Goal: Task Accomplishment & Management: Manage account settings

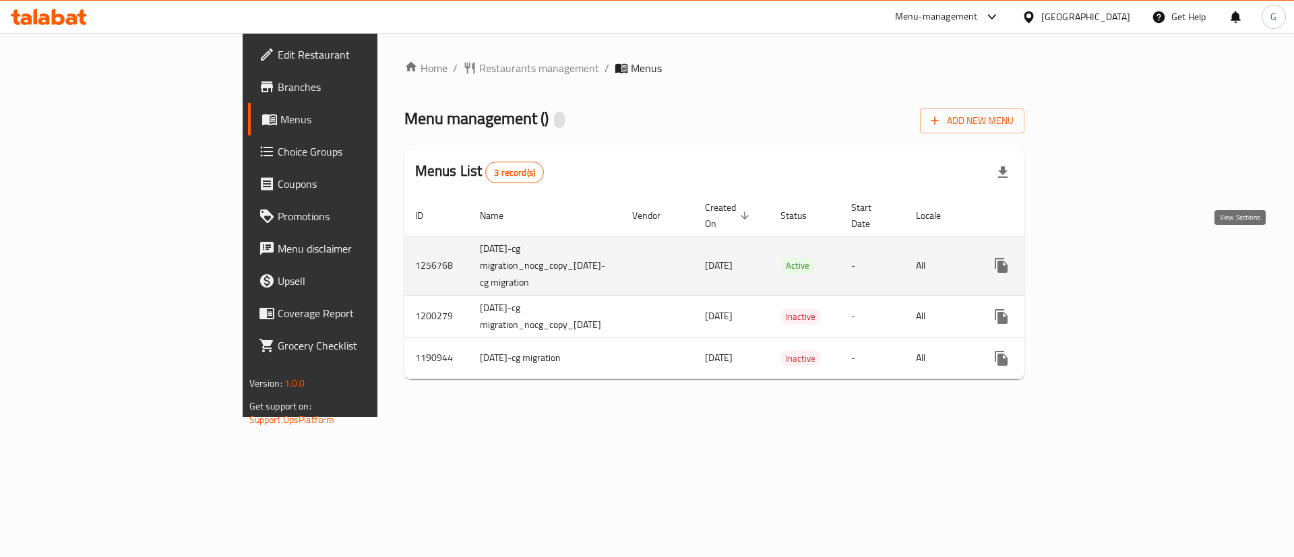
click at [1106, 257] on icon "enhanced table" at bounding box center [1098, 265] width 16 height 16
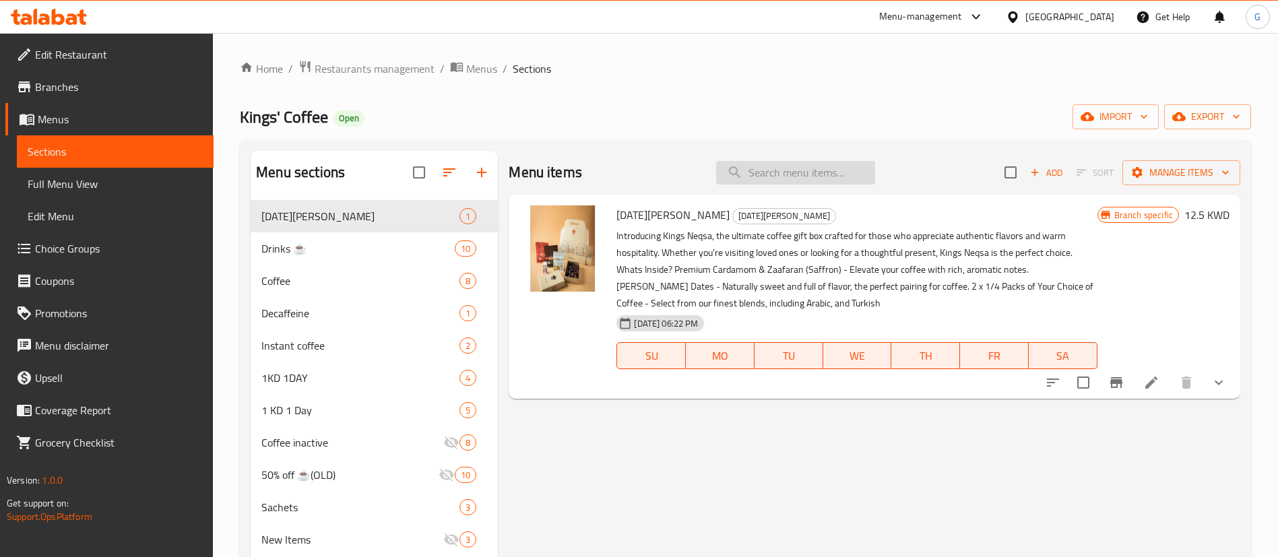
click at [805, 177] on input "search" at bounding box center [795, 173] width 159 height 24
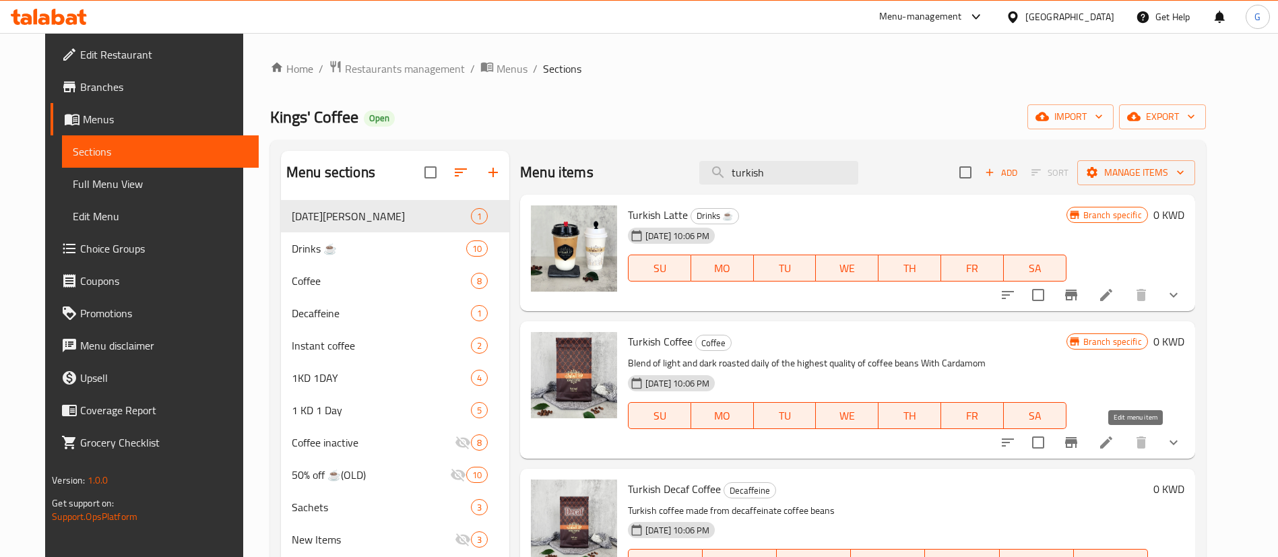
type input "turkish"
click at [1113, 445] on icon at bounding box center [1106, 443] width 12 height 12
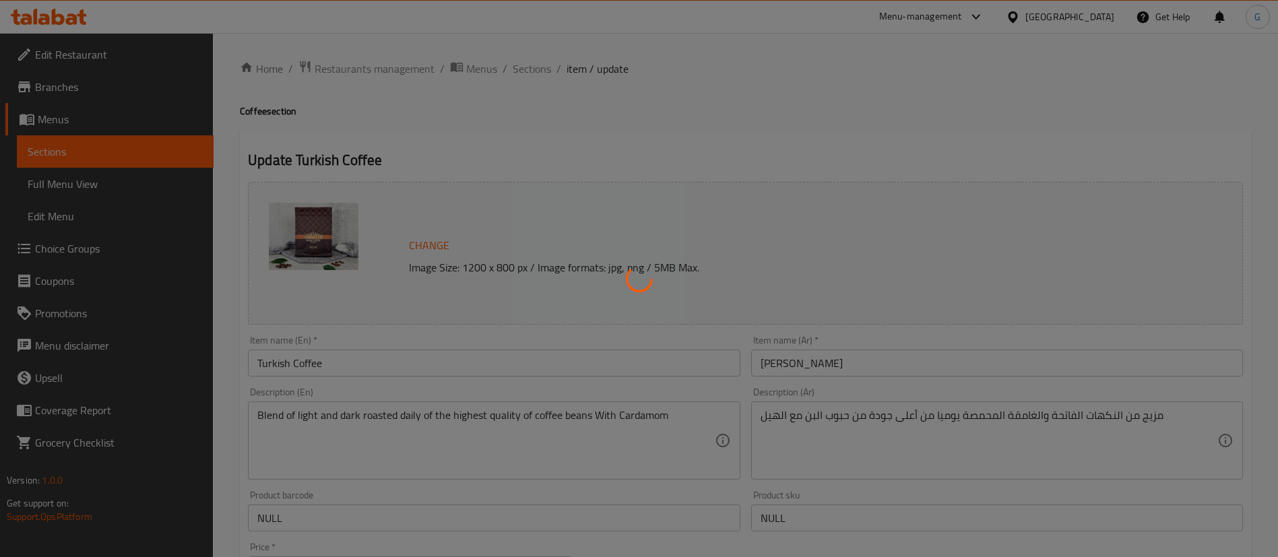
type input "إختيارك من الحجم:"
type input "1"
type input "إختيارك من الهيل:"
type input "1"
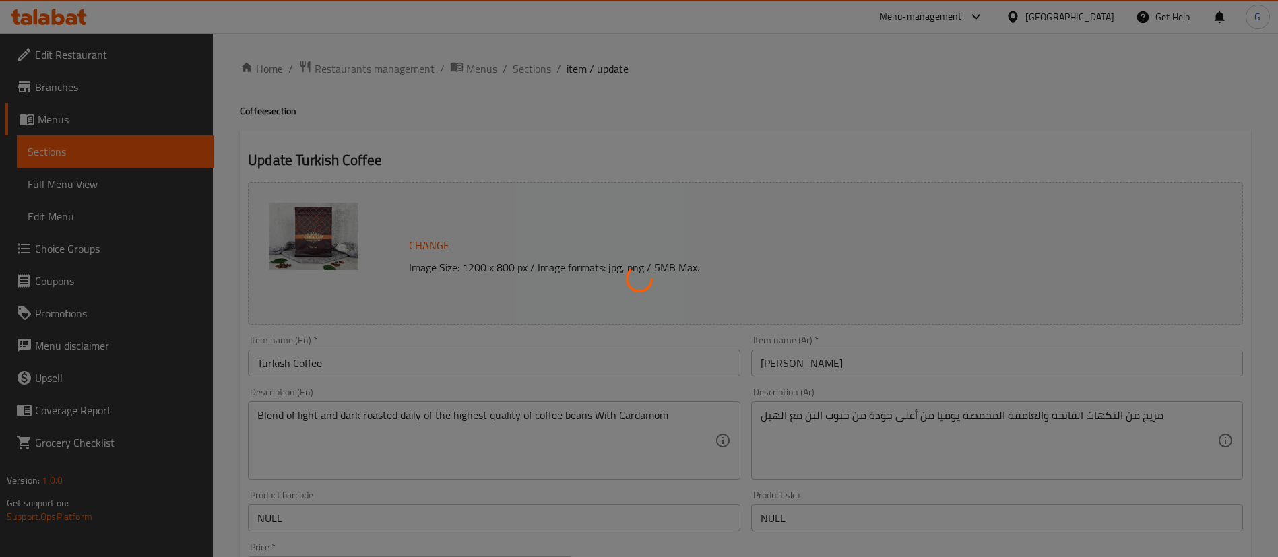
type input "1"
type input "إختيارك من البن:"
type input "1"
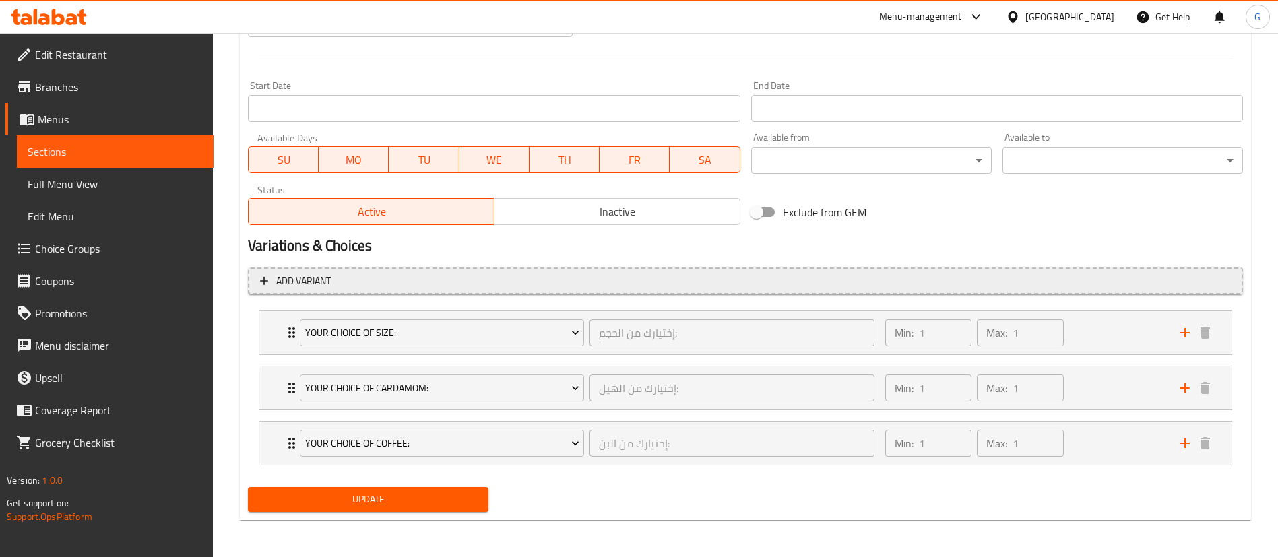
scroll to position [547, 0]
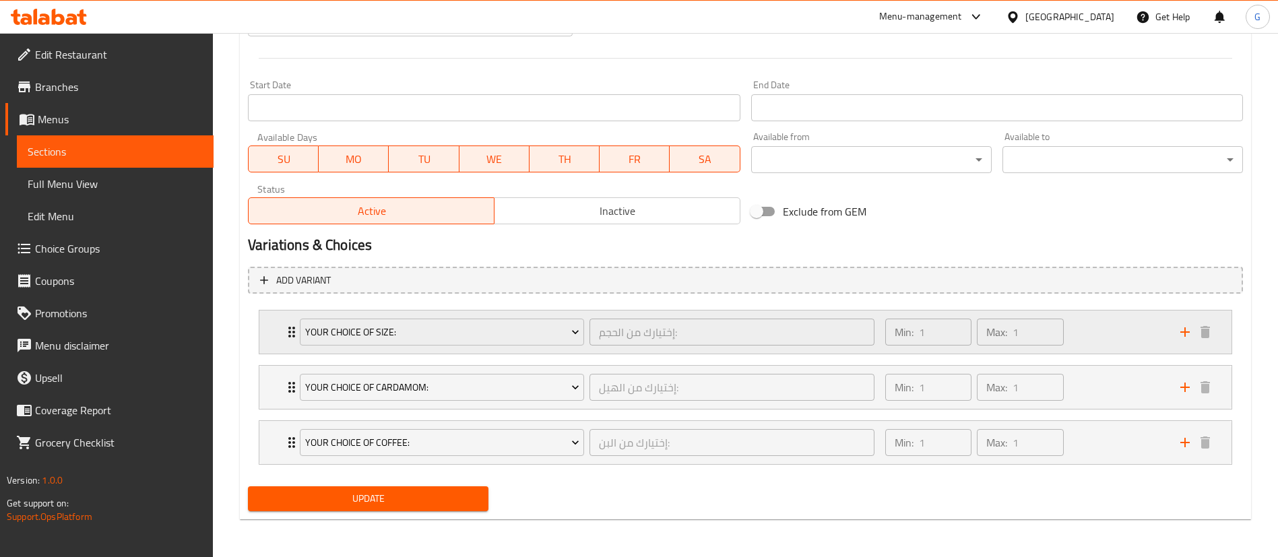
click at [291, 332] on icon "Expand" at bounding box center [291, 332] width 7 height 11
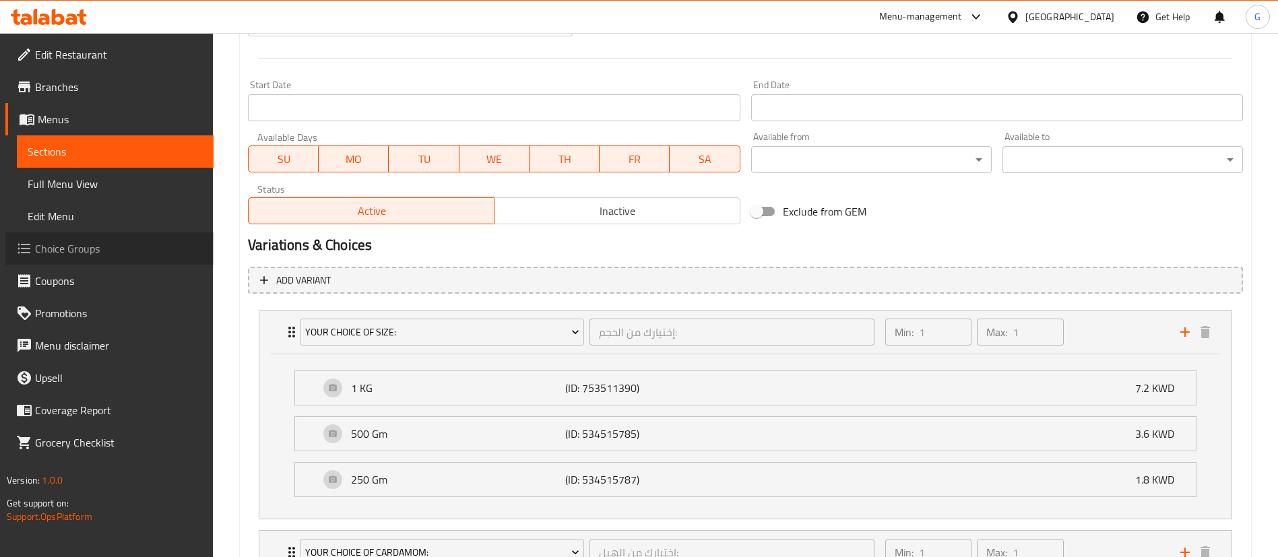
click at [83, 252] on span "Choice Groups" at bounding box center [119, 249] width 168 height 16
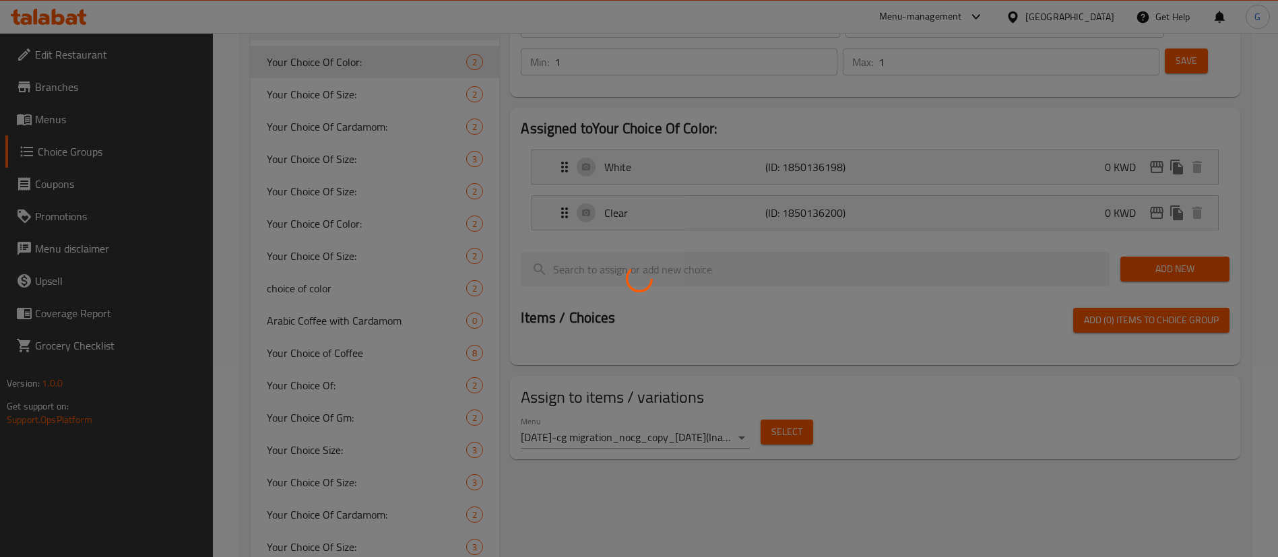
click at [325, 98] on div at bounding box center [639, 278] width 1278 height 557
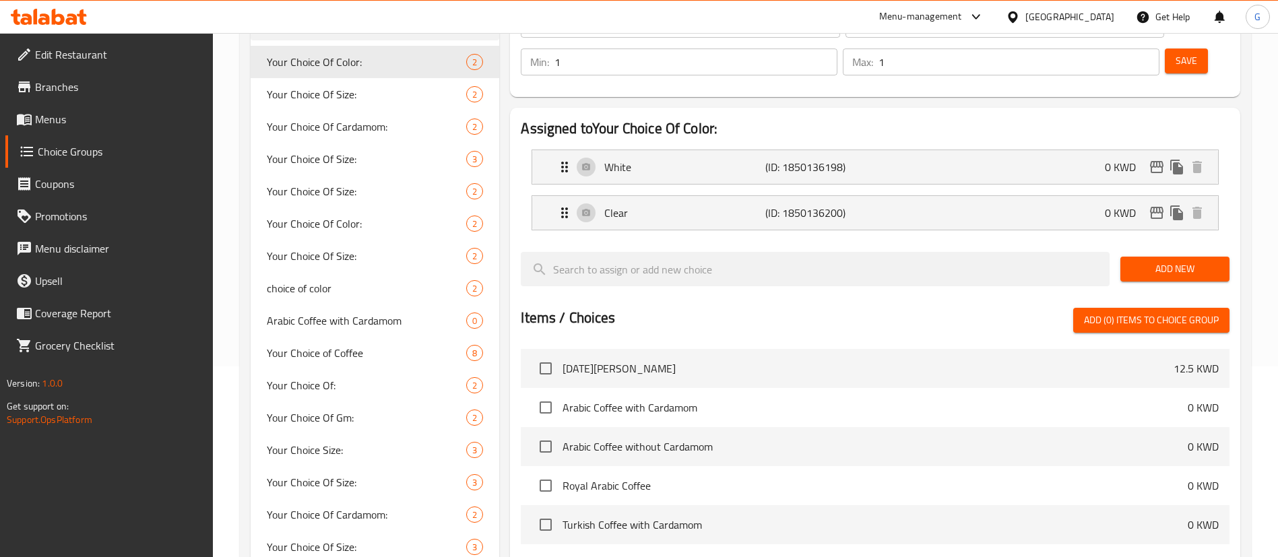
click at [325, 98] on span "Your Choice Of Size:" at bounding box center [346, 94] width 159 height 16
type input "Your Choice Of Size:"
type input "إختيارك من الحجم:"
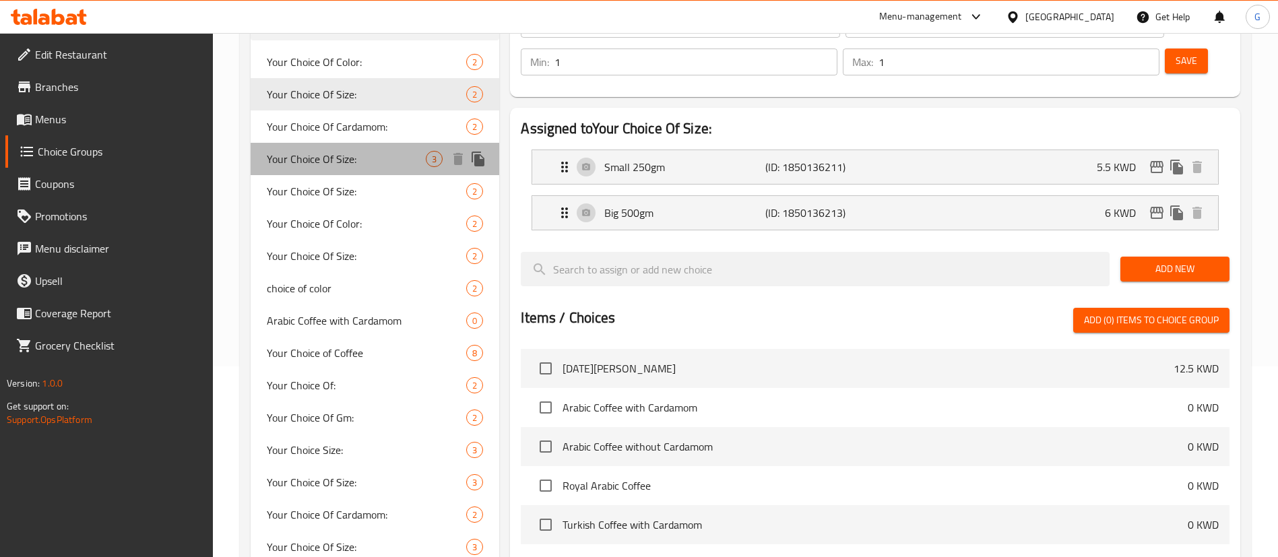
click at [344, 163] on span "Your Choice Of Size:" at bounding box center [346, 159] width 159 height 16
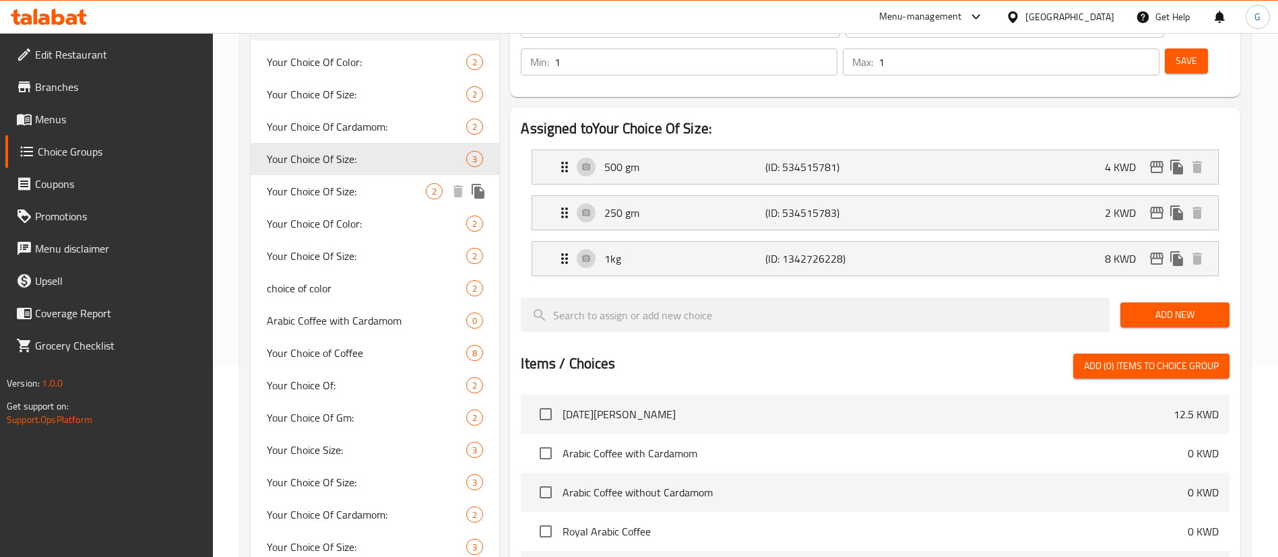
click at [345, 185] on span "Your Choice Of Size:" at bounding box center [346, 191] width 159 height 16
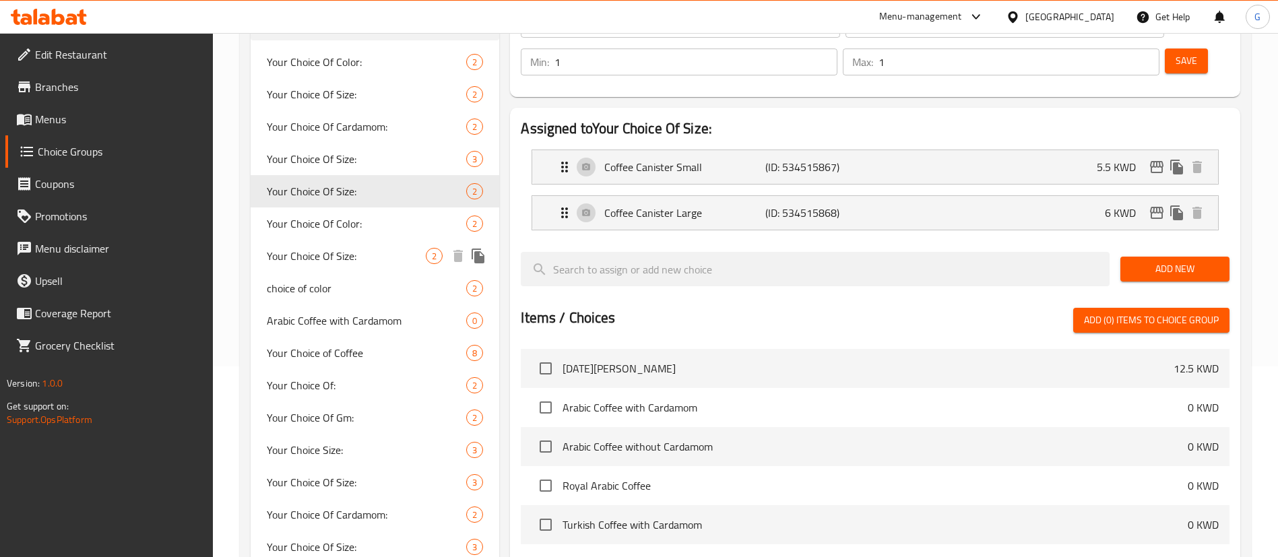
click at [350, 258] on span "Your Choice Of Size:" at bounding box center [346, 256] width 159 height 16
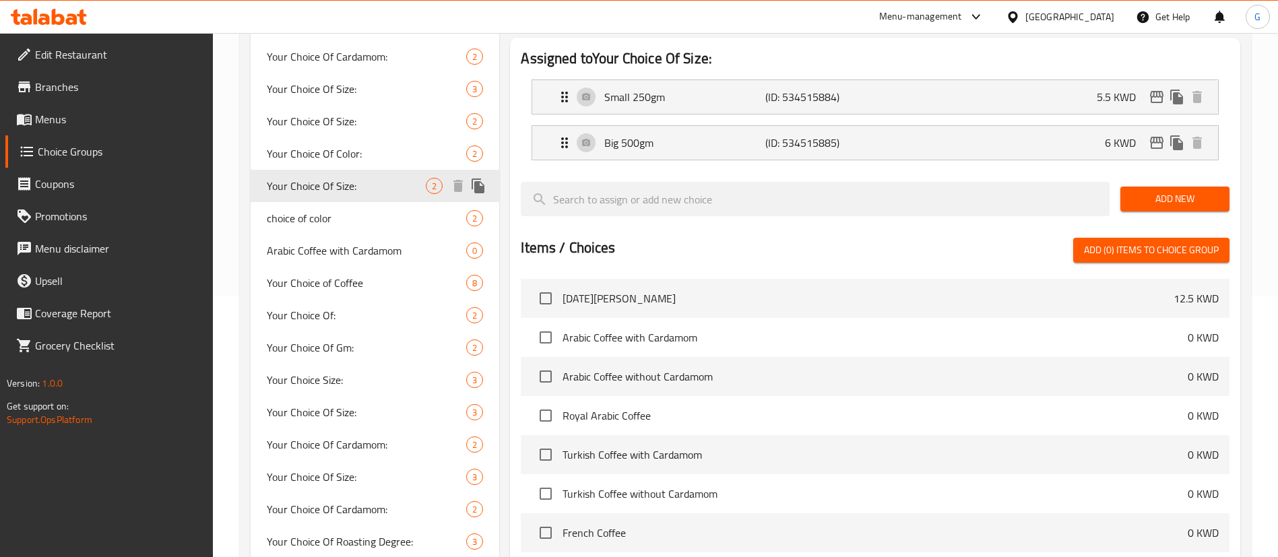
scroll to position [292, 0]
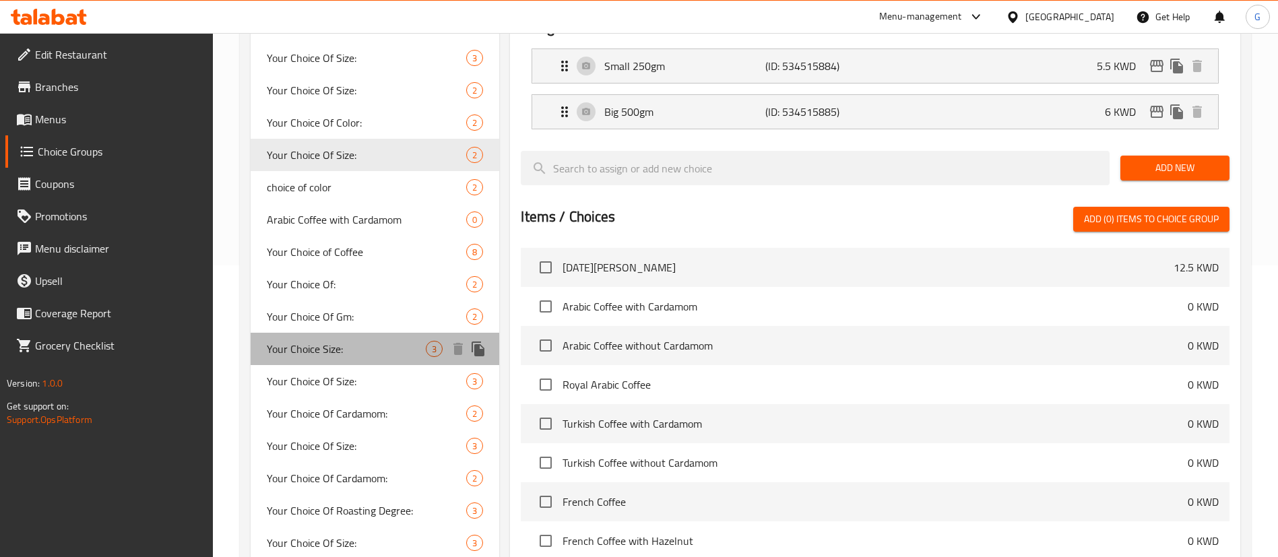
click at [345, 358] on div "Your Choice Size: 3" at bounding box center [375, 349] width 249 height 32
type input "Your Choice Size:"
type input "حجم اختيارك:"
type input "0"
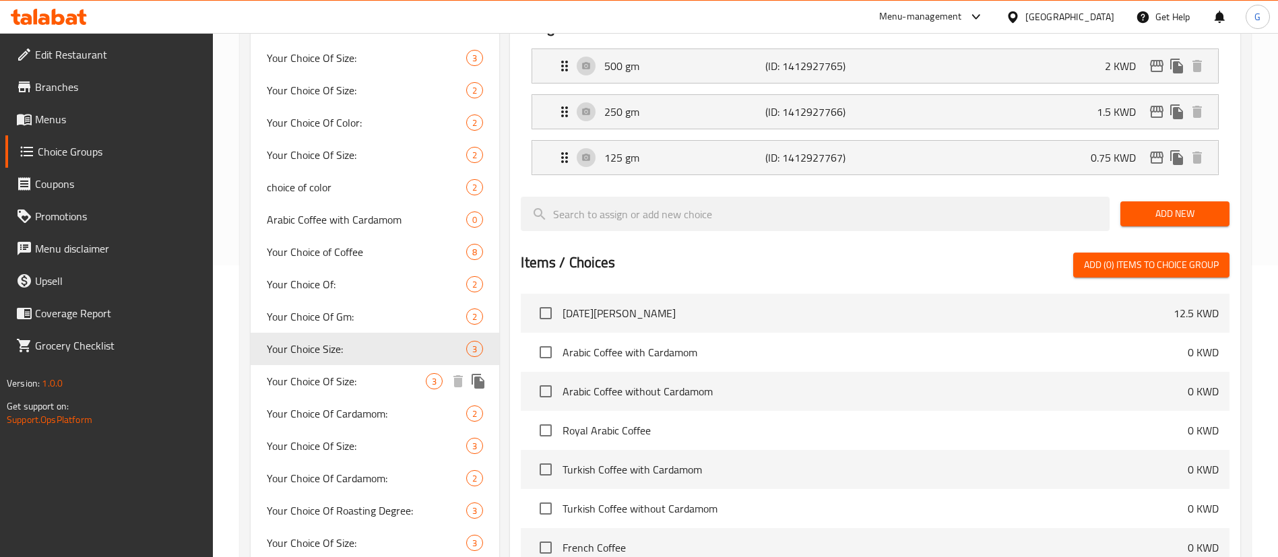
click at [361, 375] on span "Your Choice Of Size:" at bounding box center [346, 381] width 159 height 16
type input "Your Choice Of Size:"
type input "إختيارك من الحجم:"
type input "1"
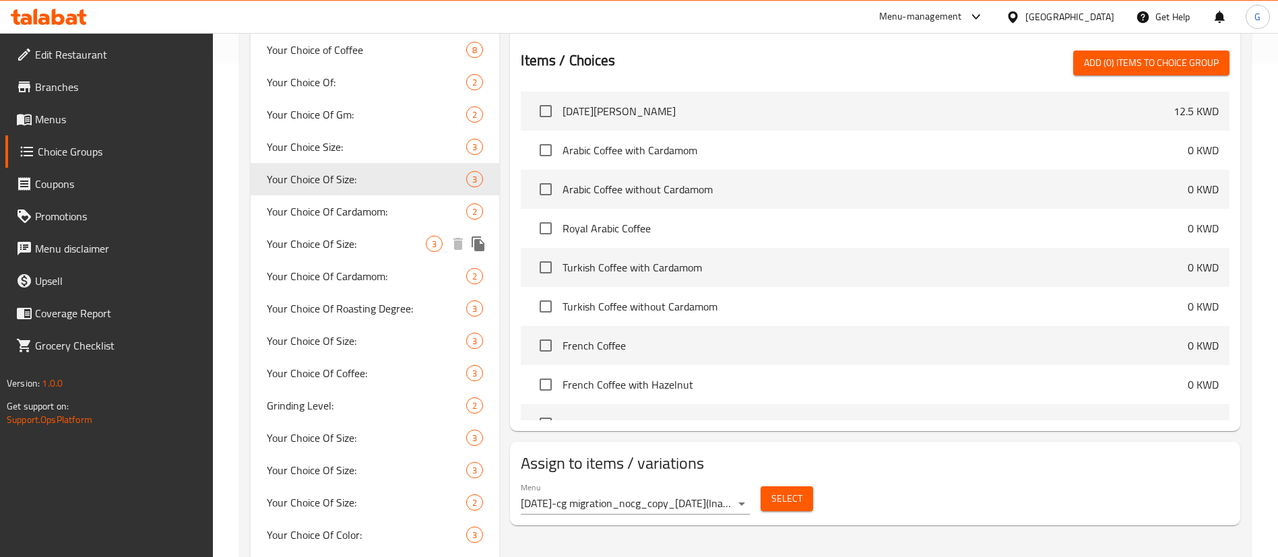
click at [333, 252] on span "Your Choice Of Size:" at bounding box center [346, 244] width 159 height 16
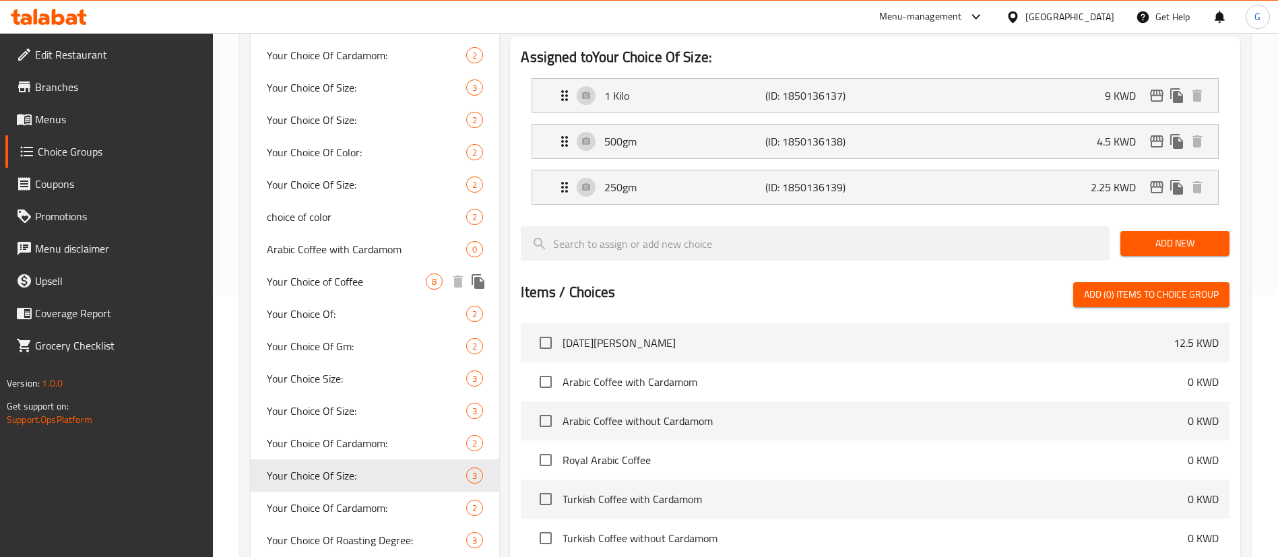
scroll to position [393, 0]
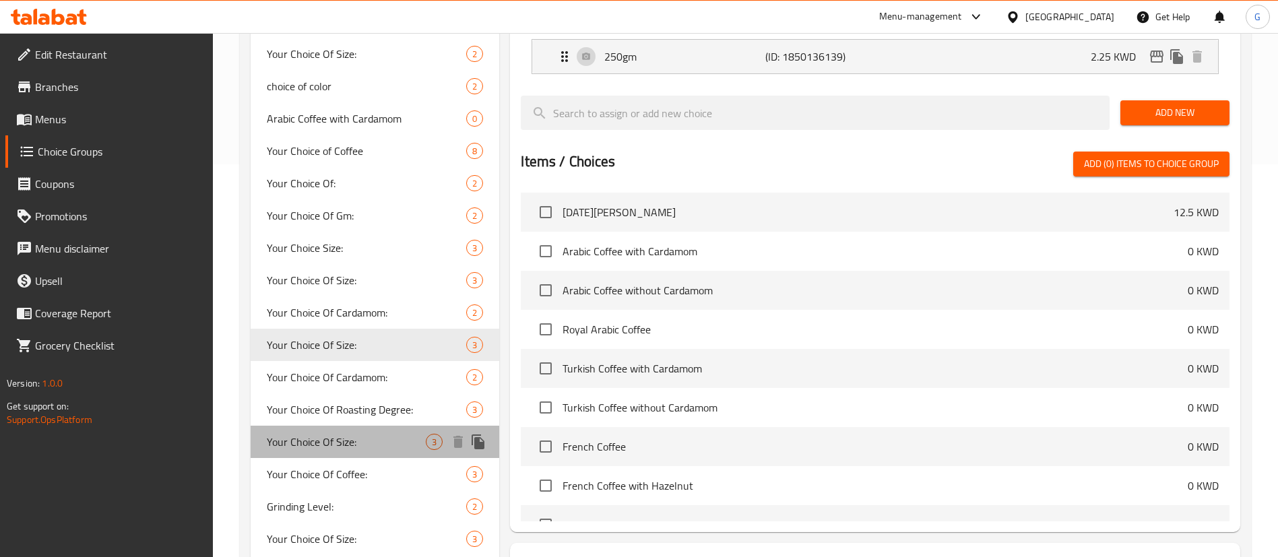
click at [360, 445] on span "Your Choice Of Size:" at bounding box center [346, 442] width 159 height 16
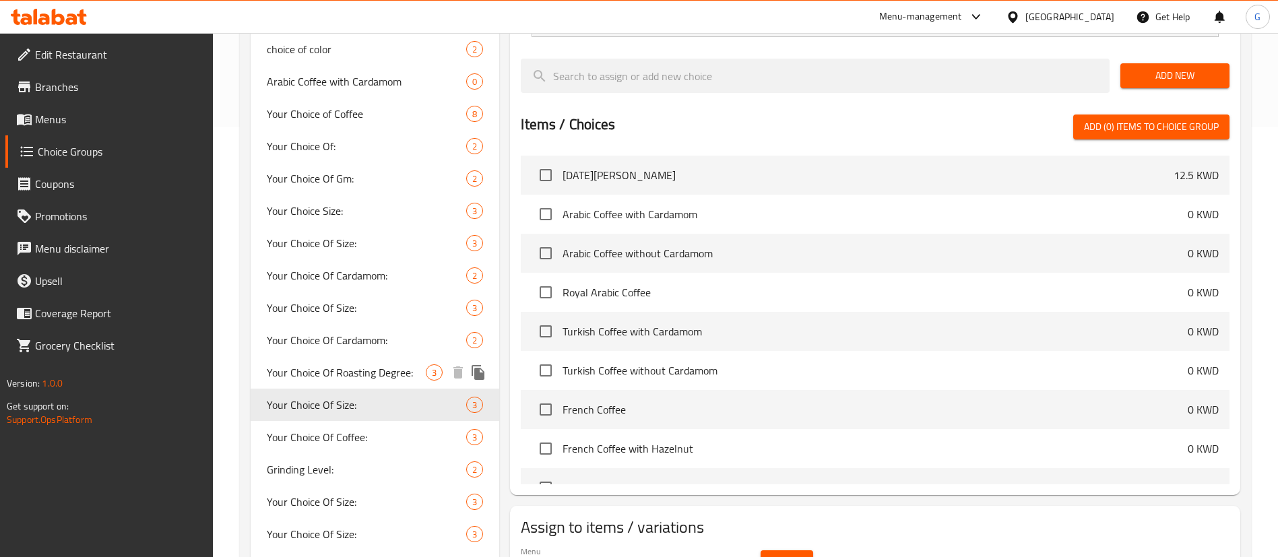
scroll to position [595, 0]
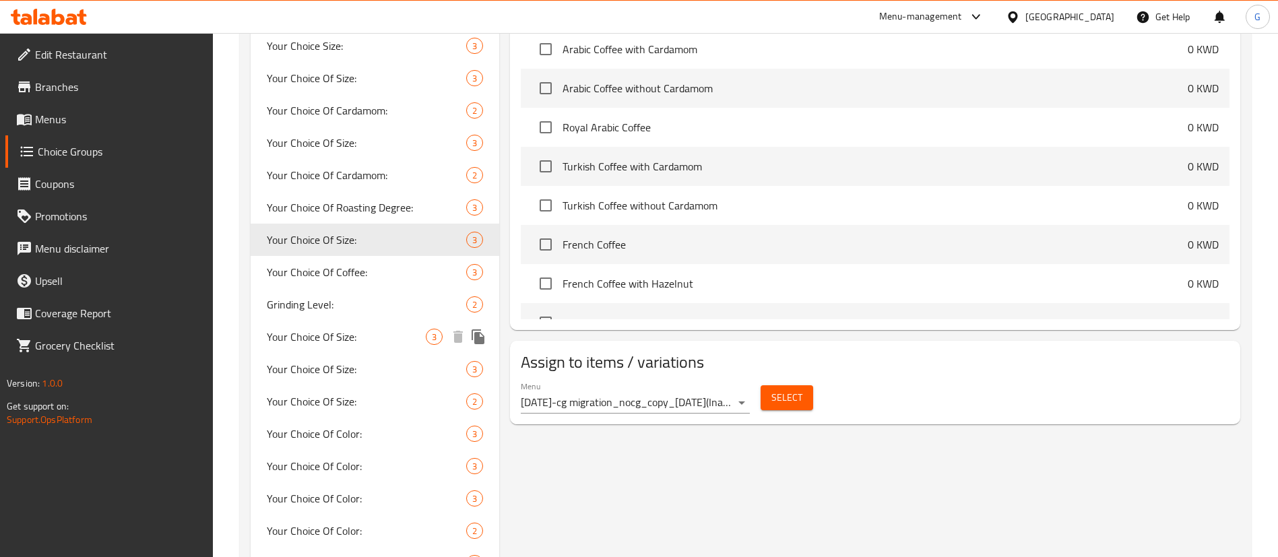
click at [365, 348] on div "Your Choice Of Size: 3" at bounding box center [375, 337] width 249 height 32
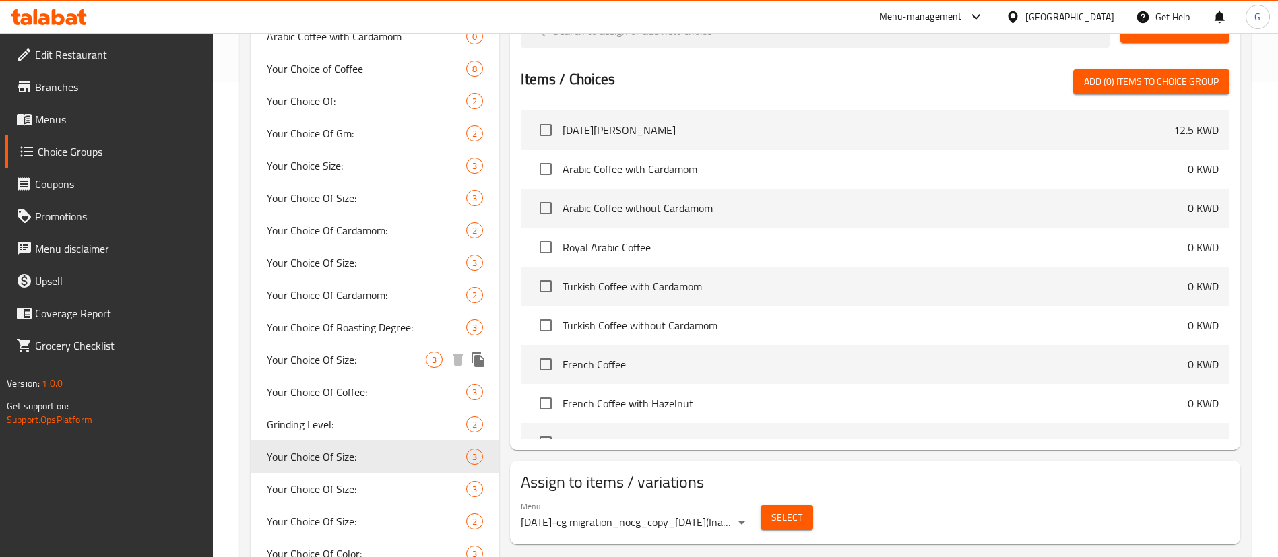
scroll to position [494, 0]
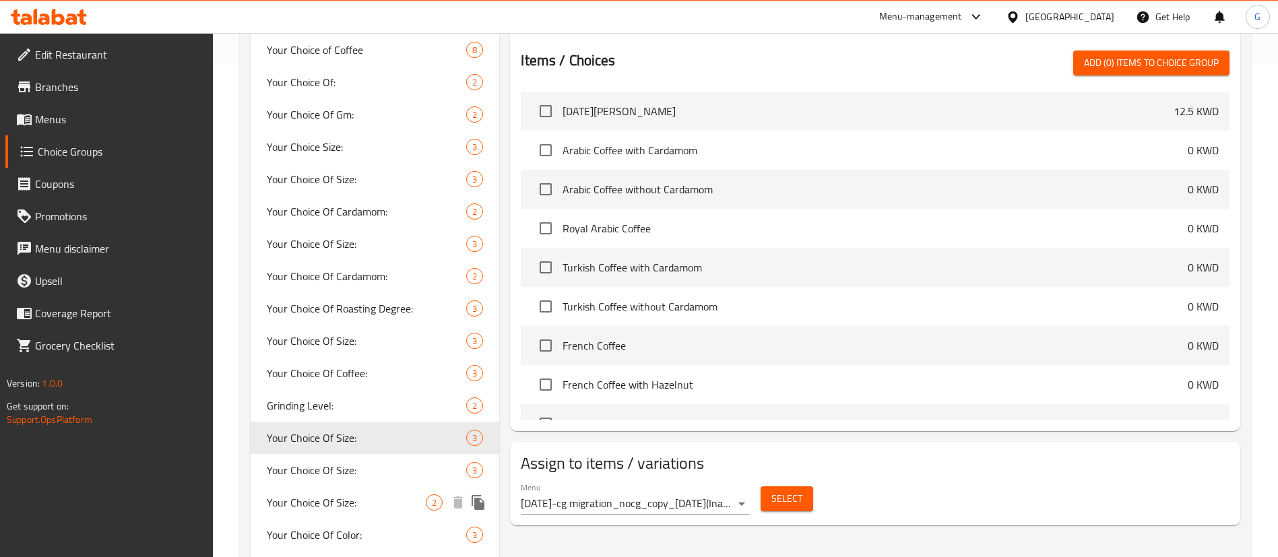
click at [357, 487] on div "Your Choice Of Size: 2" at bounding box center [375, 503] width 249 height 32
type input "إختيارك من الحجم:"
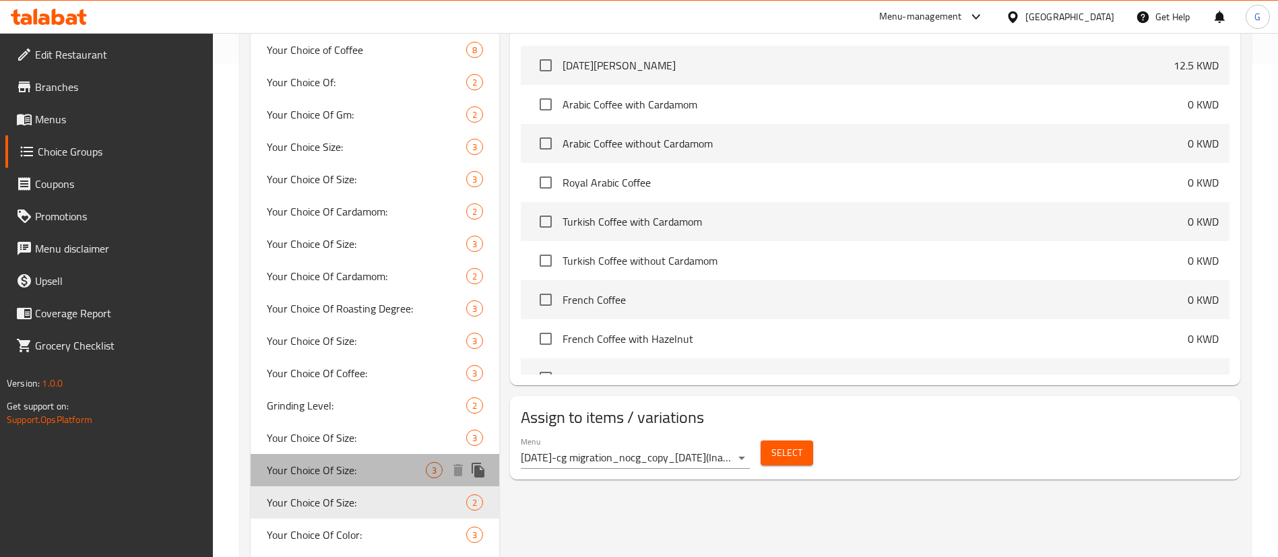
click at [355, 467] on span "Your Choice Of Size:" at bounding box center [346, 470] width 159 height 16
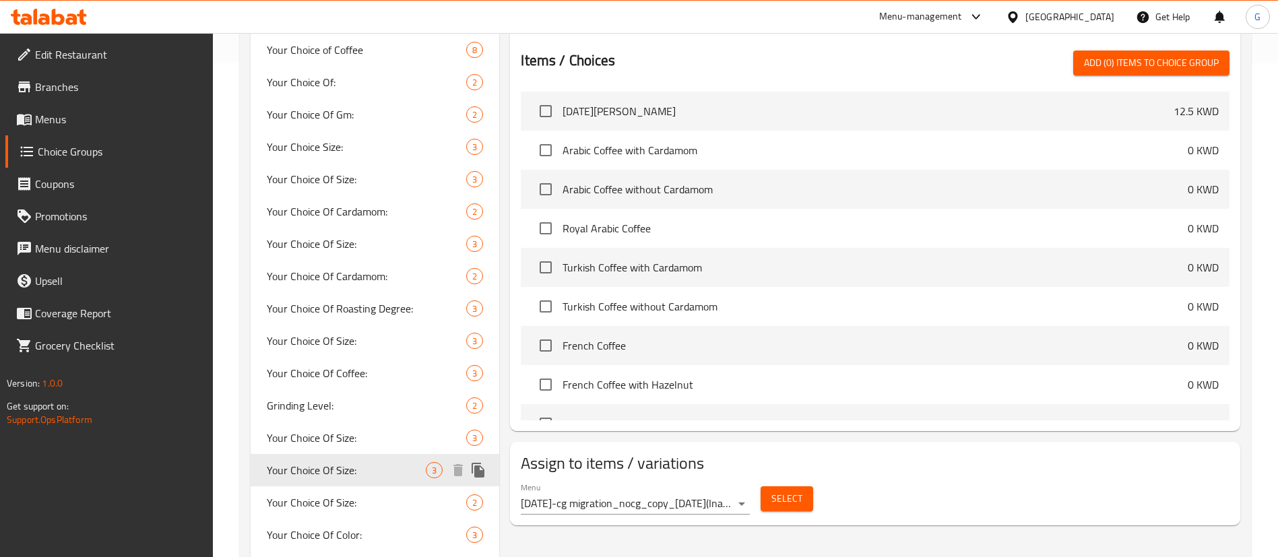
scroll to position [595, 0]
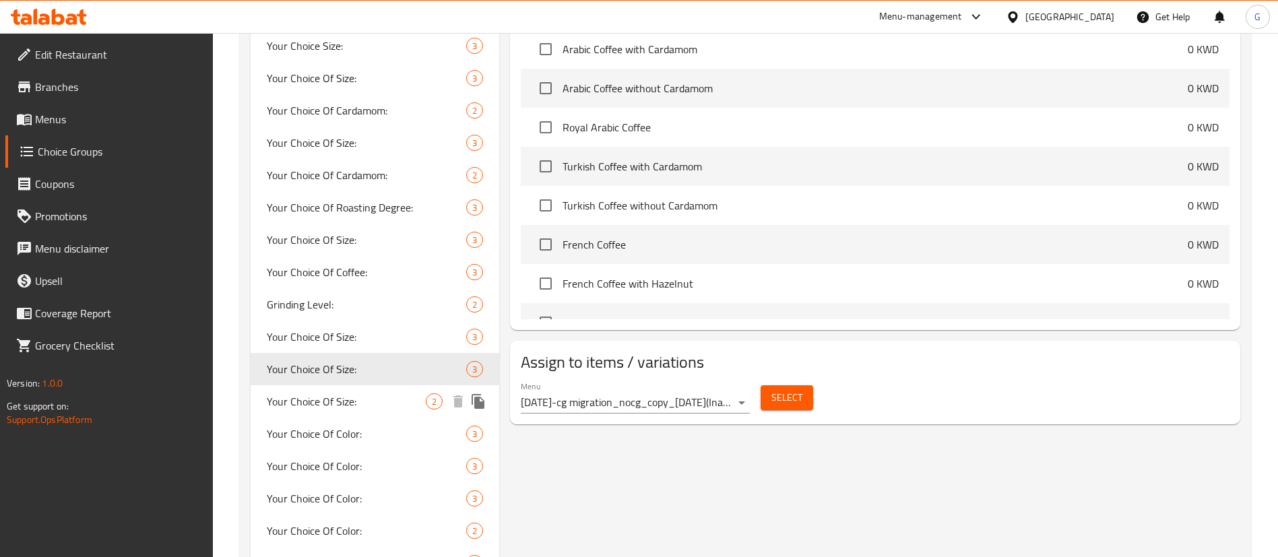
click at [359, 402] on span "Your Choice Of Size:" at bounding box center [346, 402] width 159 height 16
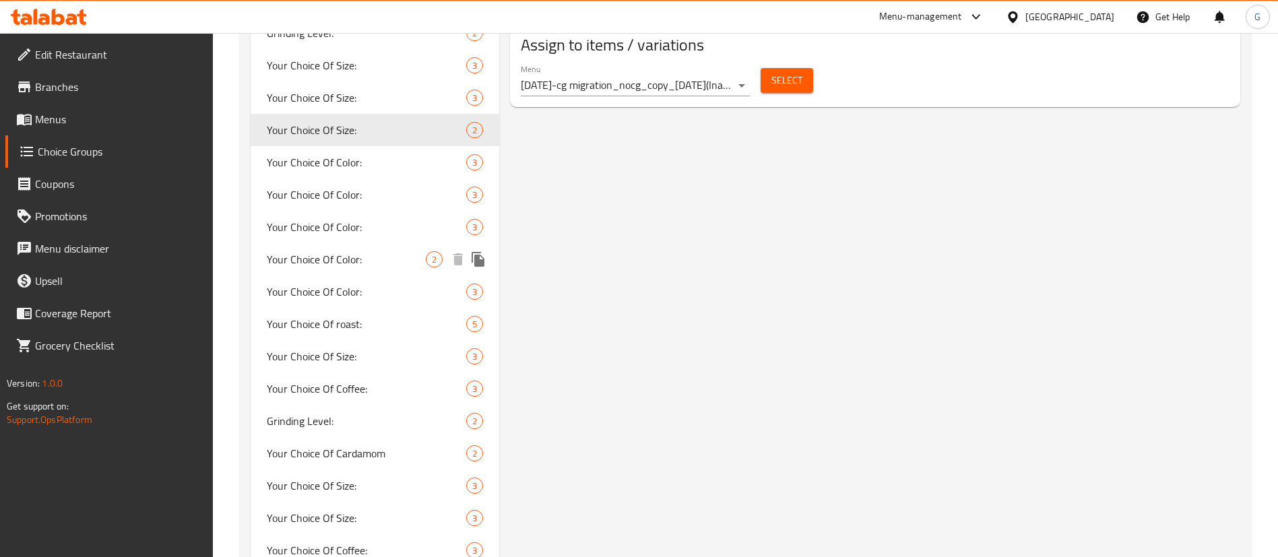
scroll to position [898, 0]
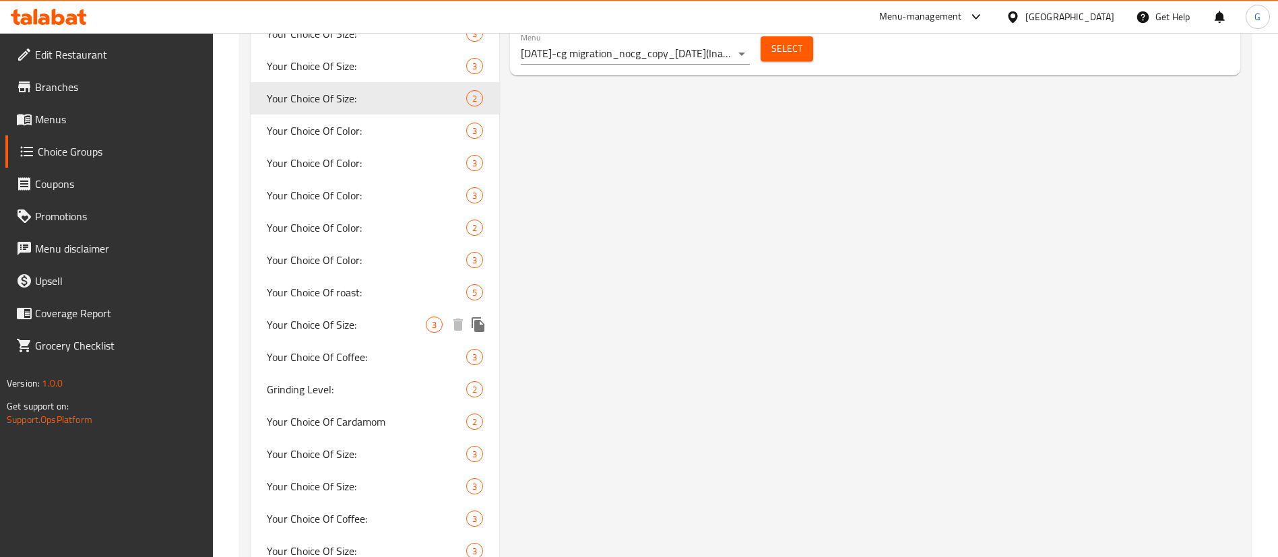
click at [342, 322] on span "Your Choice Of Size:" at bounding box center [346, 325] width 159 height 16
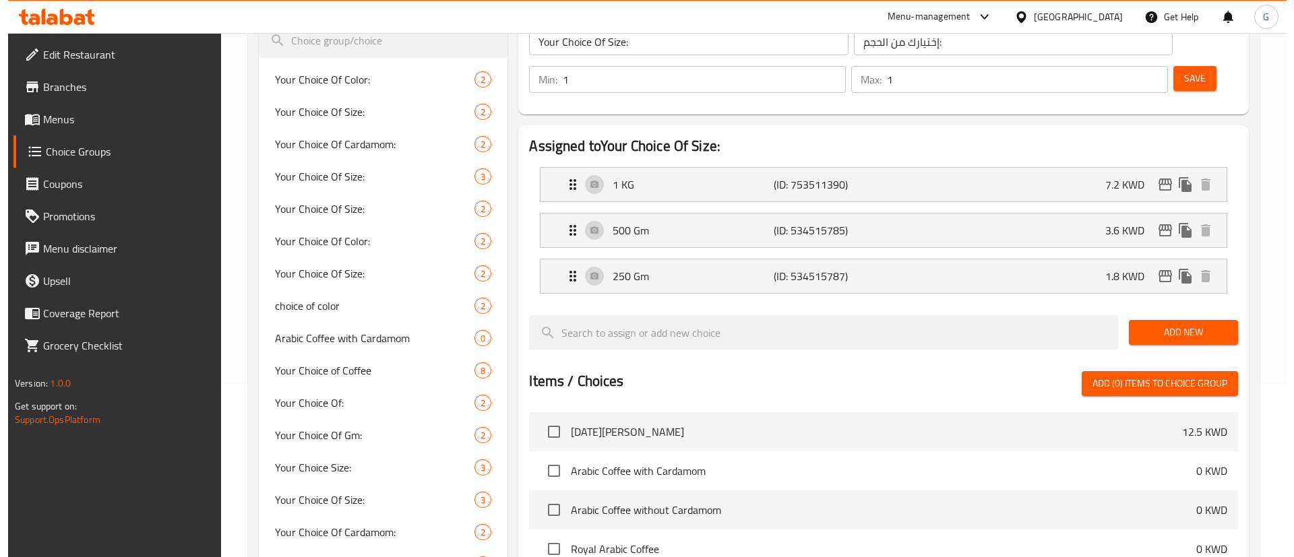
scroll to position [90, 0]
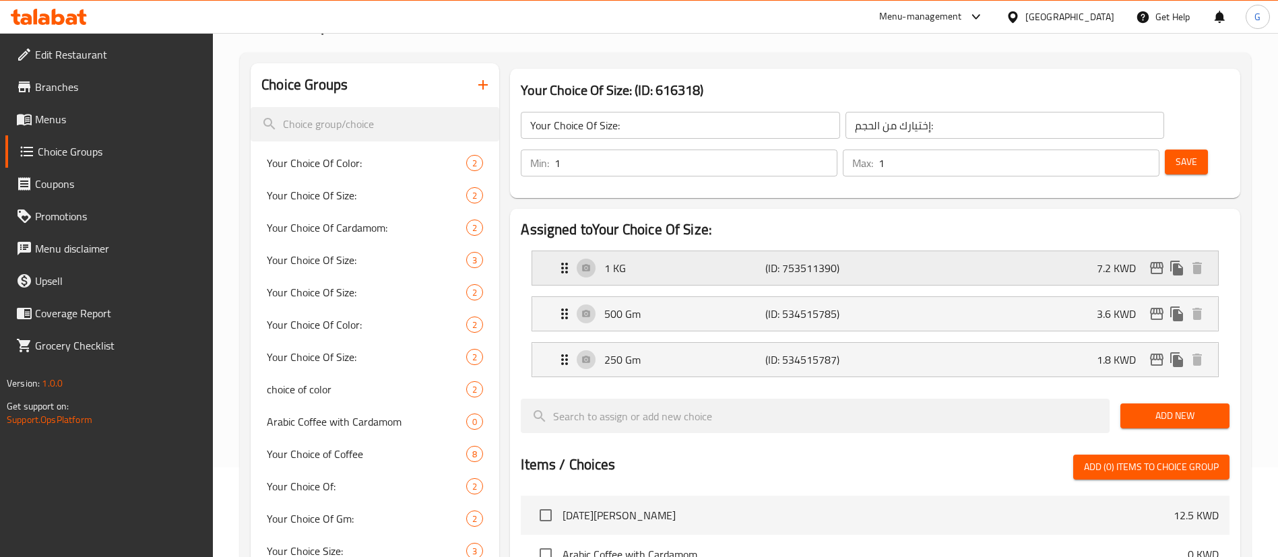
click at [755, 251] on div "1 KG (ID: 753511390) 7.2 KWD" at bounding box center [880, 268] width 646 height 34
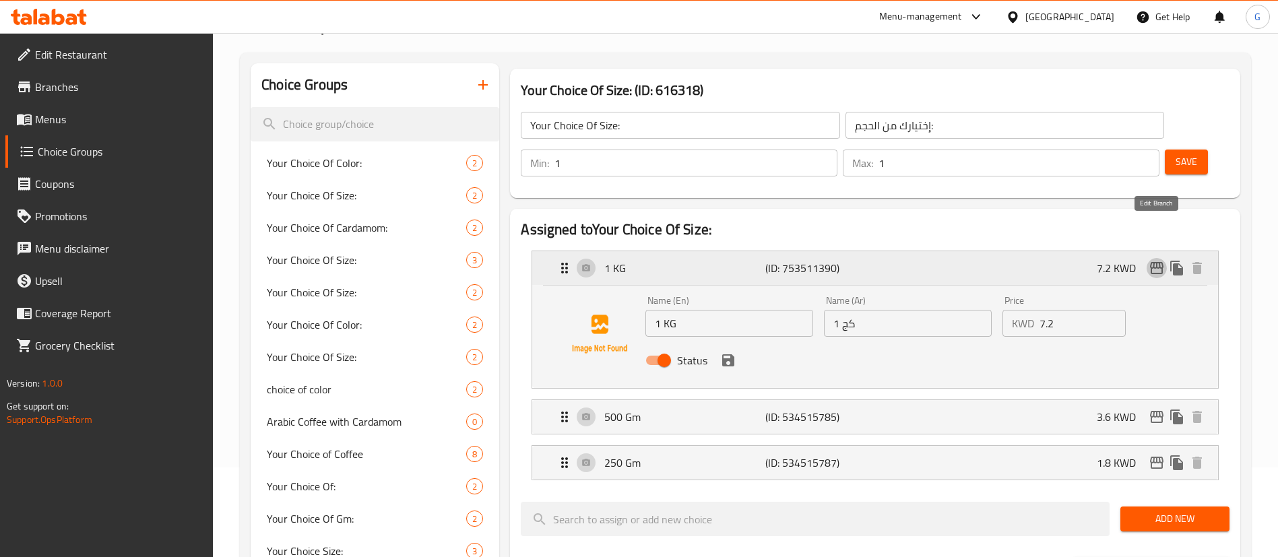
click at [1155, 260] on icon "edit" at bounding box center [1157, 268] width 16 height 16
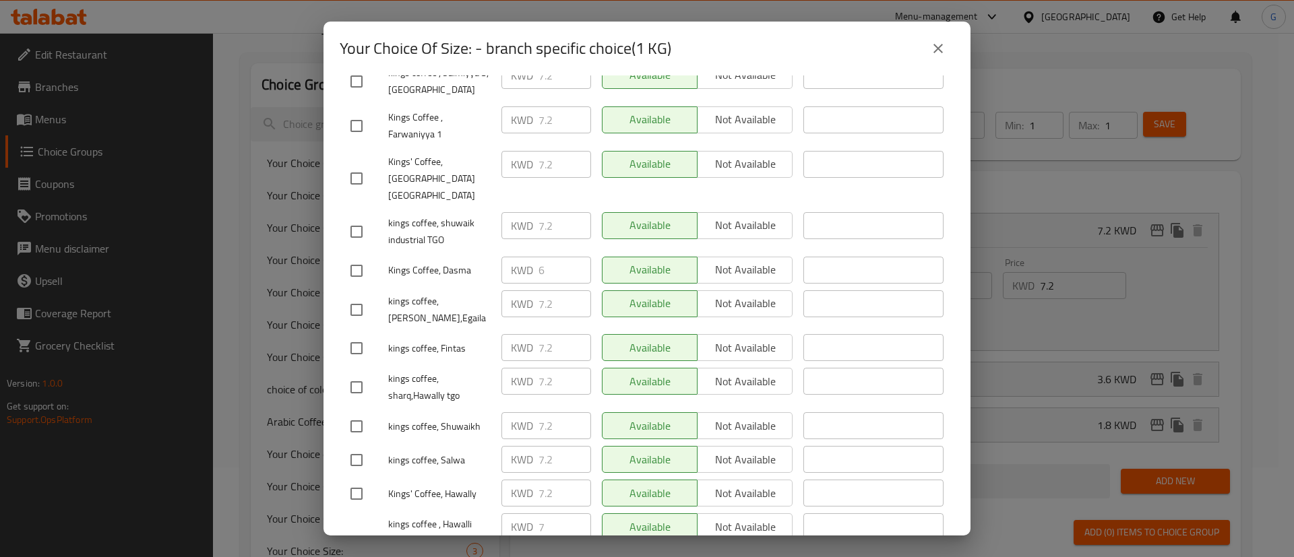
scroll to position [755, 0]
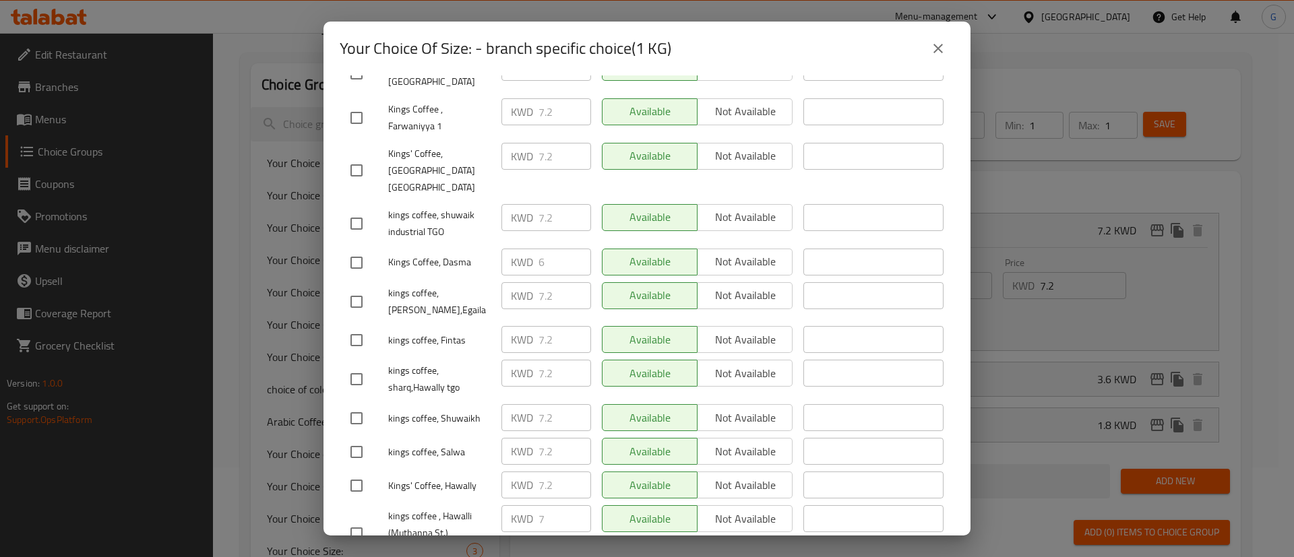
click at [358, 249] on input "checkbox" at bounding box center [356, 263] width 28 height 28
checkbox input "true"
drag, startPoint x: 538, startPoint y: 182, endPoint x: 526, endPoint y: 182, distance: 12.1
click at [526, 249] on div "KWD 6 ​" at bounding box center [546, 262] width 90 height 27
type input "7"
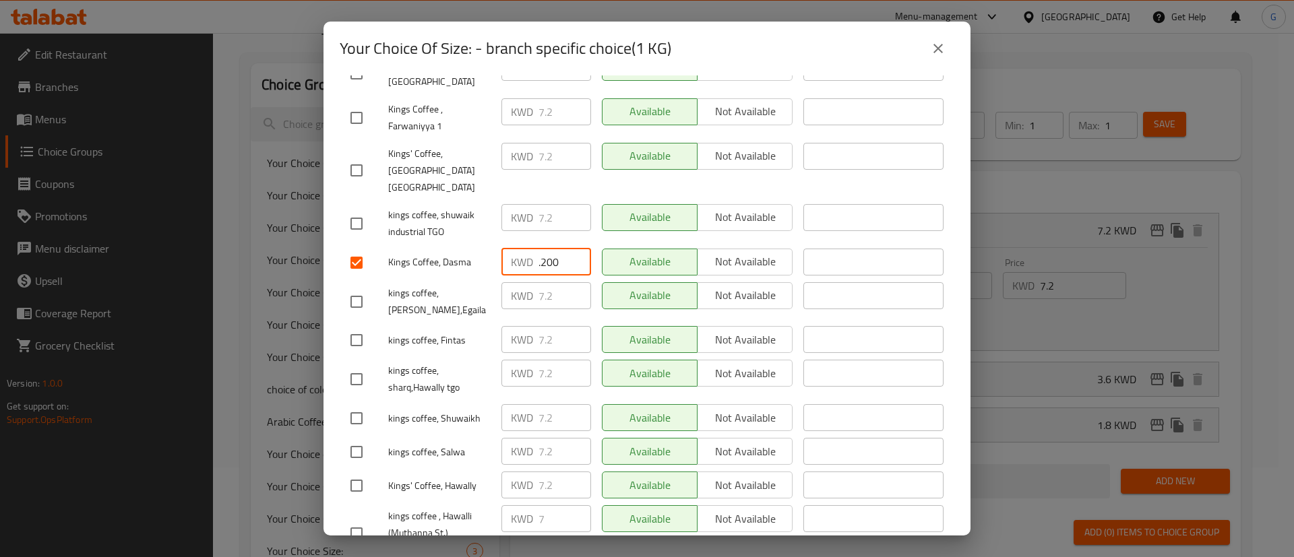
click at [538, 249] on input ".200" at bounding box center [564, 262] width 53 height 27
type input "7.200"
drag, startPoint x: 567, startPoint y: 453, endPoint x: 556, endPoint y: 441, distance: 16.2
click at [566, 500] on div "KWD 7 ​" at bounding box center [546, 533] width 100 height 67
click at [354, 520] on input "checkbox" at bounding box center [356, 534] width 28 height 28
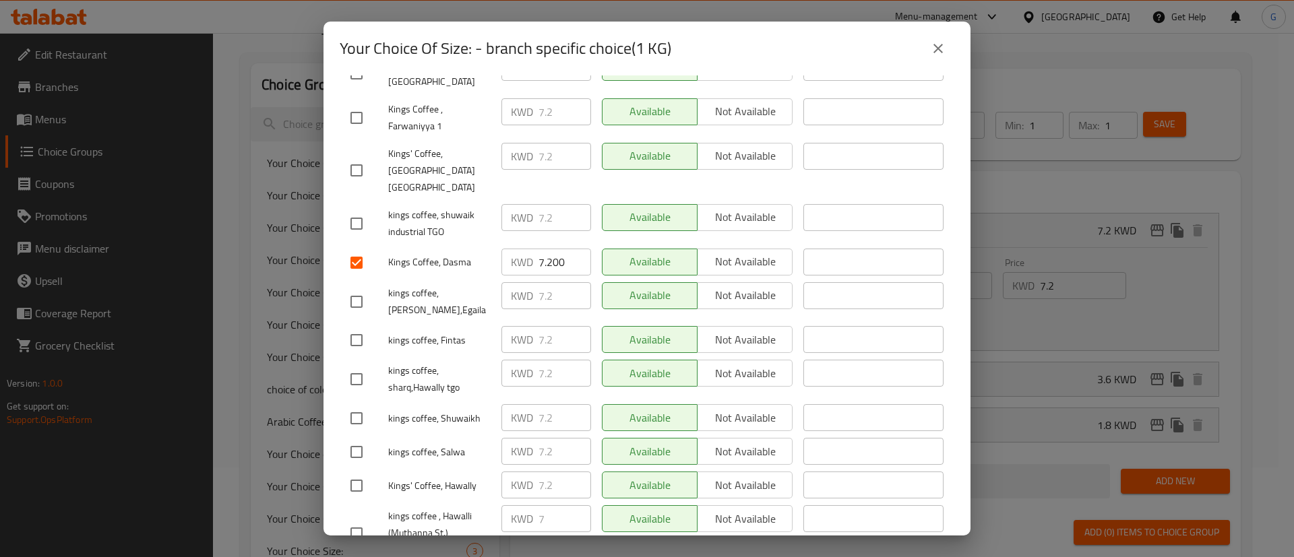
checkbox input "true"
click at [551, 505] on input "7" at bounding box center [564, 518] width 53 height 27
type input "7.200"
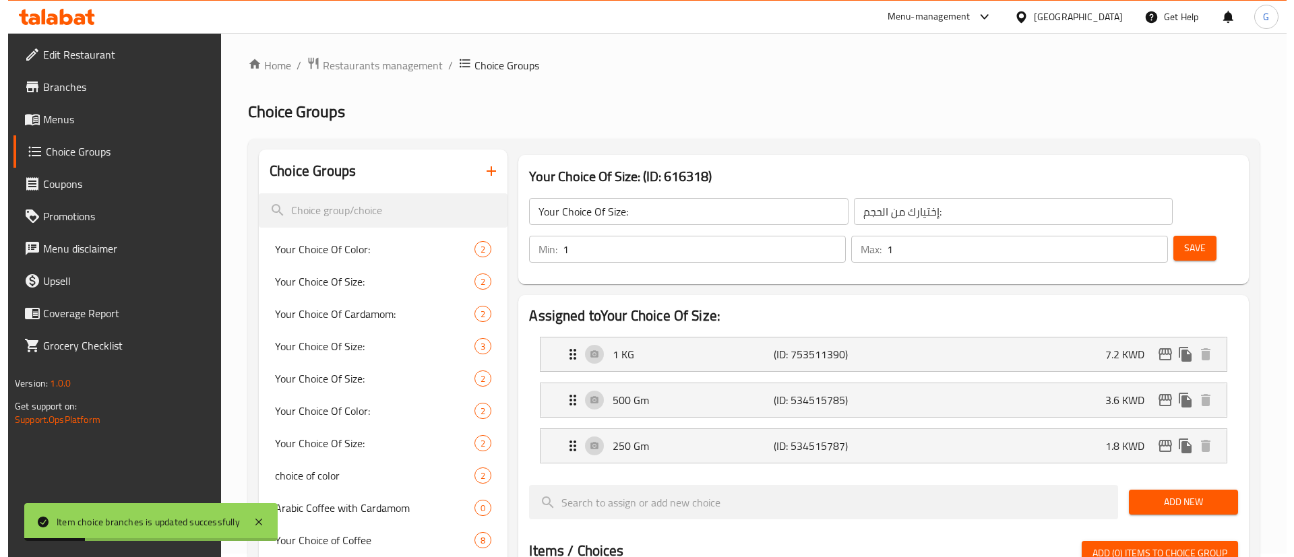
scroll to position [0, 0]
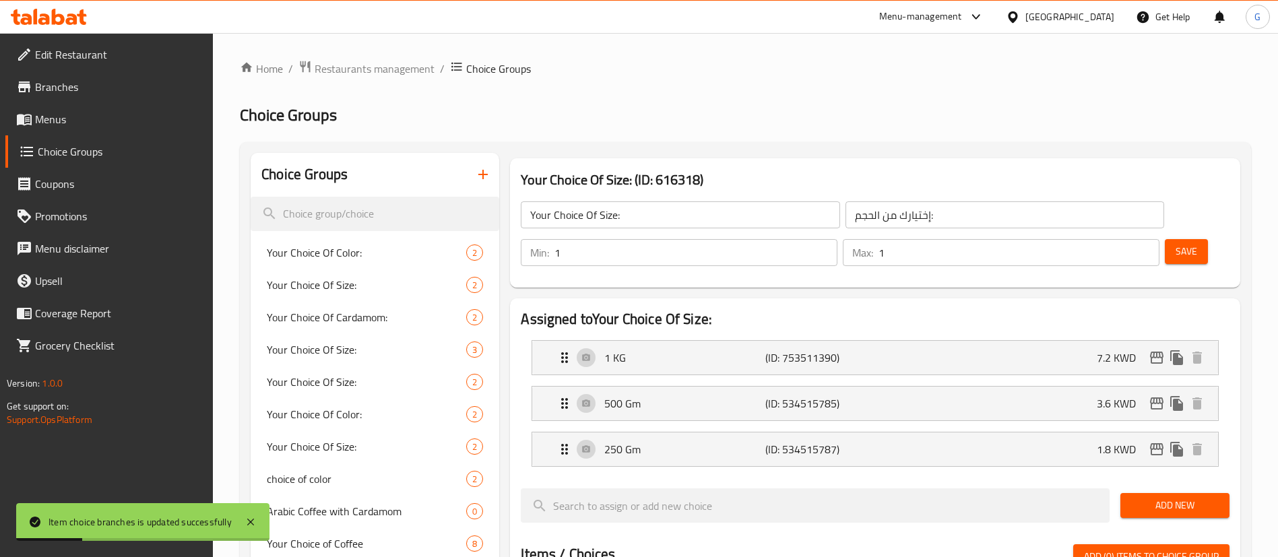
click at [1170, 239] on button "Save" at bounding box center [1186, 251] width 43 height 25
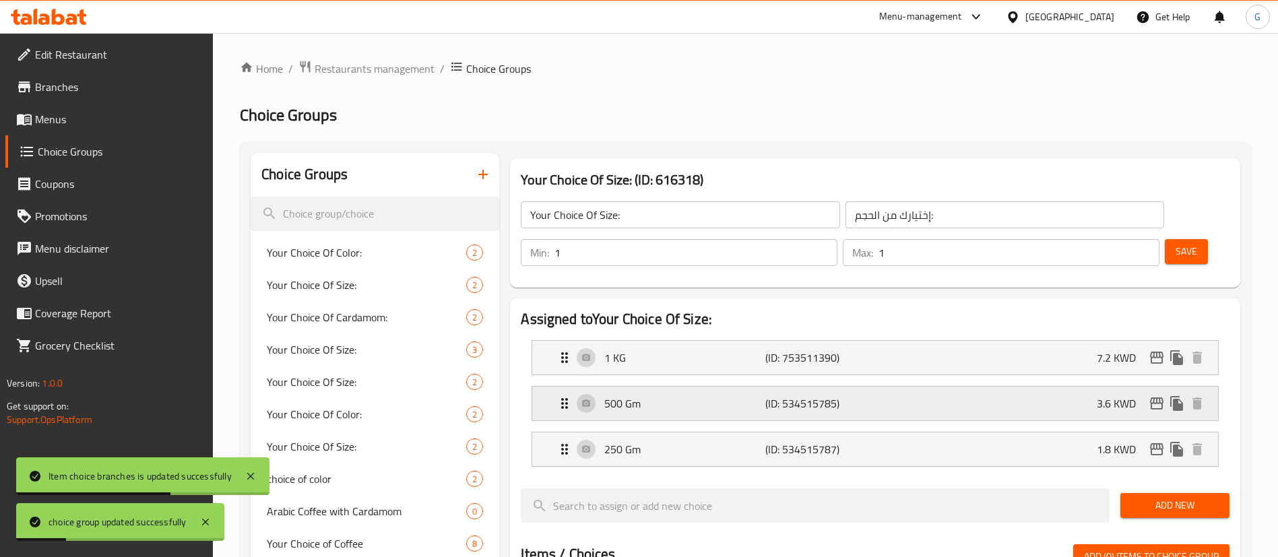
click at [683, 387] on div "500 Gm (ID: 534515785) 3.6 KWD" at bounding box center [880, 404] width 646 height 34
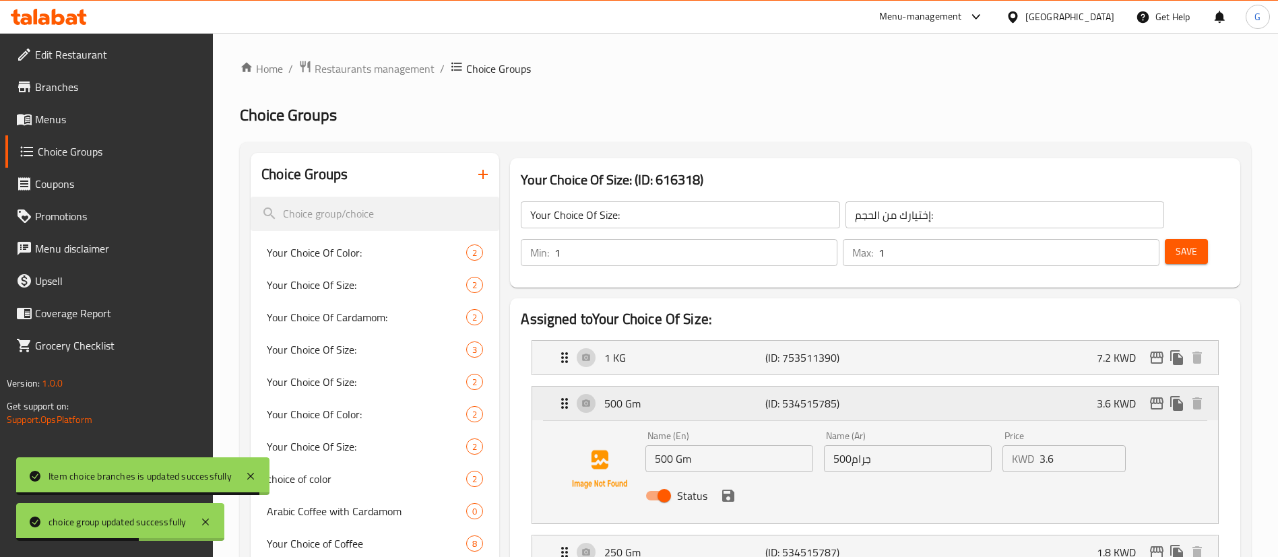
click at [1164, 396] on icon "edit" at bounding box center [1157, 404] width 16 height 16
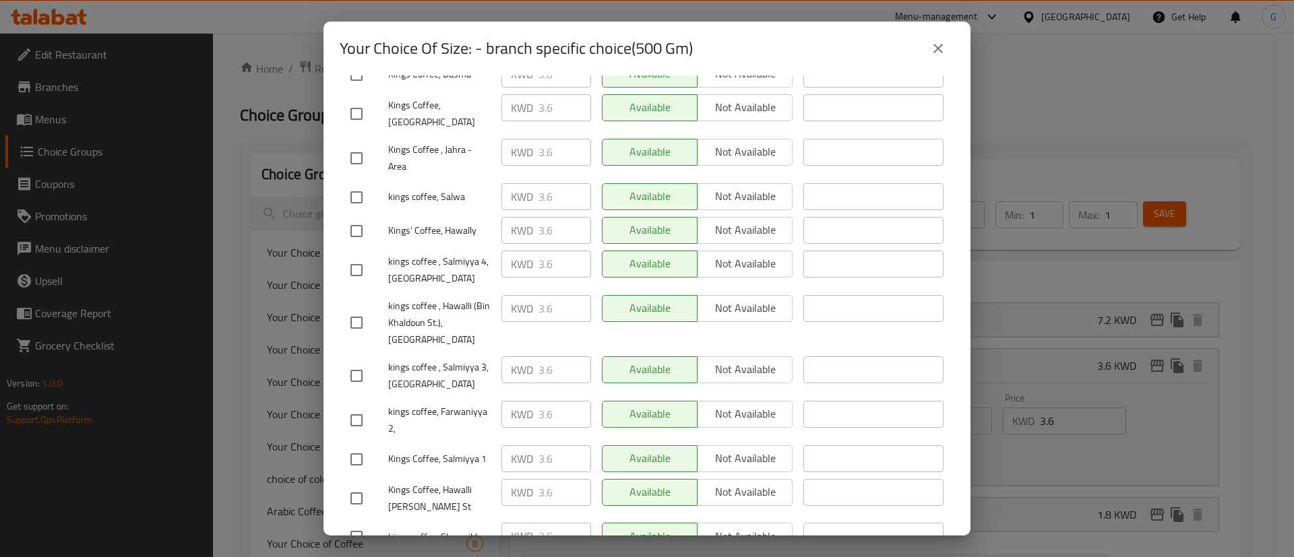
scroll to position [755, 0]
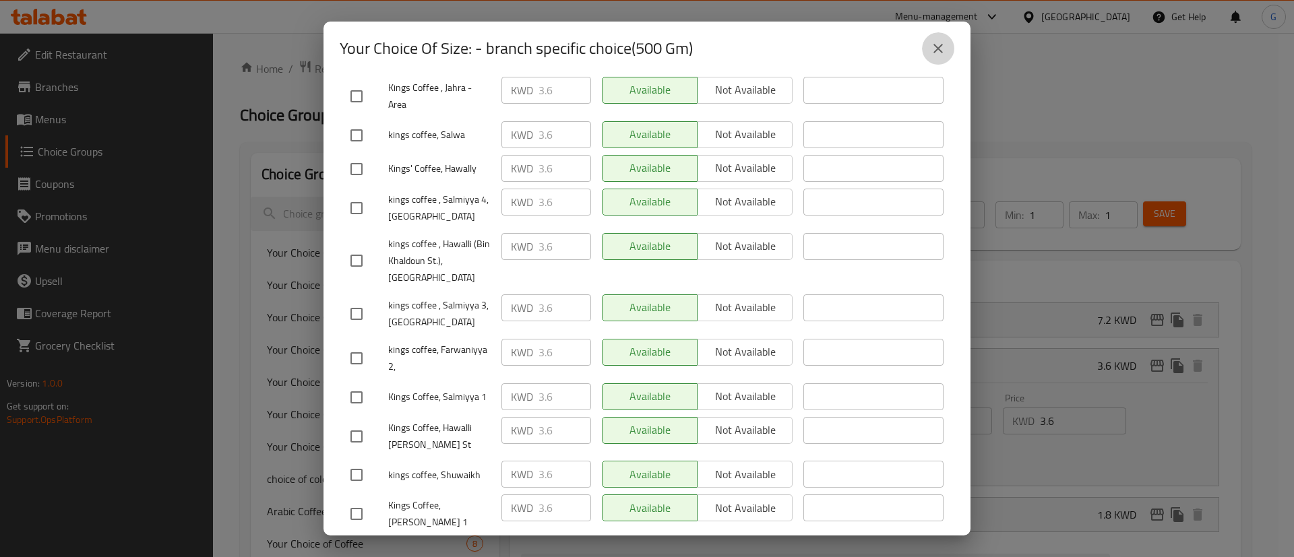
click at [942, 39] on button "close" at bounding box center [938, 48] width 32 height 32
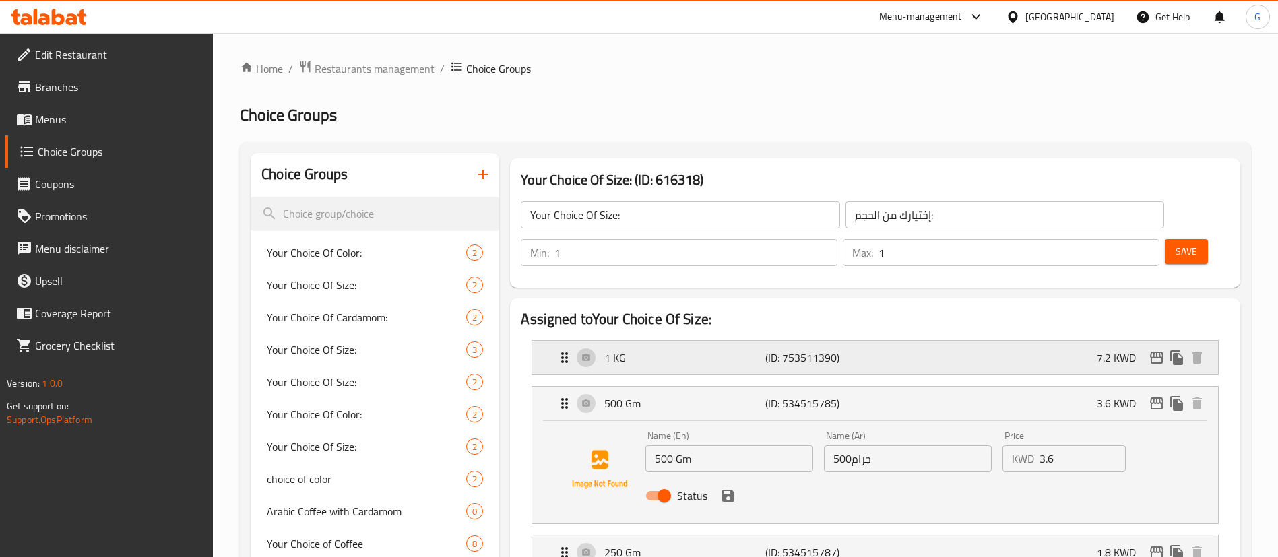
click at [561, 350] on icon "Expand" at bounding box center [565, 358] width 16 height 16
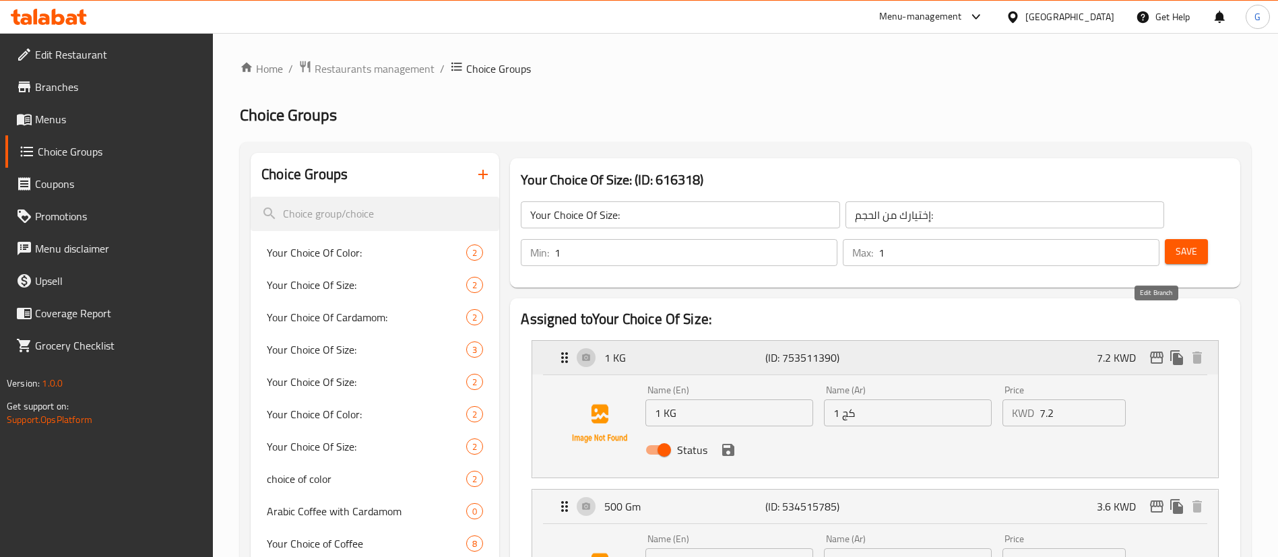
click at [1156, 350] on icon "edit" at bounding box center [1157, 358] width 16 height 16
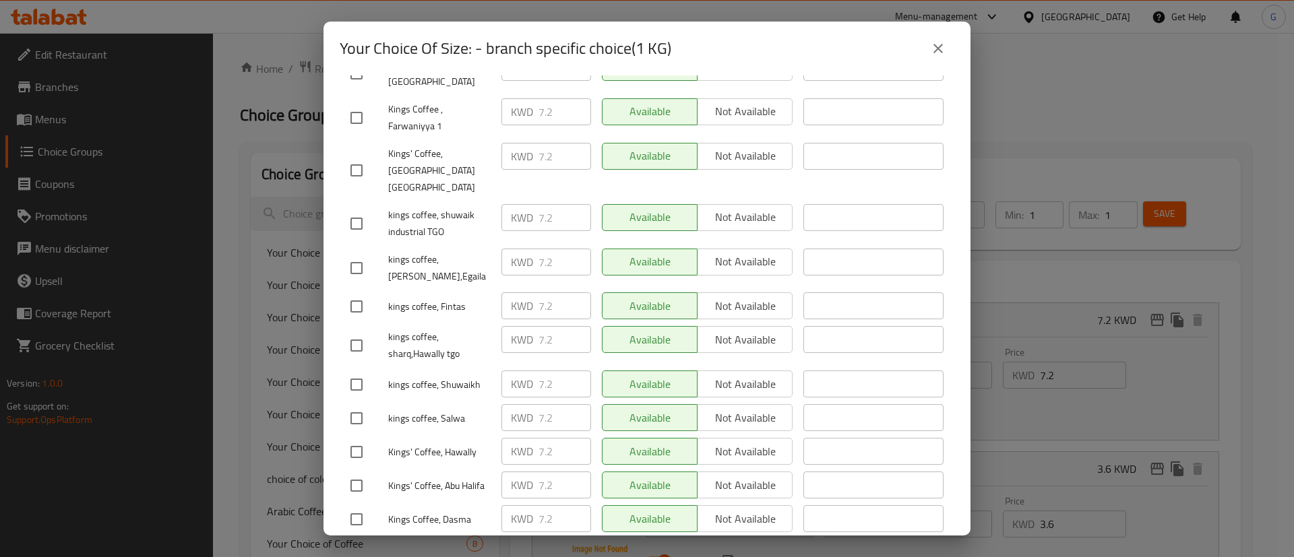
click at [941, 52] on icon "close" at bounding box center [938, 48] width 16 height 16
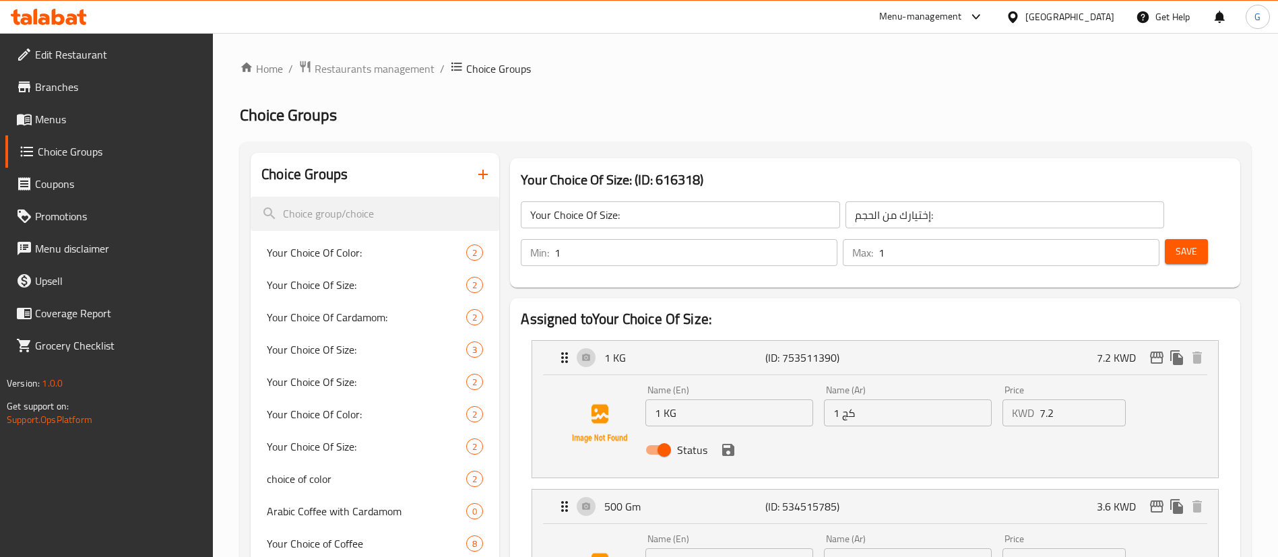
click at [117, 117] on span "Menus" at bounding box center [119, 119] width 168 height 16
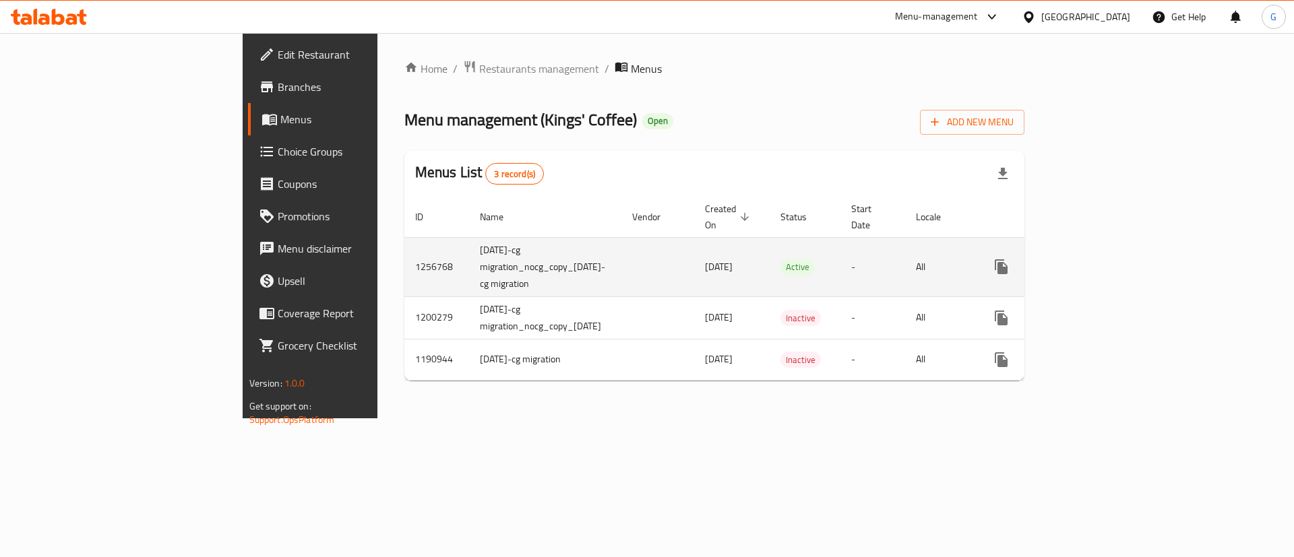
click at [1106, 259] on icon "enhanced table" at bounding box center [1098, 267] width 16 height 16
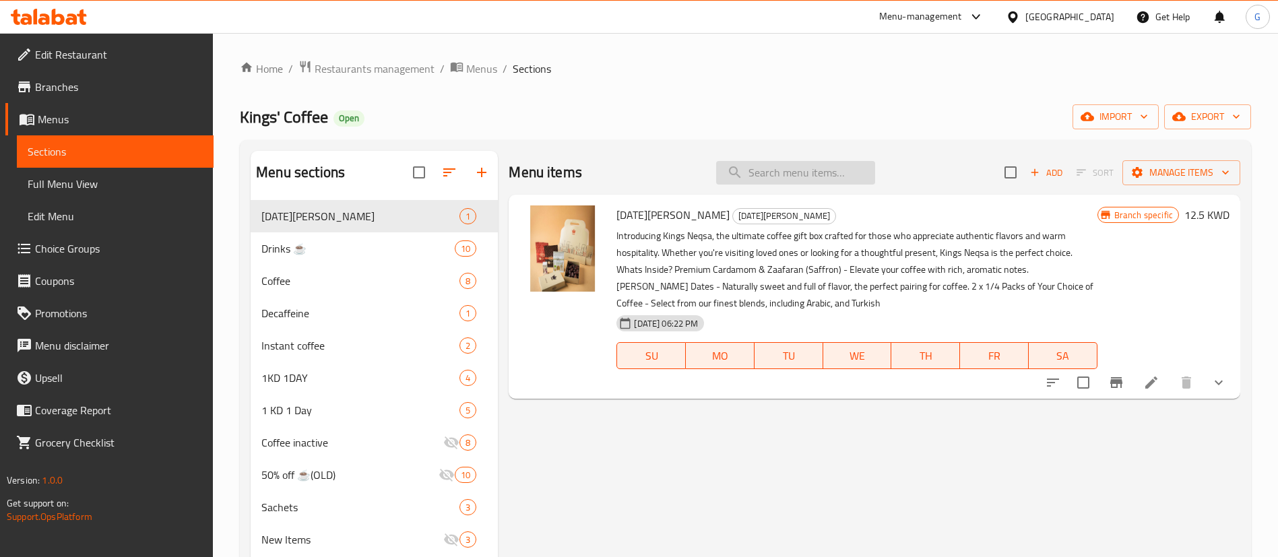
click at [813, 174] on input "search" at bounding box center [795, 173] width 159 height 24
type input "american"
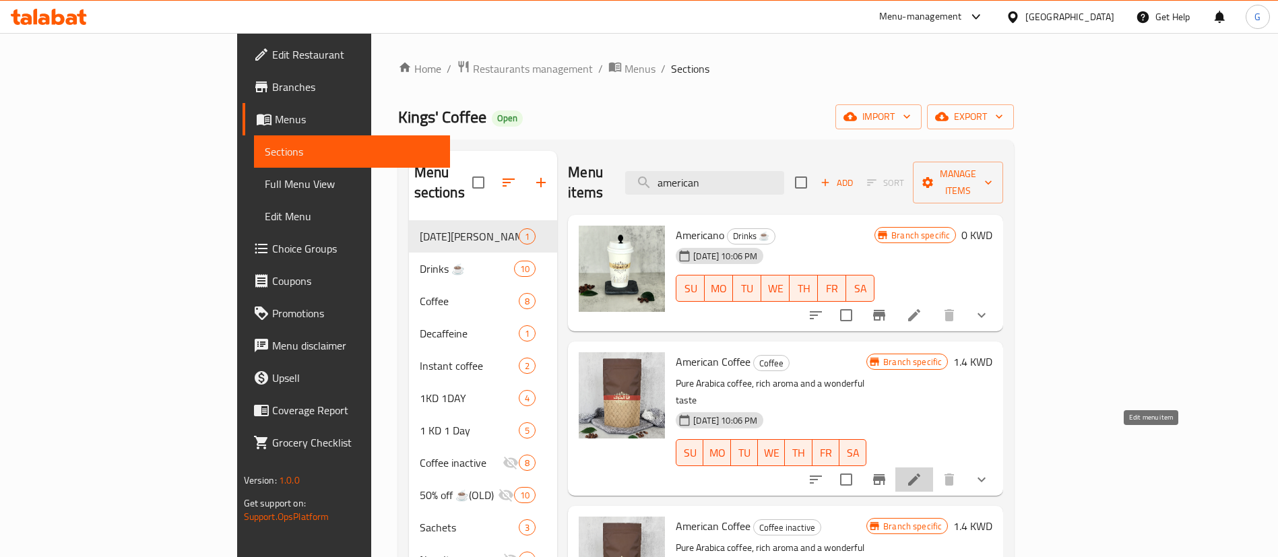
click at [922, 472] on icon at bounding box center [914, 480] width 16 height 16
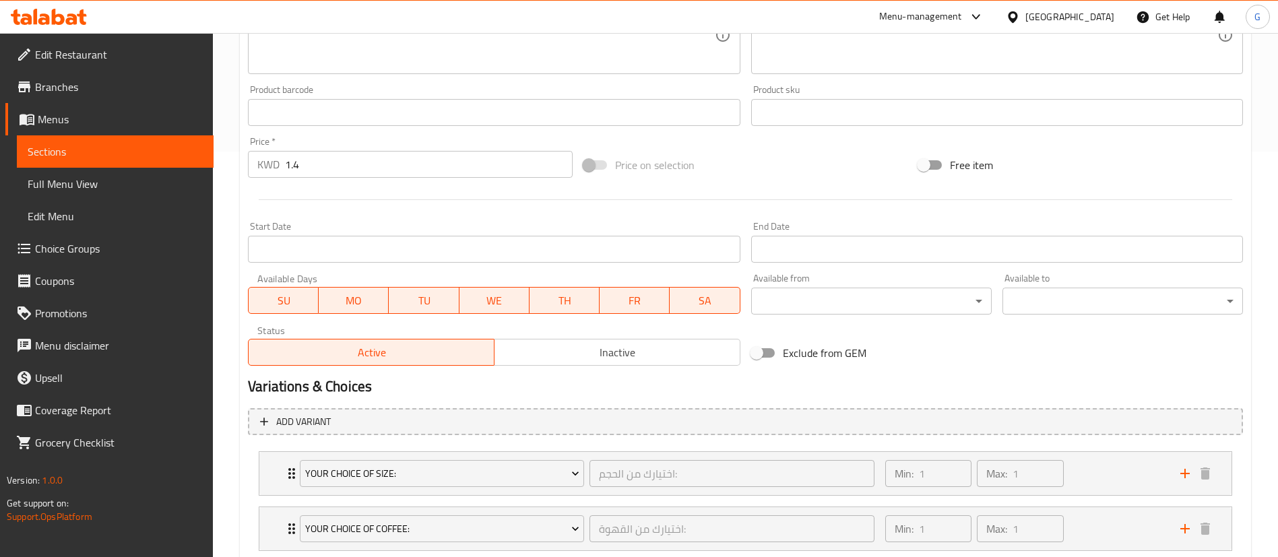
scroll to position [492, 0]
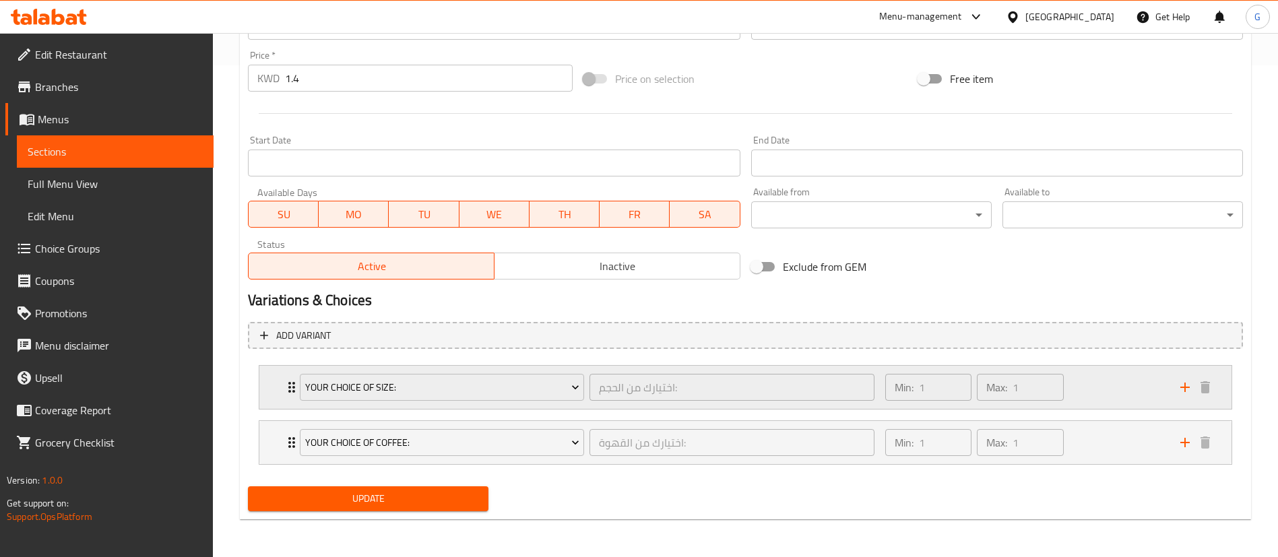
click at [285, 375] on div "Your Choice Of Size: اختيارك من الحجم: ​ Min: 1 ​ Max: 1 ​" at bounding box center [750, 387] width 932 height 43
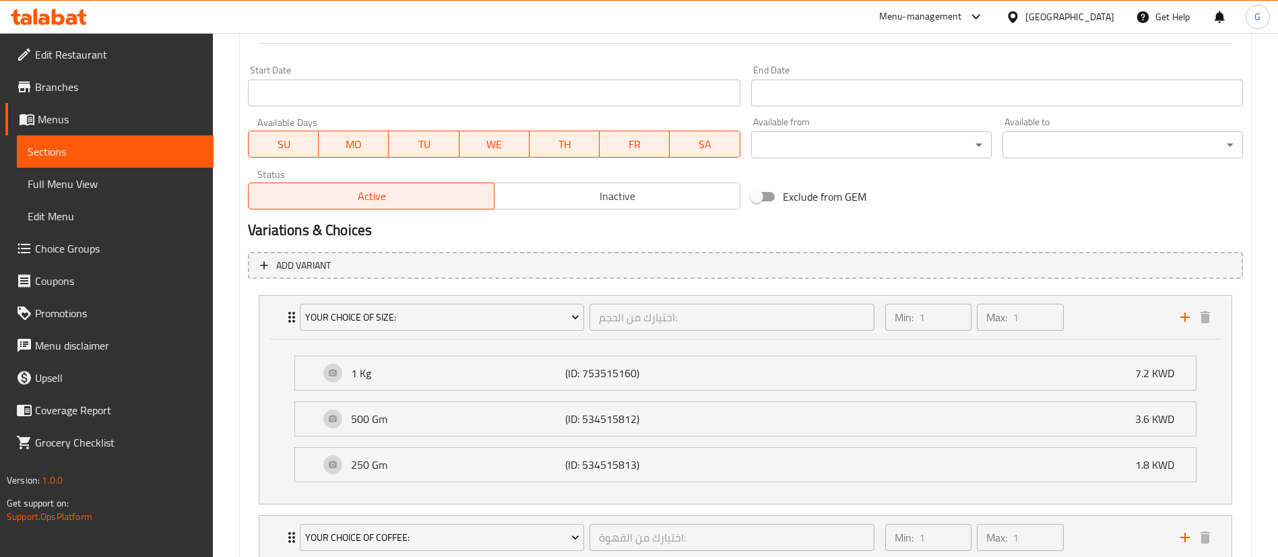
scroll to position [593, 0]
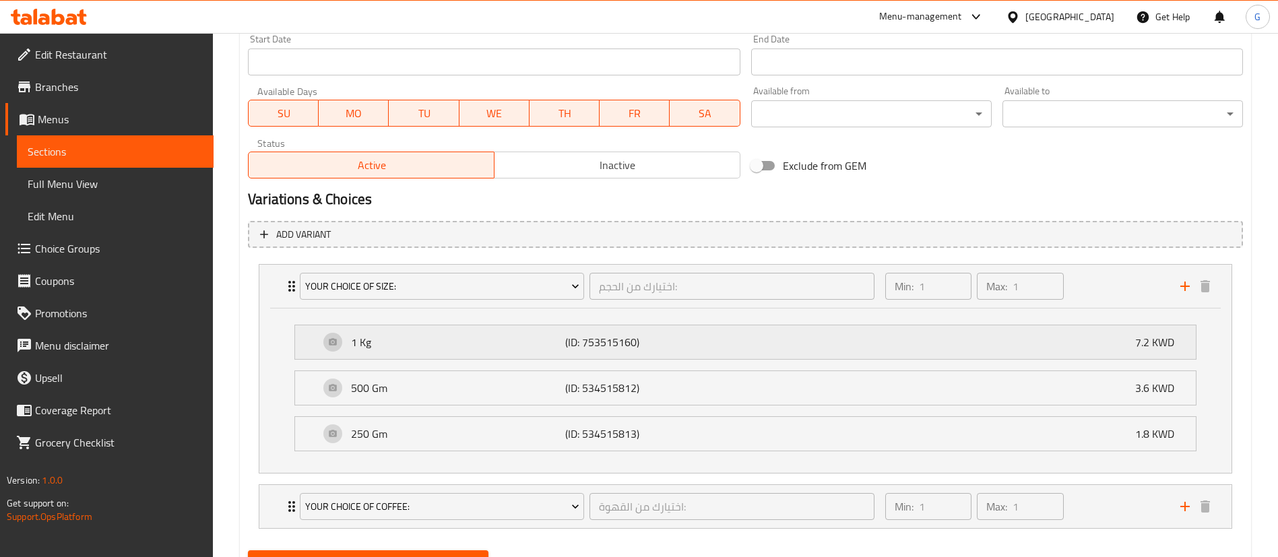
click at [466, 352] on div "1 Kg (ID: 753515160) 7.2 KWD" at bounding box center [749, 342] width 860 height 34
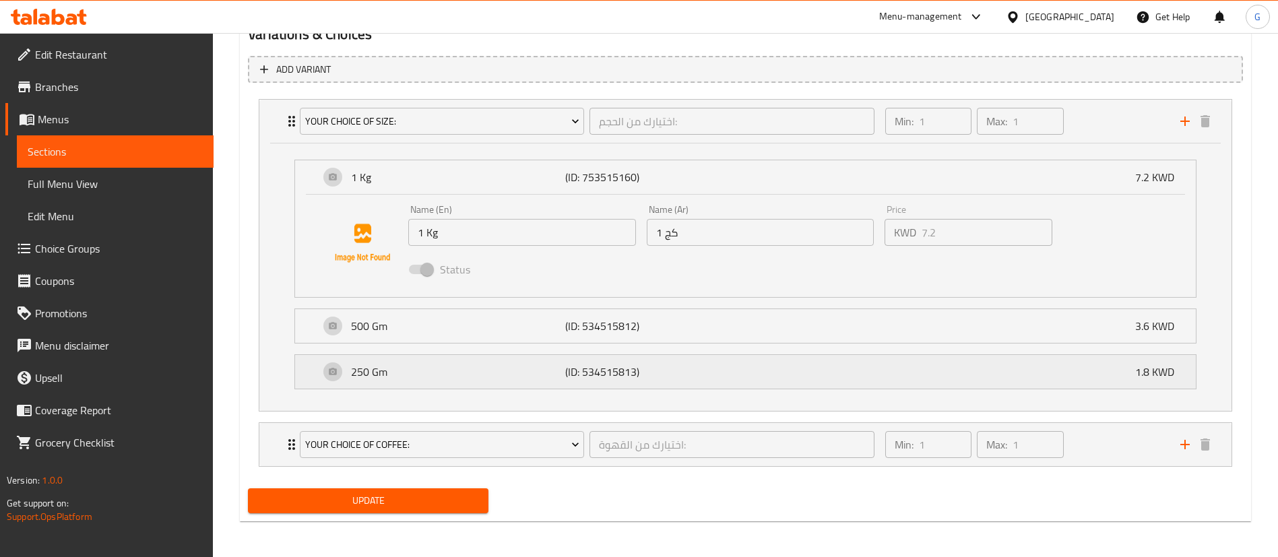
scroll to position [760, 0]
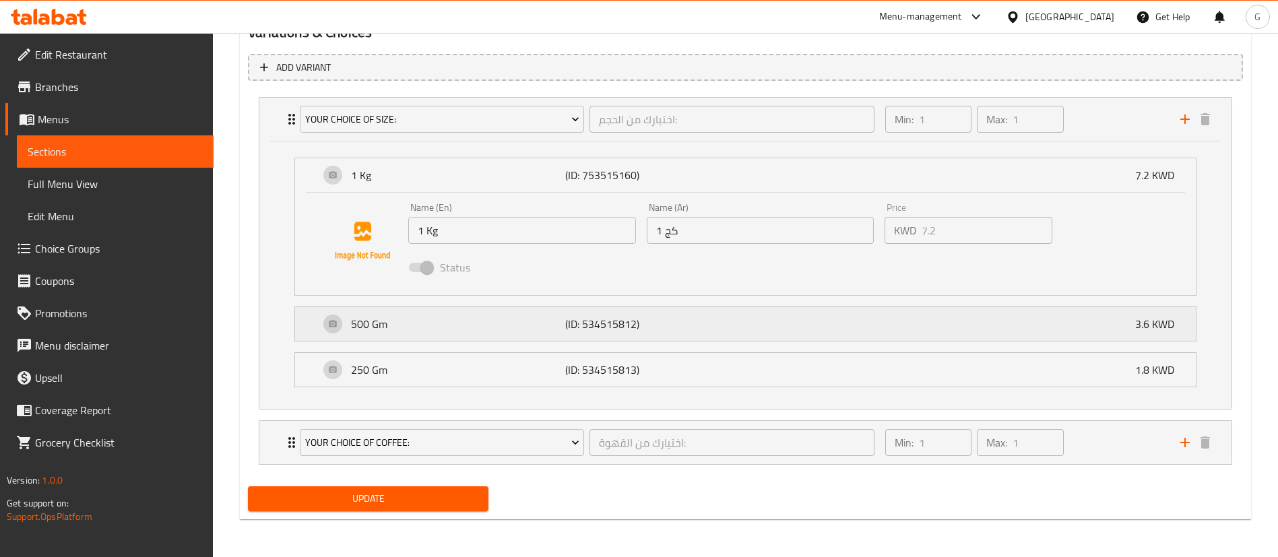
click at [548, 339] on div "500 Gm (ID: 534515812) 3.6 KWD" at bounding box center [749, 324] width 860 height 34
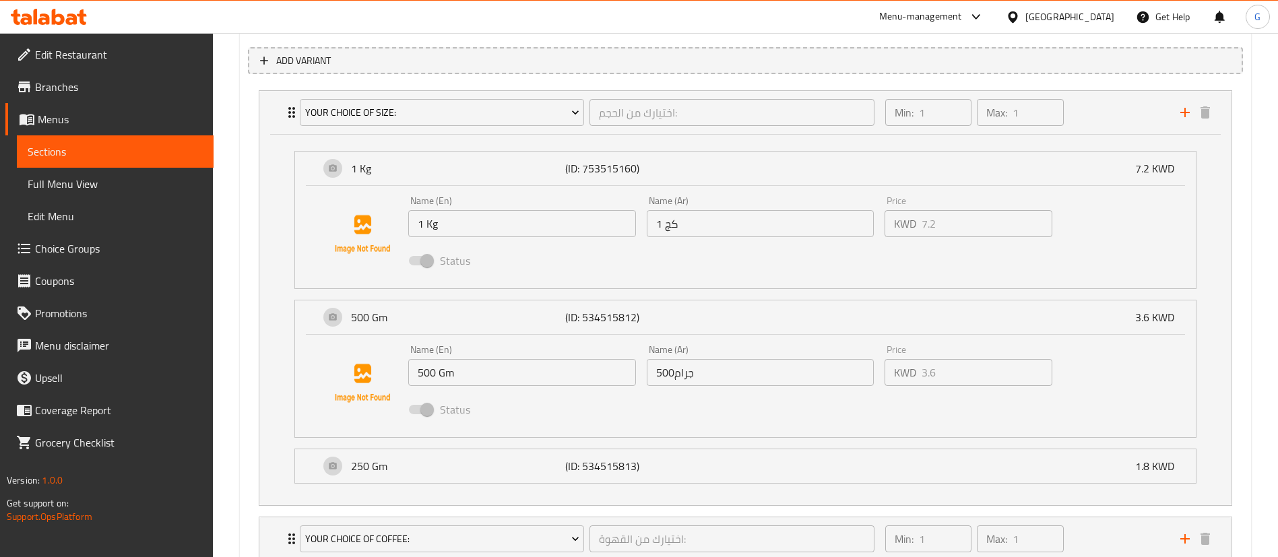
scroll to position [861, 0]
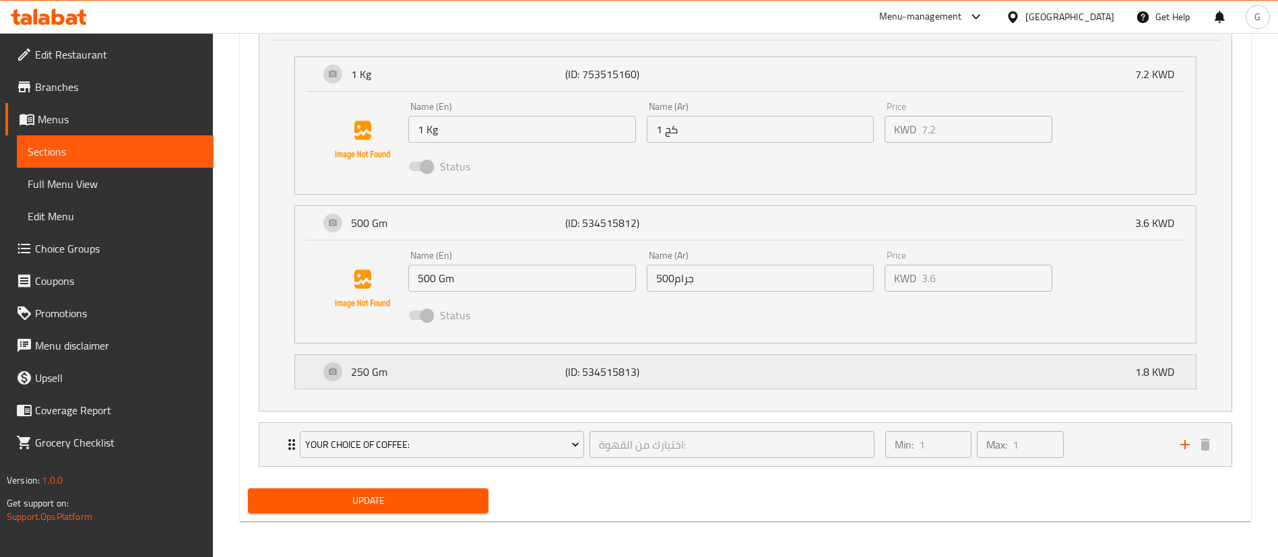
click at [593, 387] on div "250 Gm (ID: 534515813) 1.8 KWD" at bounding box center [749, 372] width 860 height 34
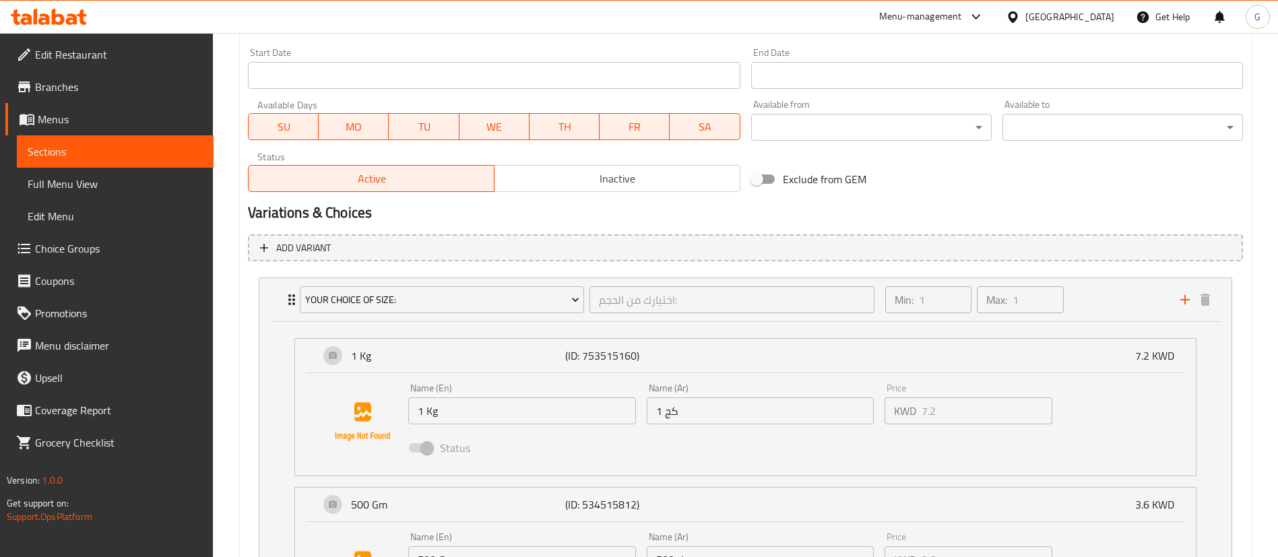
scroll to position [360, 0]
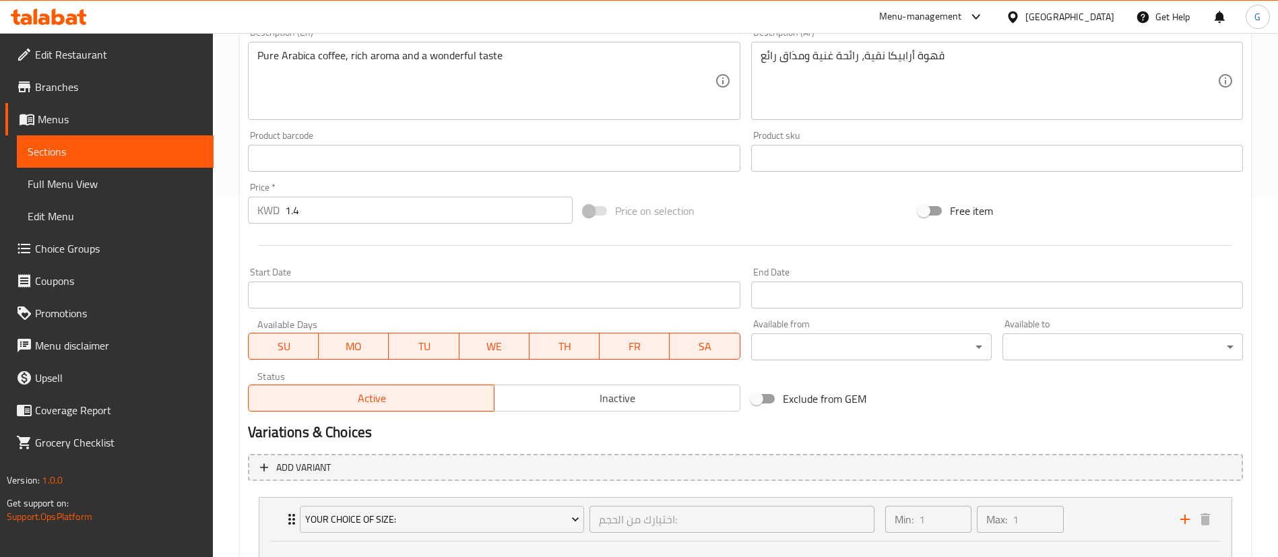
click at [88, 246] on span "Choice Groups" at bounding box center [119, 249] width 168 height 16
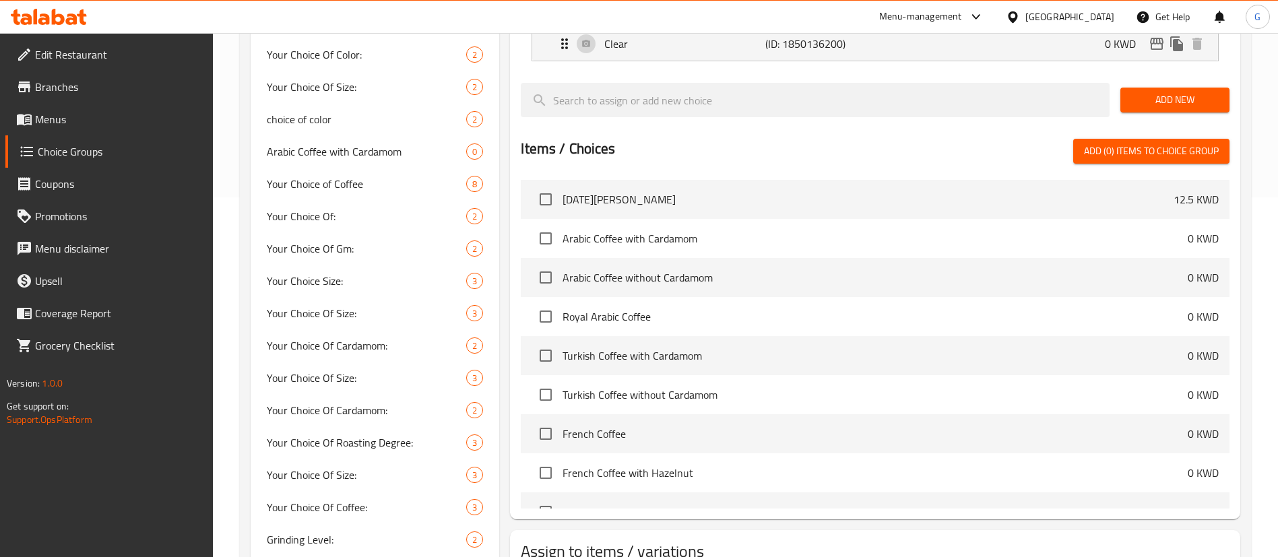
scroll to position [191, 0]
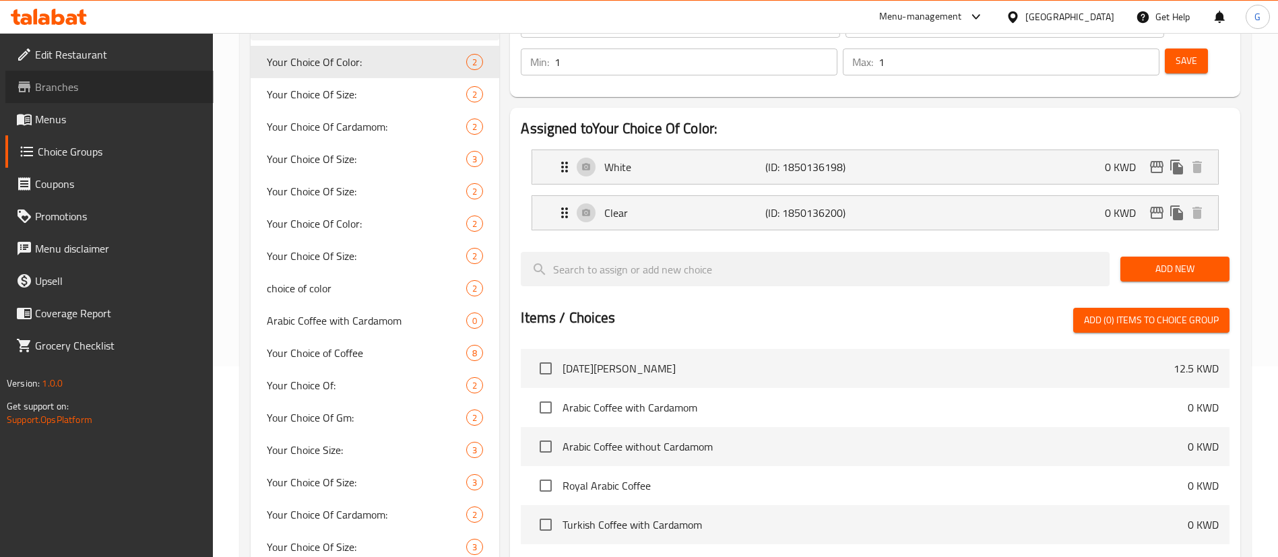
click at [59, 87] on span "Branches" at bounding box center [119, 87] width 168 height 16
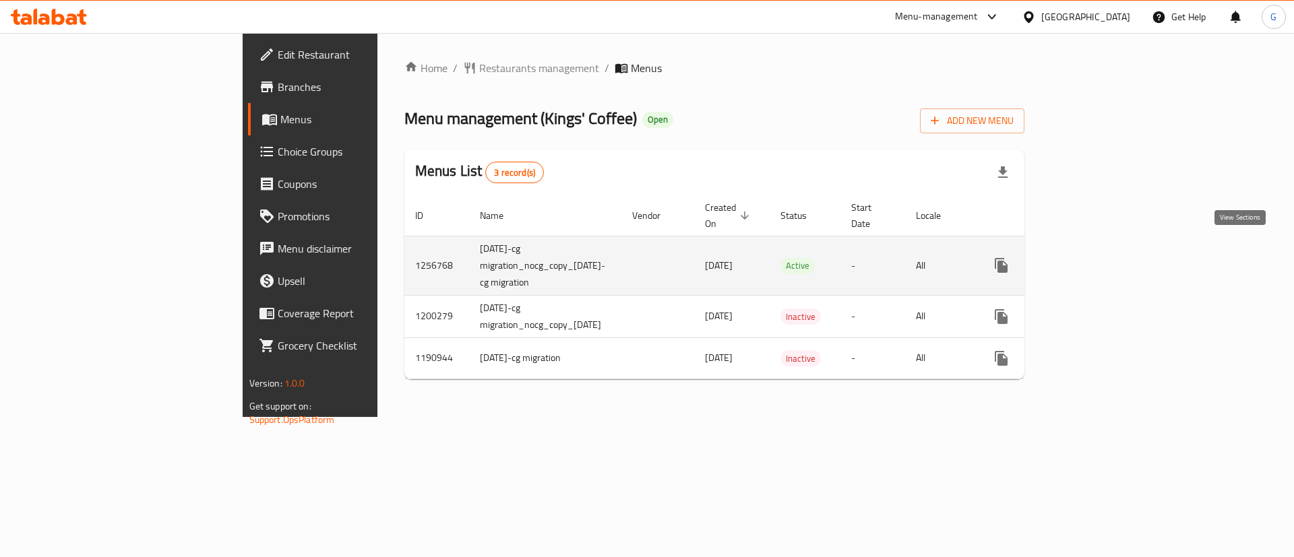
click at [1106, 257] on icon "enhanced table" at bounding box center [1098, 265] width 16 height 16
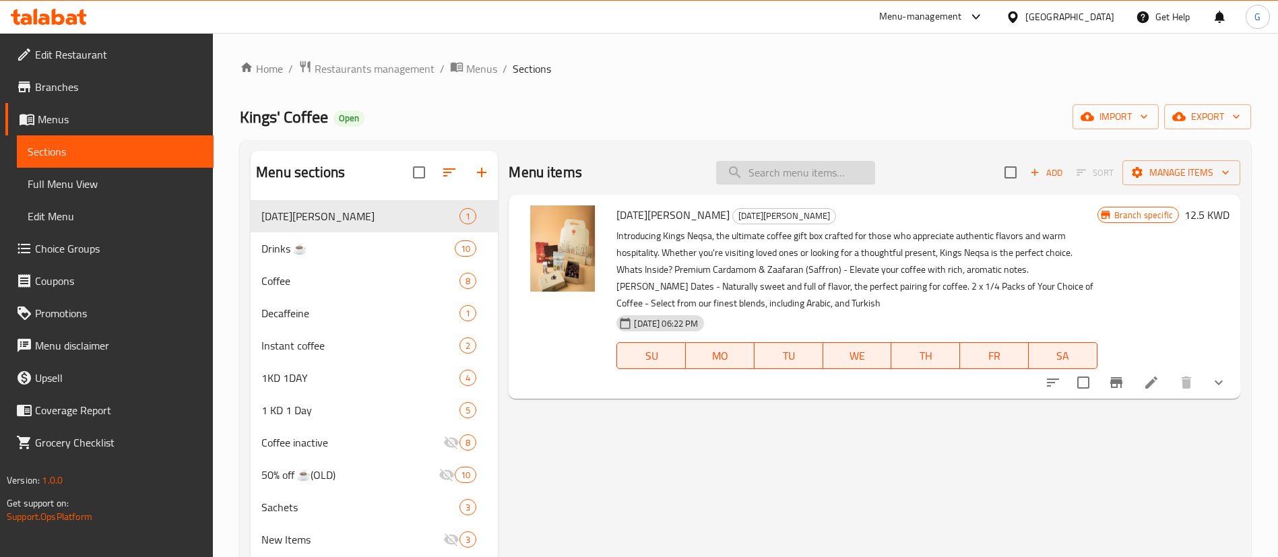
click at [811, 177] on input "search" at bounding box center [795, 173] width 159 height 24
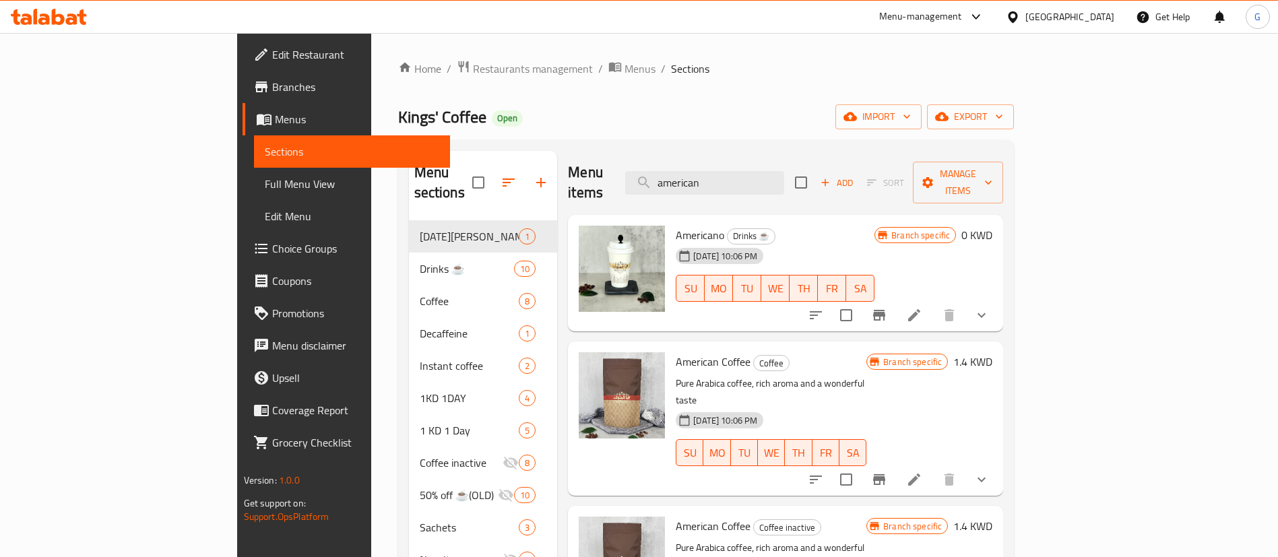
scroll to position [101, 0]
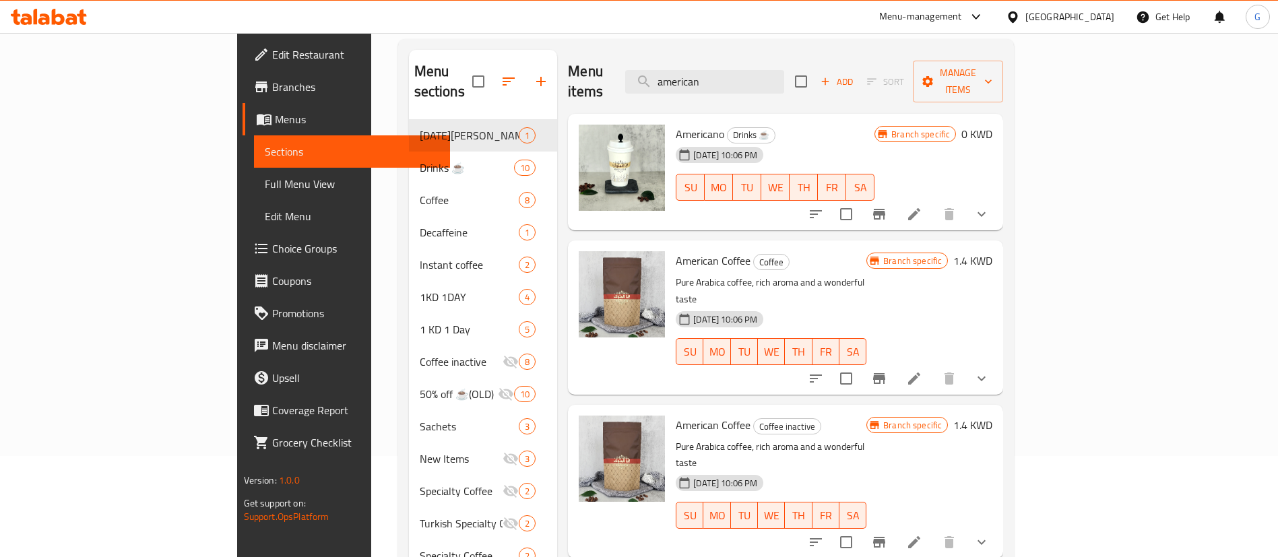
type input "american"
click at [933, 367] on li at bounding box center [915, 379] width 38 height 24
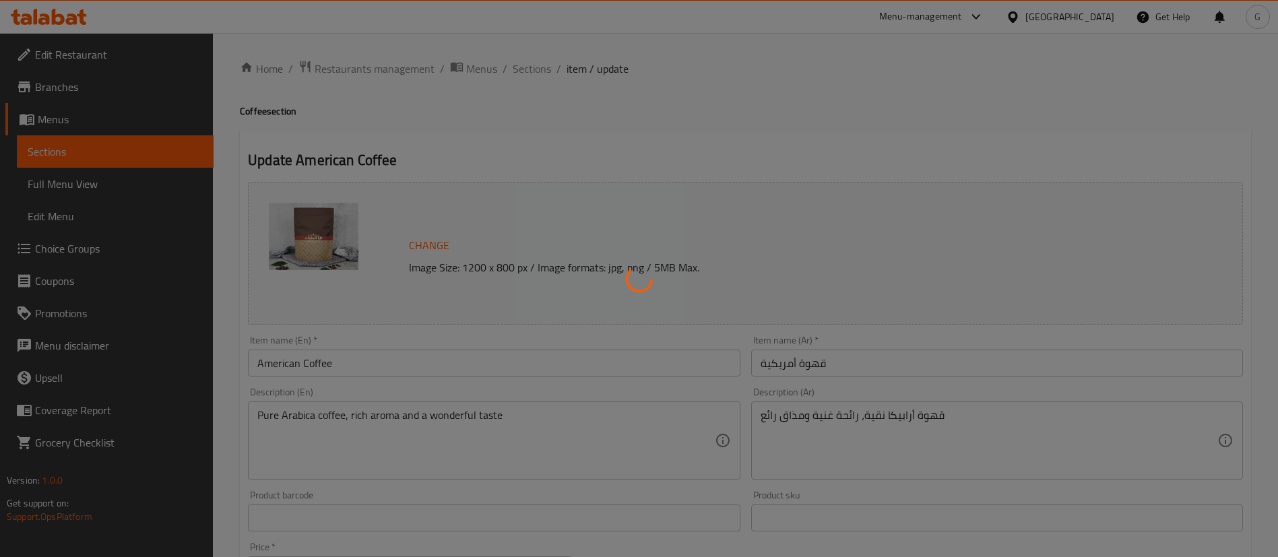
type input "اختيارك من الحجم:"
type input "1"
type input "اختيارك من القهوة:"
type input "1"
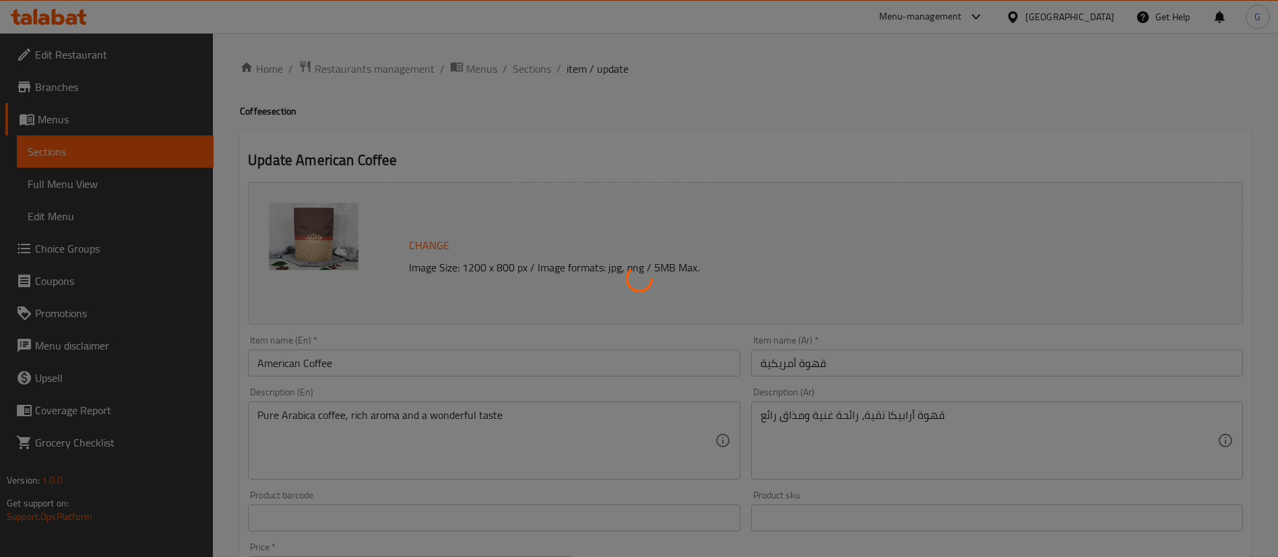
type input "1"
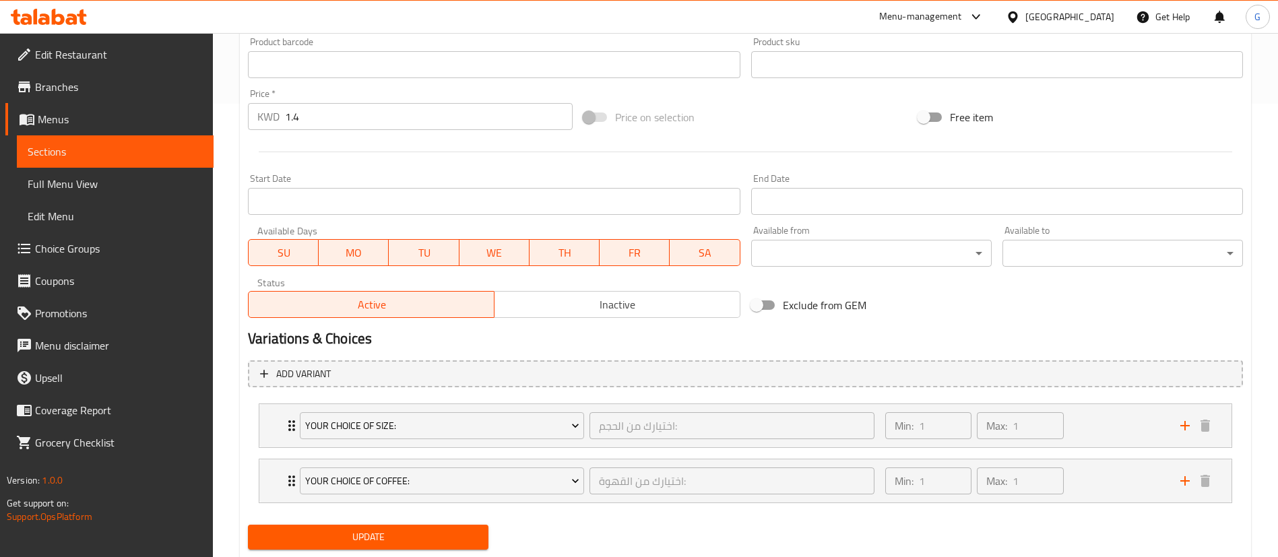
scroll to position [492, 0]
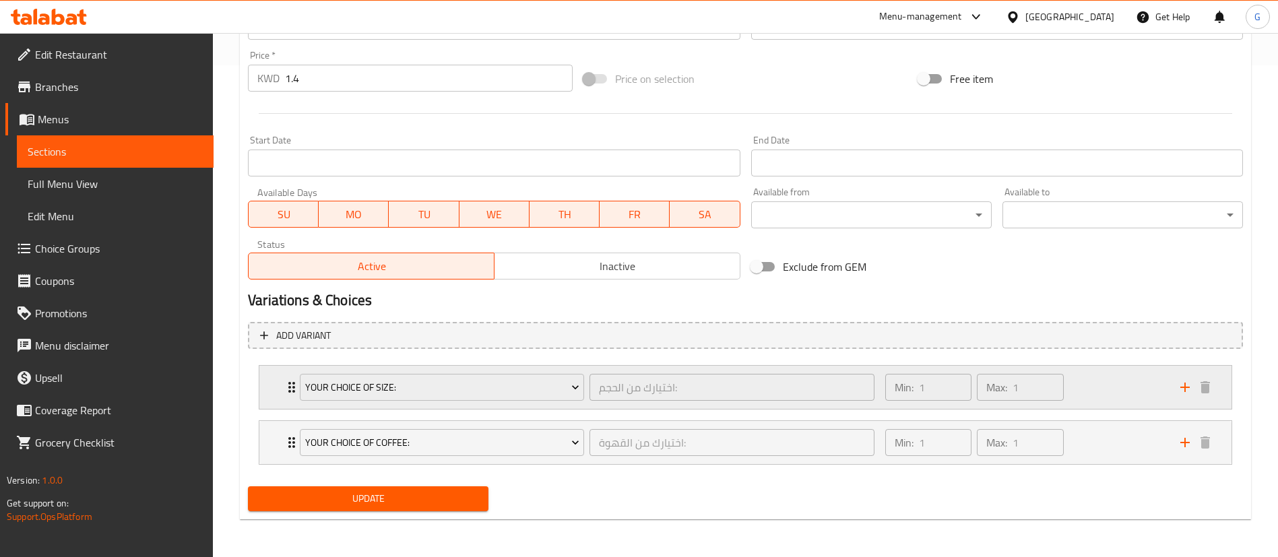
click at [294, 385] on div "Your Choice Of Size: اختيارك من الحجم: ​" at bounding box center [587, 387] width 591 height 43
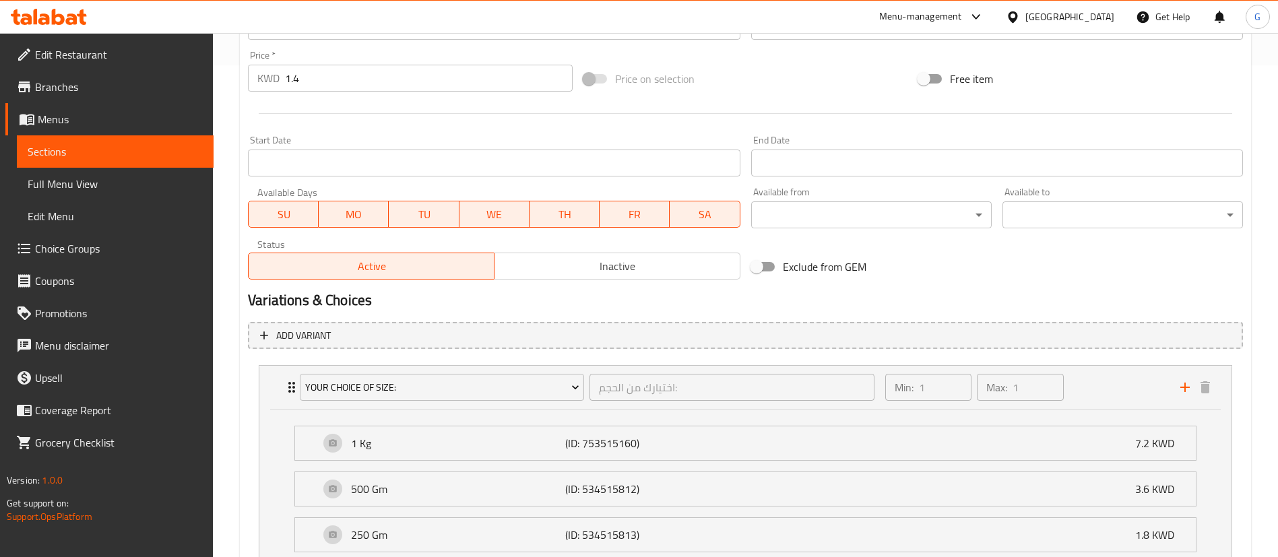
click at [28, 232] on link "Choice Groups" at bounding box center [109, 248] width 208 height 32
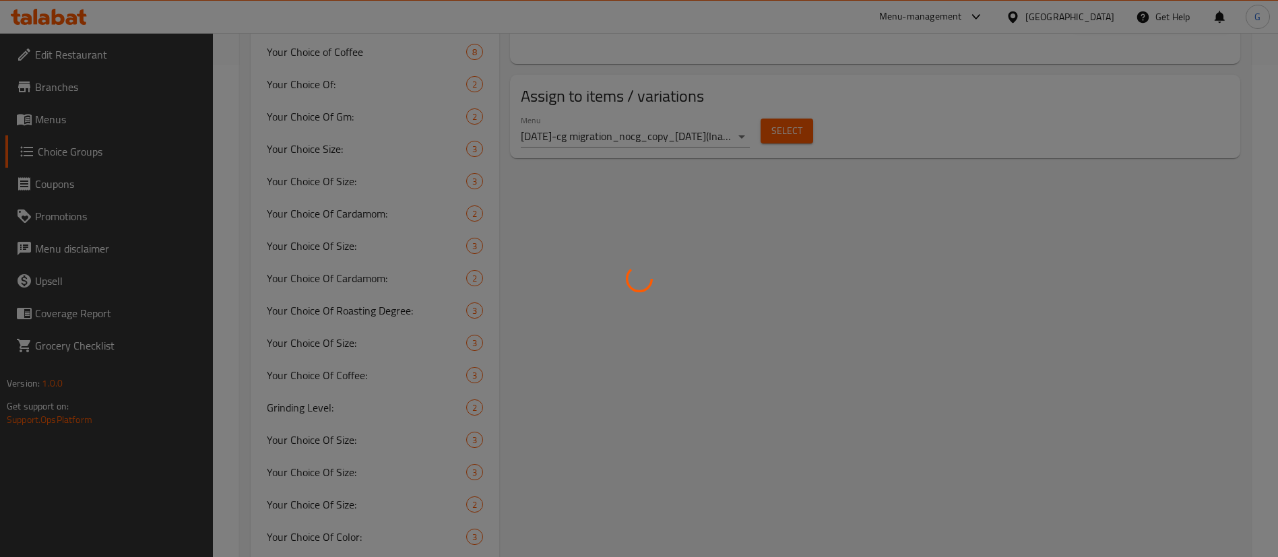
scroll to position [191, 0]
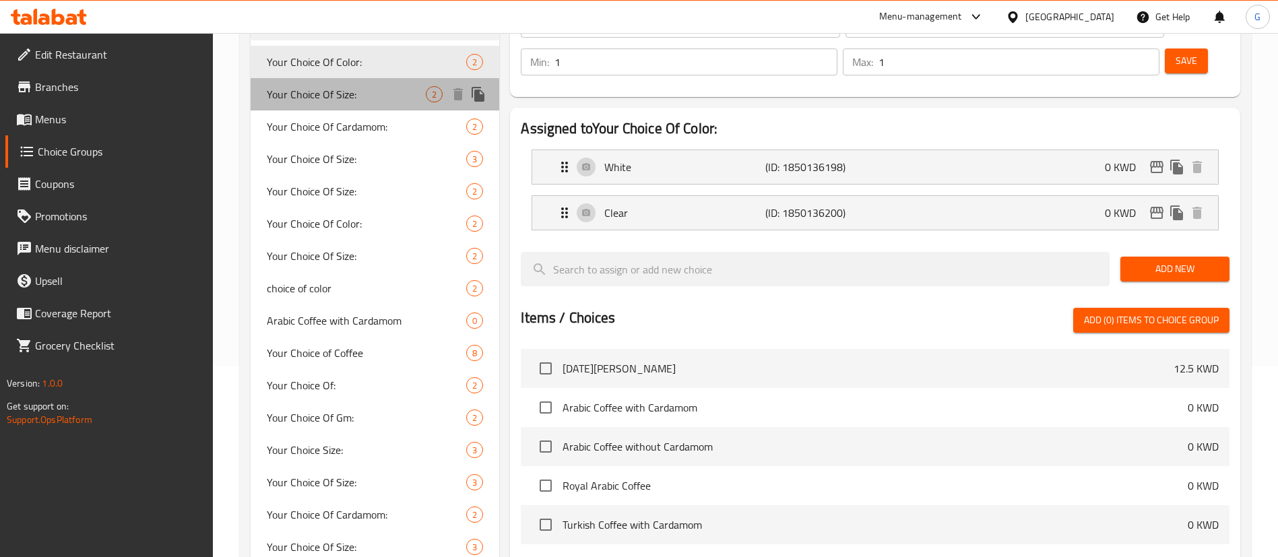
click at [321, 79] on div "Your Choice Of Size: 2" at bounding box center [375, 94] width 249 height 32
type input "Your Choice Of Size:"
type input "إختيارك من الحجم:"
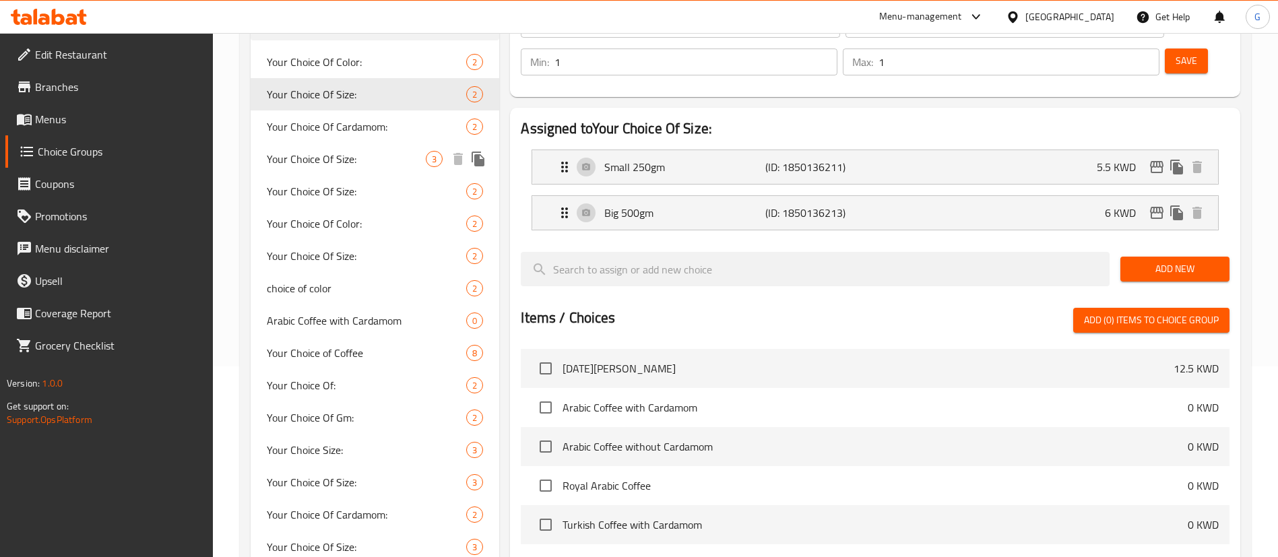
click at [334, 152] on span "Your Choice Of Size:" at bounding box center [346, 159] width 159 height 16
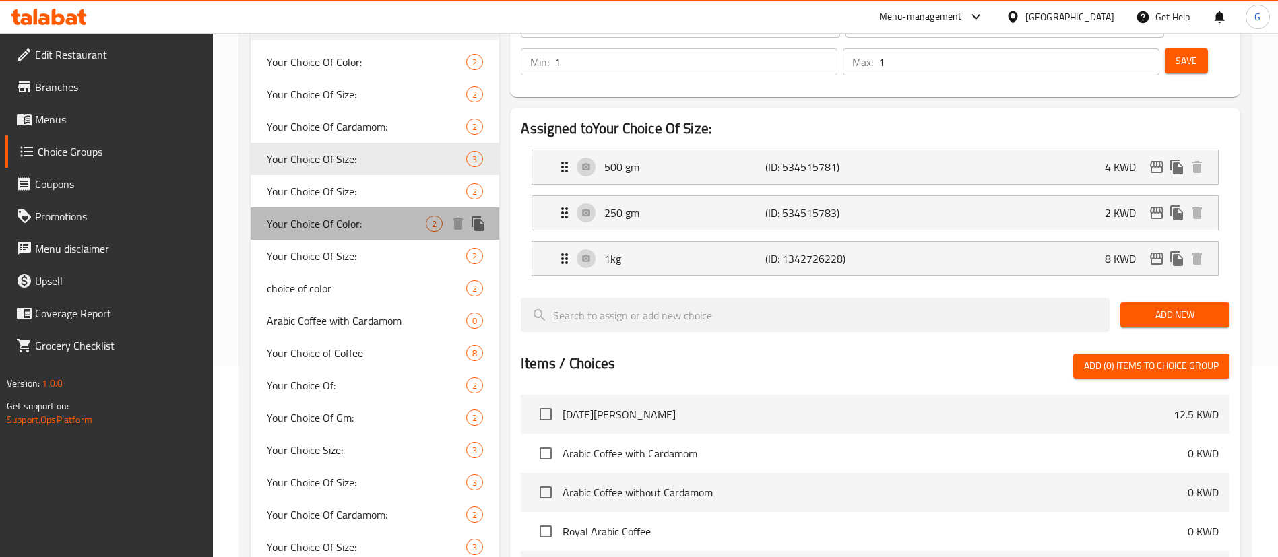
click at [335, 218] on span "Your Choice Of Color:" at bounding box center [346, 224] width 159 height 16
type input "Your Choice Of Color:"
type input "اختيارك من اللون:"
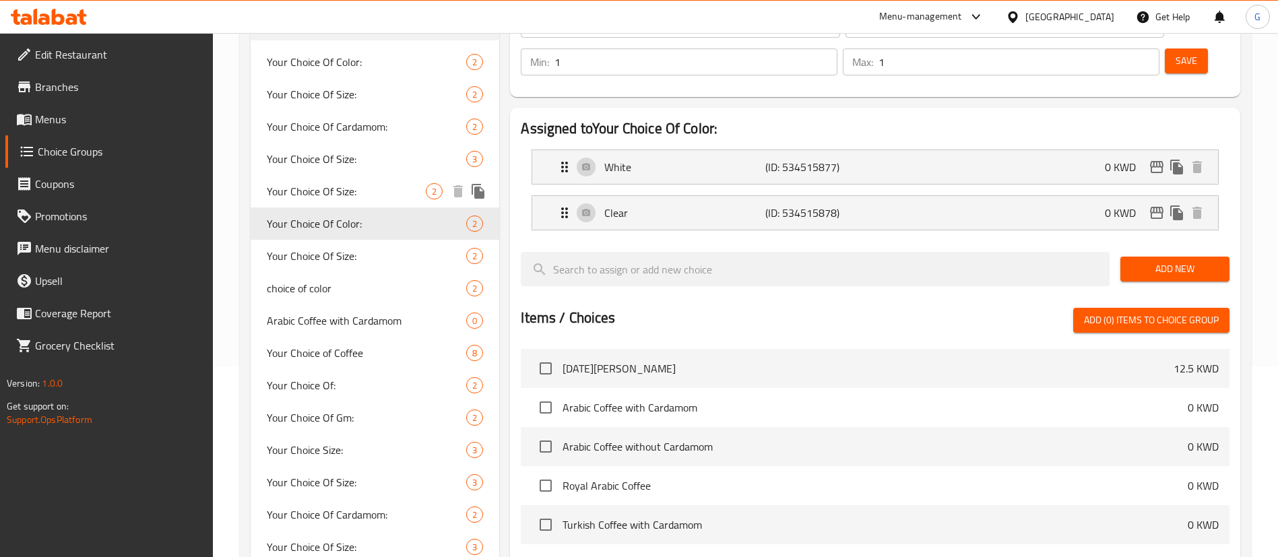
click at [332, 180] on div "Your Choice Of Size: 2" at bounding box center [375, 191] width 249 height 32
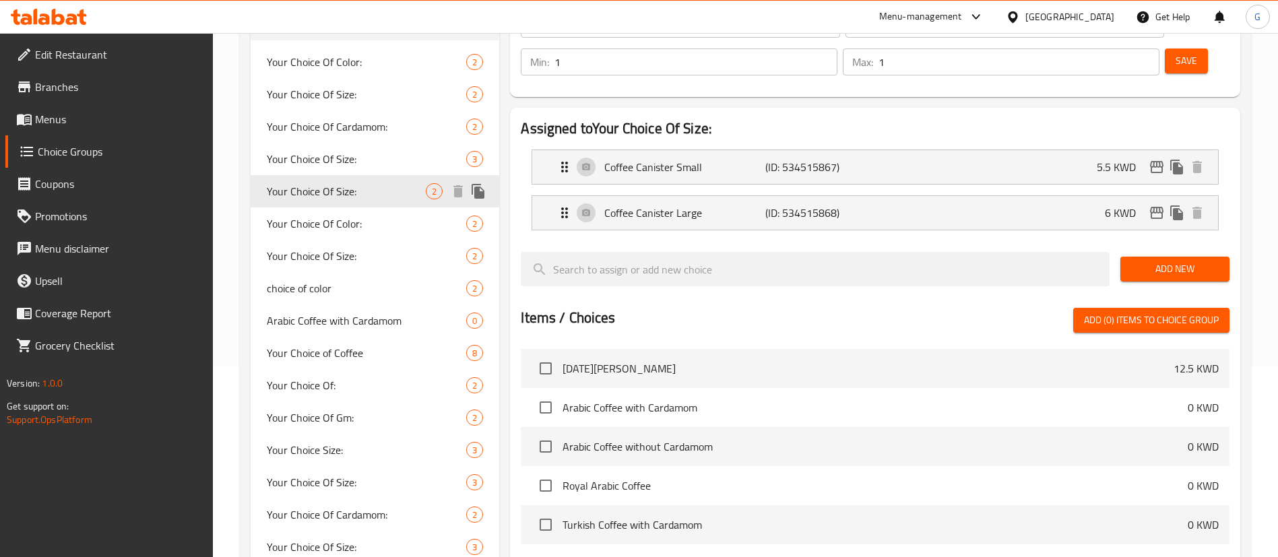
type input "Your Choice Of Size:"
type input "إختيارك من الحجم:"
click at [340, 252] on span "Your Choice Of Size:" at bounding box center [346, 256] width 159 height 16
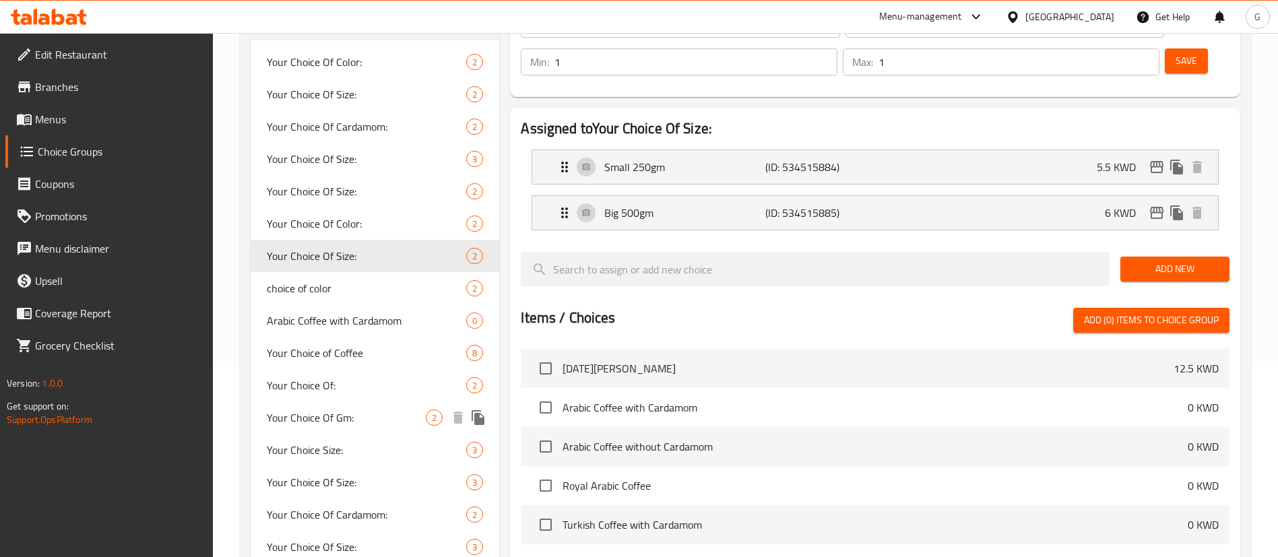
scroll to position [292, 0]
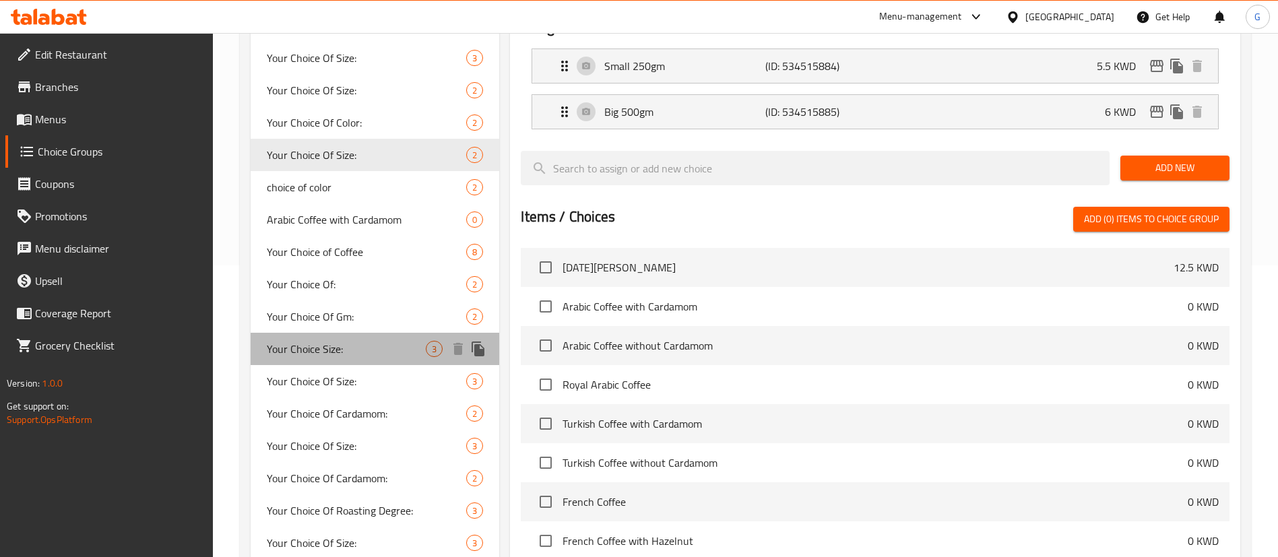
click at [342, 353] on span "Your Choice Size:" at bounding box center [346, 349] width 159 height 16
type input "Your Choice Size:"
type input "حجم اختيارك:"
type input "0"
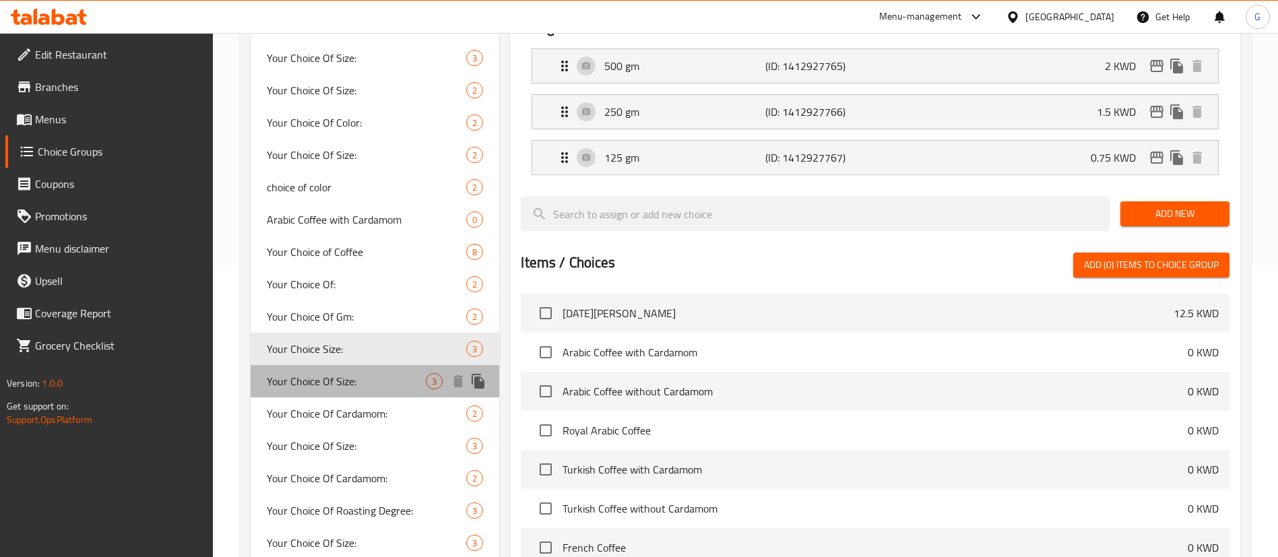
click at [396, 380] on span "Your Choice Of Size:" at bounding box center [346, 381] width 159 height 16
type input "Your Choice Of Size:"
type input "إختيارك من الحجم:"
type input "1"
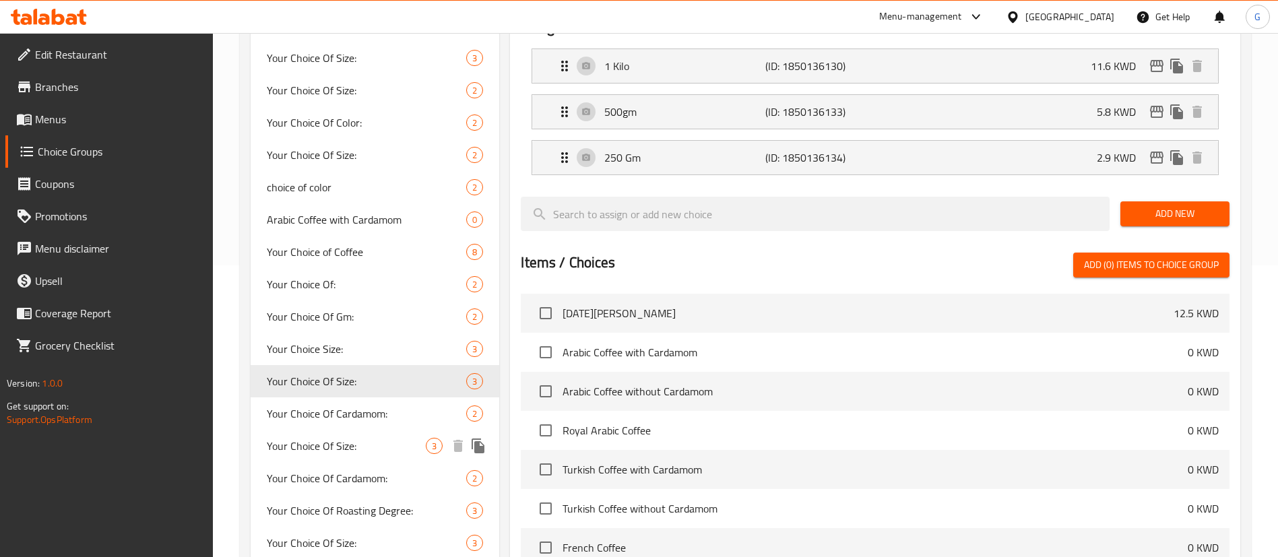
click at [373, 445] on span "Your Choice Of Size:" at bounding box center [346, 446] width 159 height 16
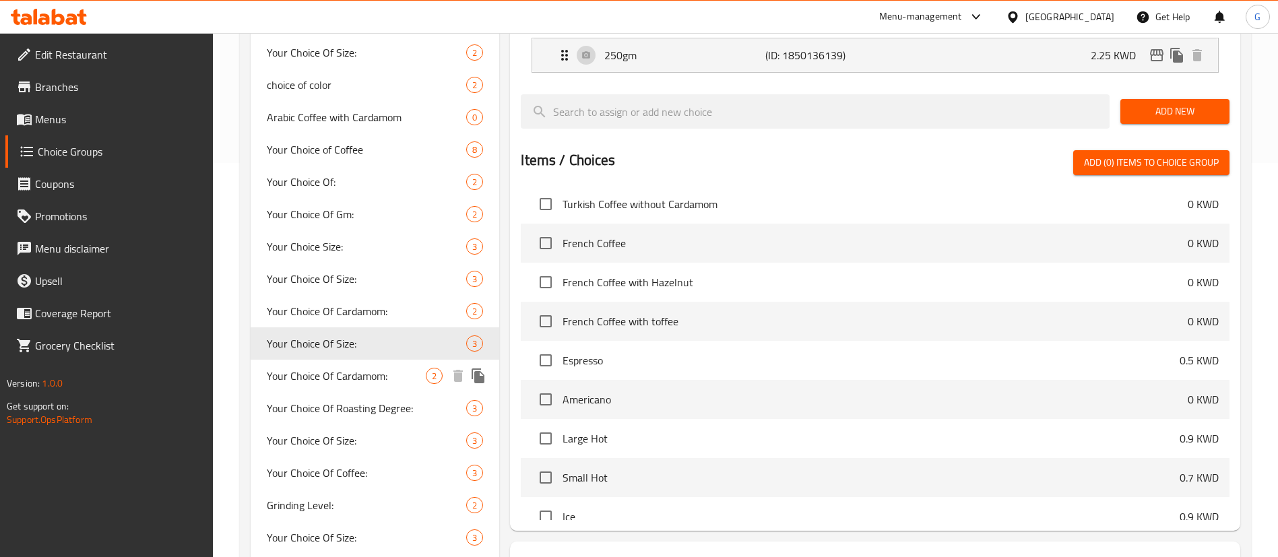
scroll to position [494, 0]
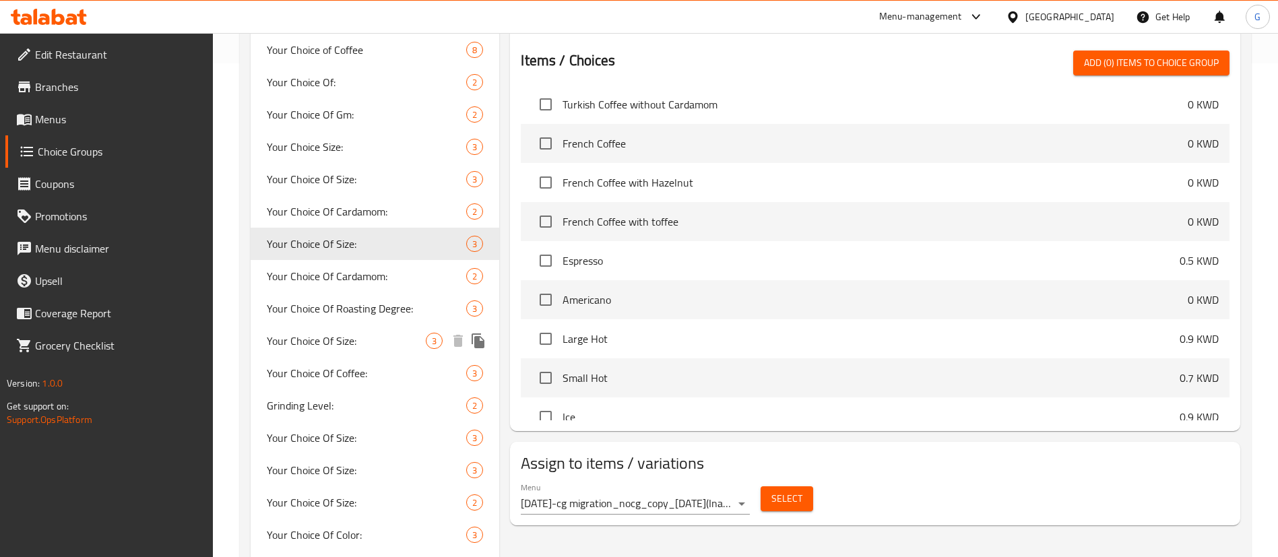
click at [330, 354] on div "Your Choice Of Size: 3" at bounding box center [375, 341] width 249 height 32
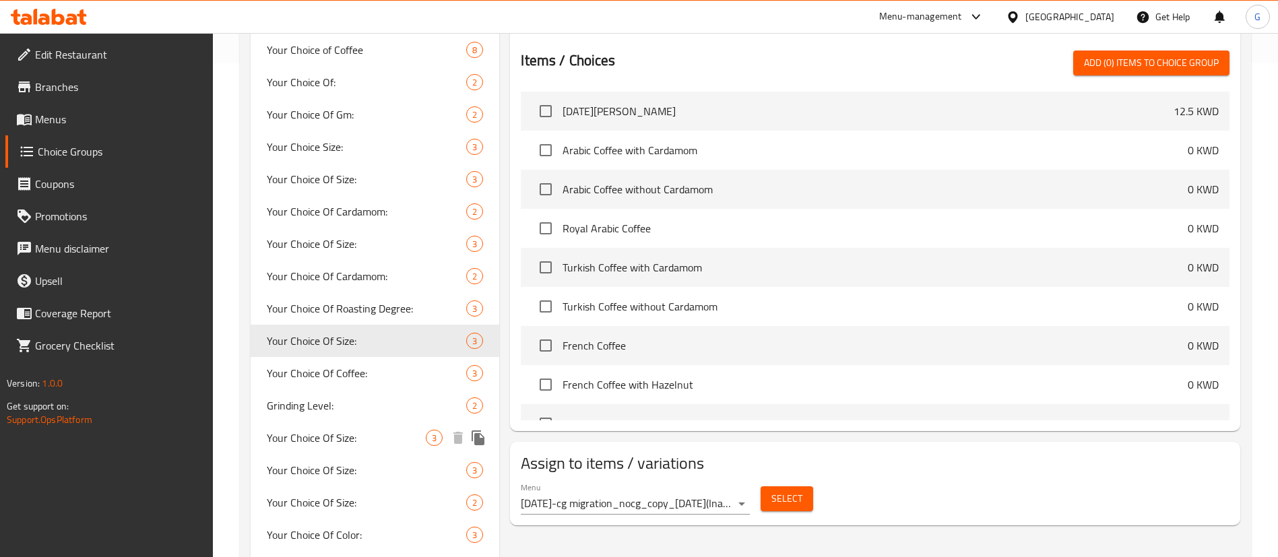
click at [352, 437] on span "Your Choice Of Size:" at bounding box center [346, 438] width 159 height 16
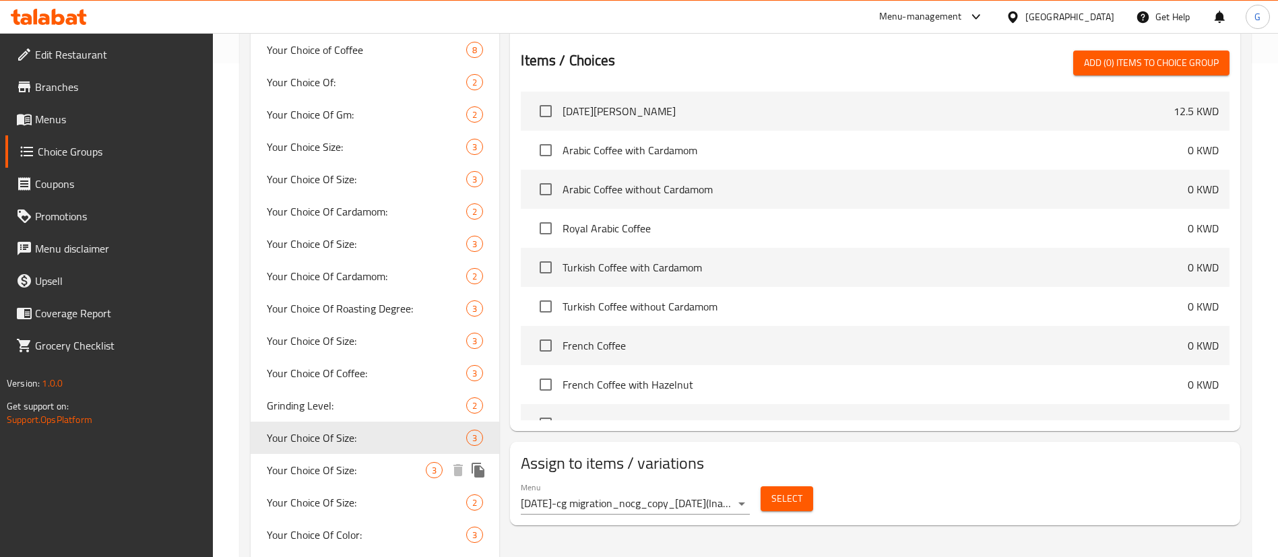
click at [349, 475] on span "Your Choice Of Size:" at bounding box center [346, 470] width 159 height 16
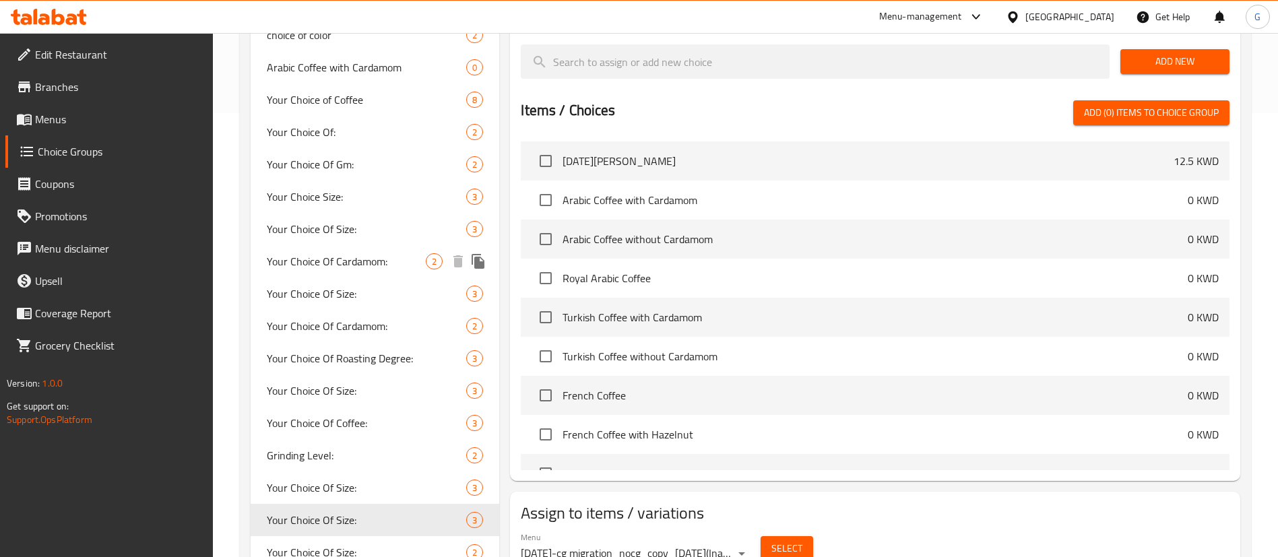
scroll to position [595, 0]
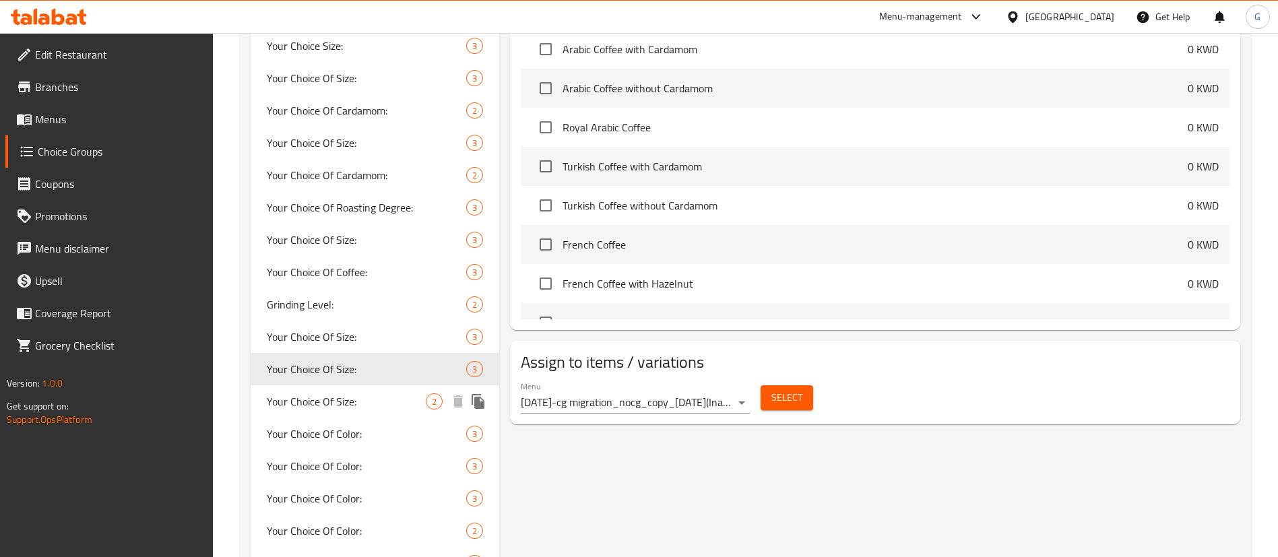
click at [383, 410] on div "Your Choice Of Size: 2" at bounding box center [375, 401] width 249 height 32
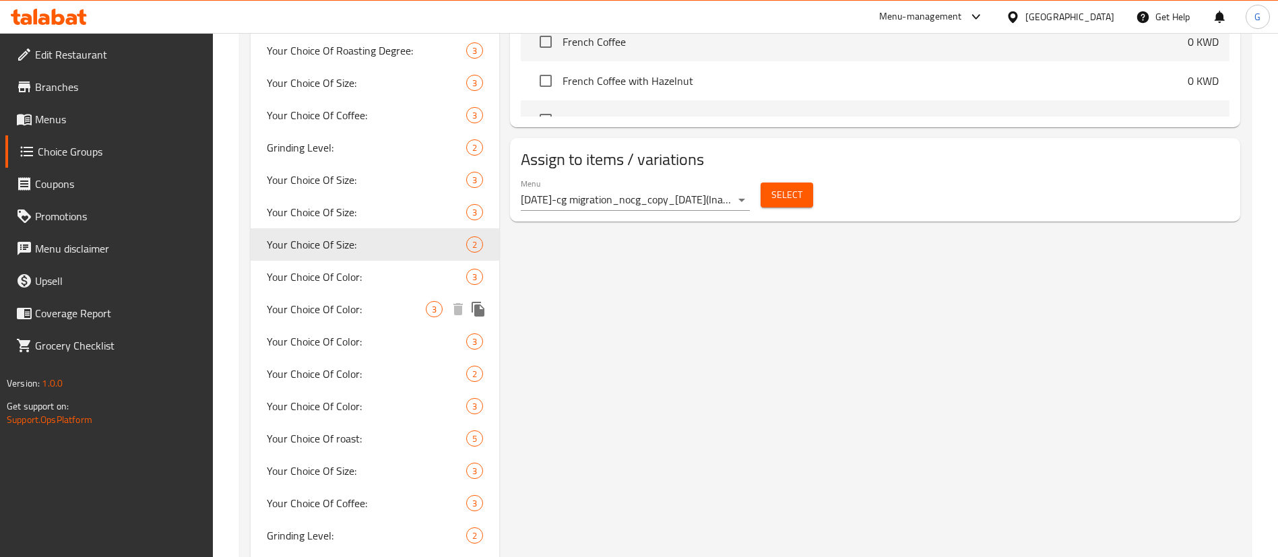
scroll to position [797, 0]
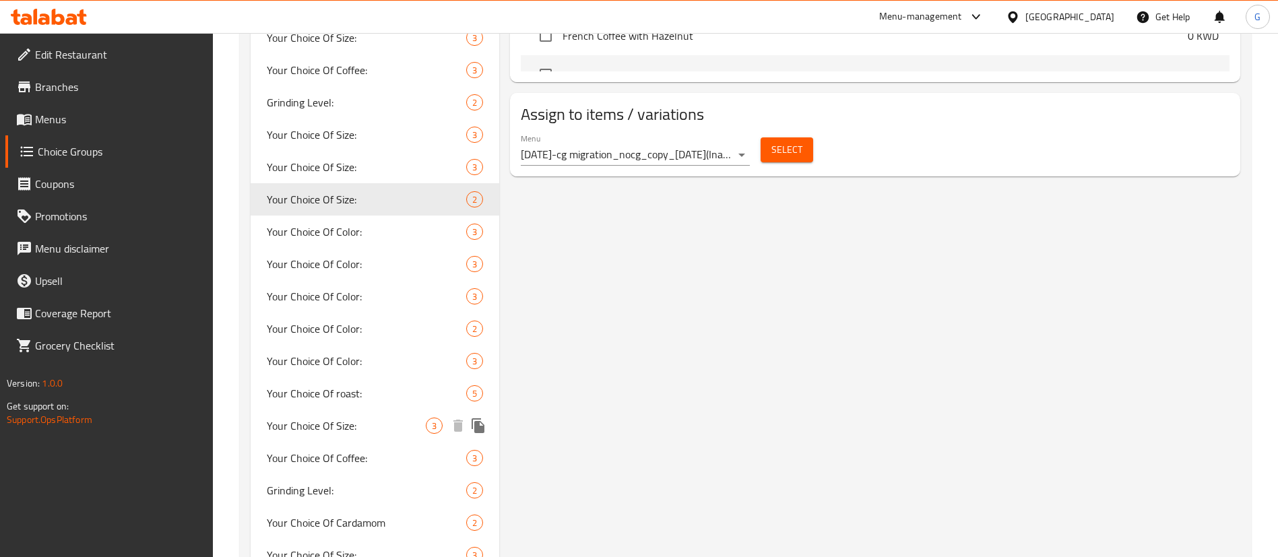
click at [364, 426] on span "Your Choice Of Size:" at bounding box center [346, 426] width 159 height 16
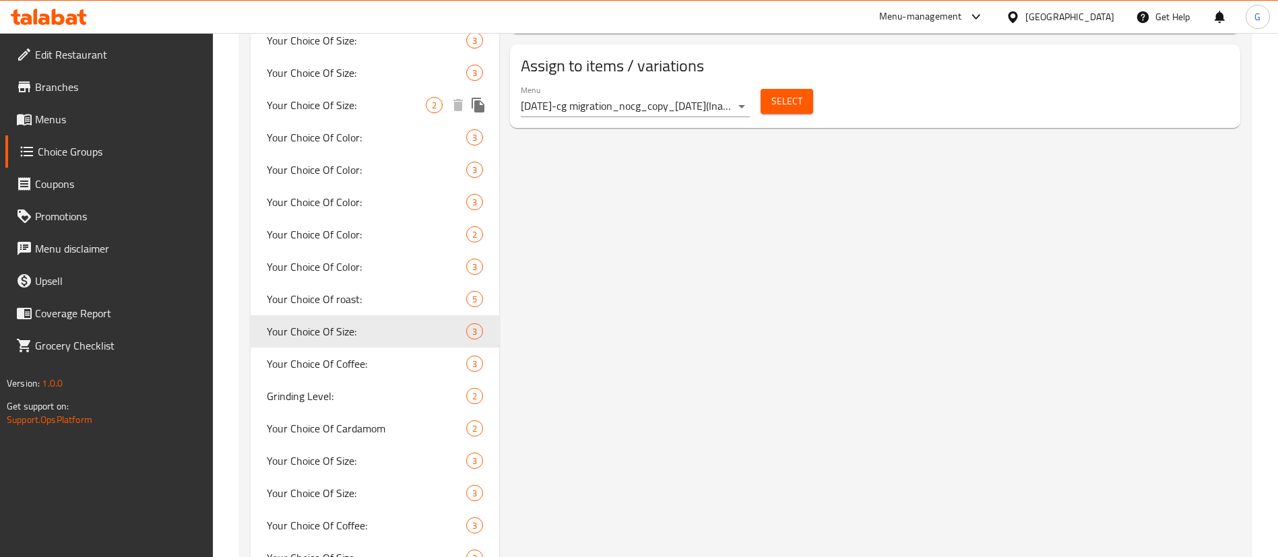
scroll to position [999, 0]
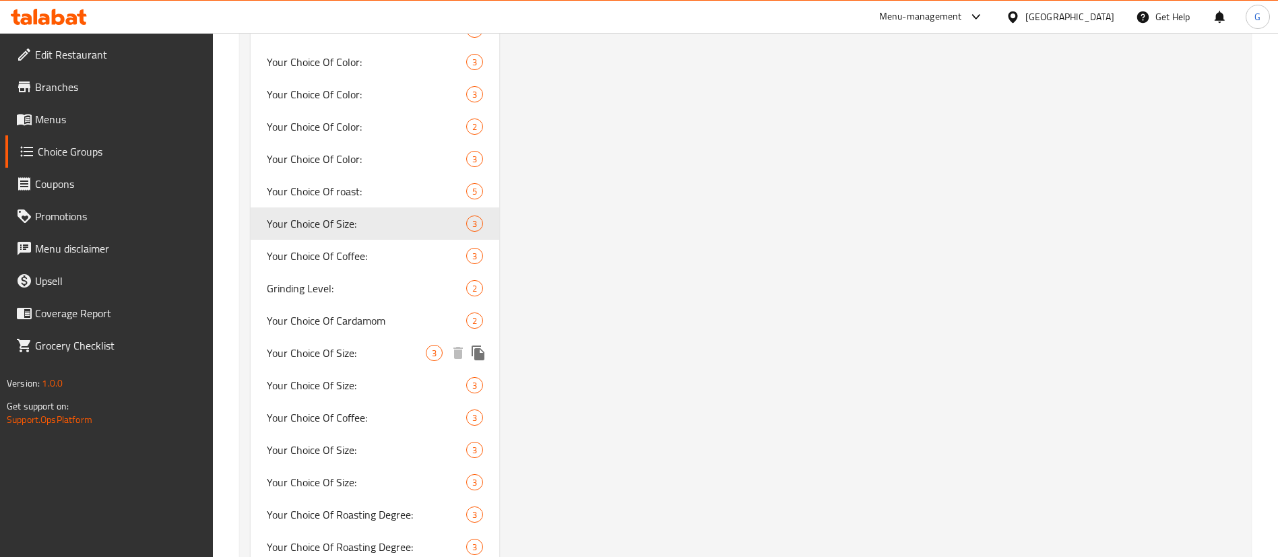
click at [355, 361] on span "Your Choice Of Size:" at bounding box center [346, 353] width 159 height 16
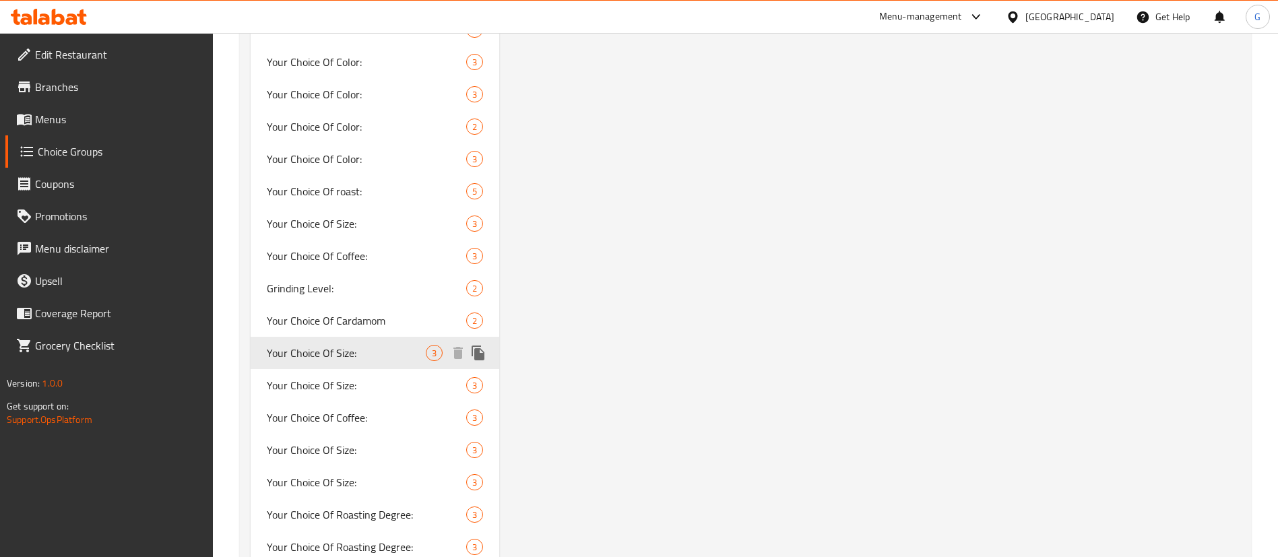
type input "اختيارك من الحجم:"
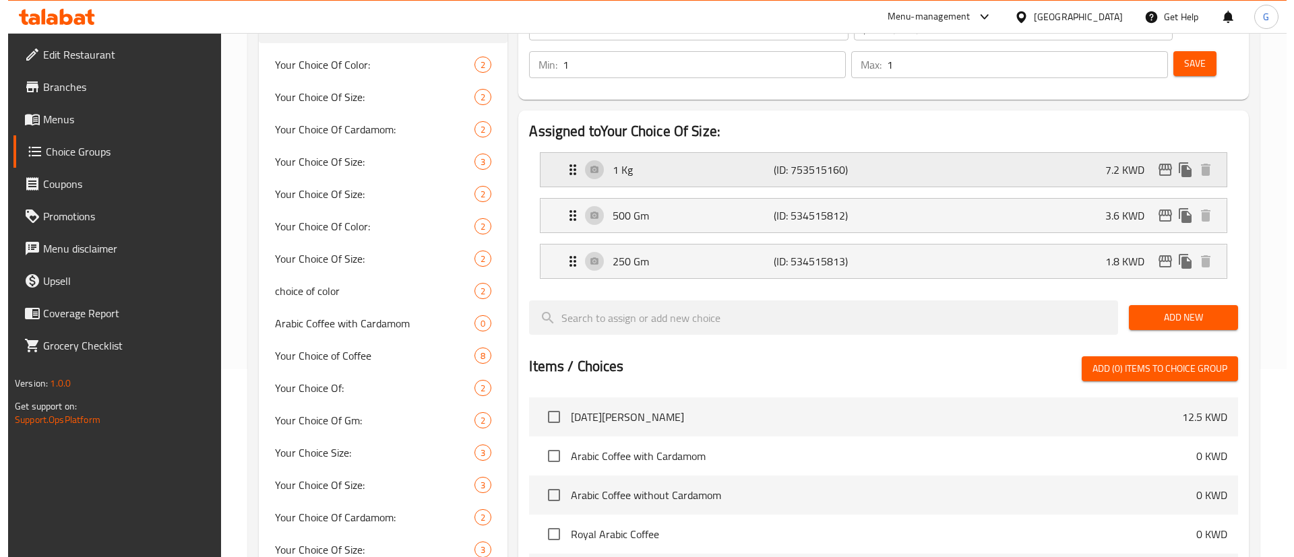
scroll to position [0, 0]
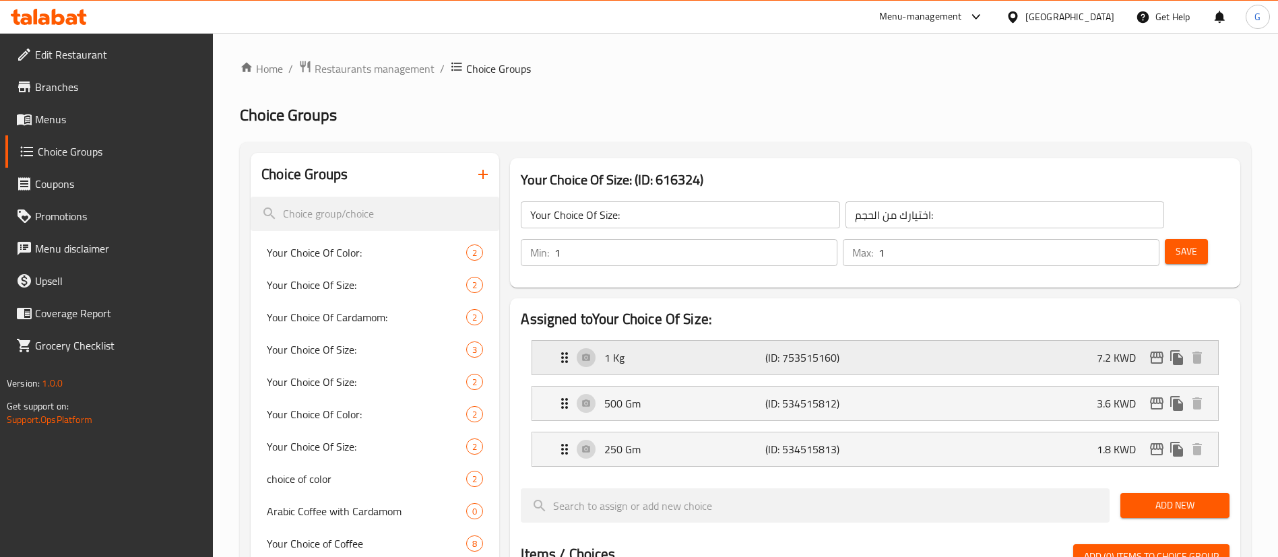
click at [822, 350] on p "(ID: 753515160)" at bounding box center [818, 358] width 107 height 16
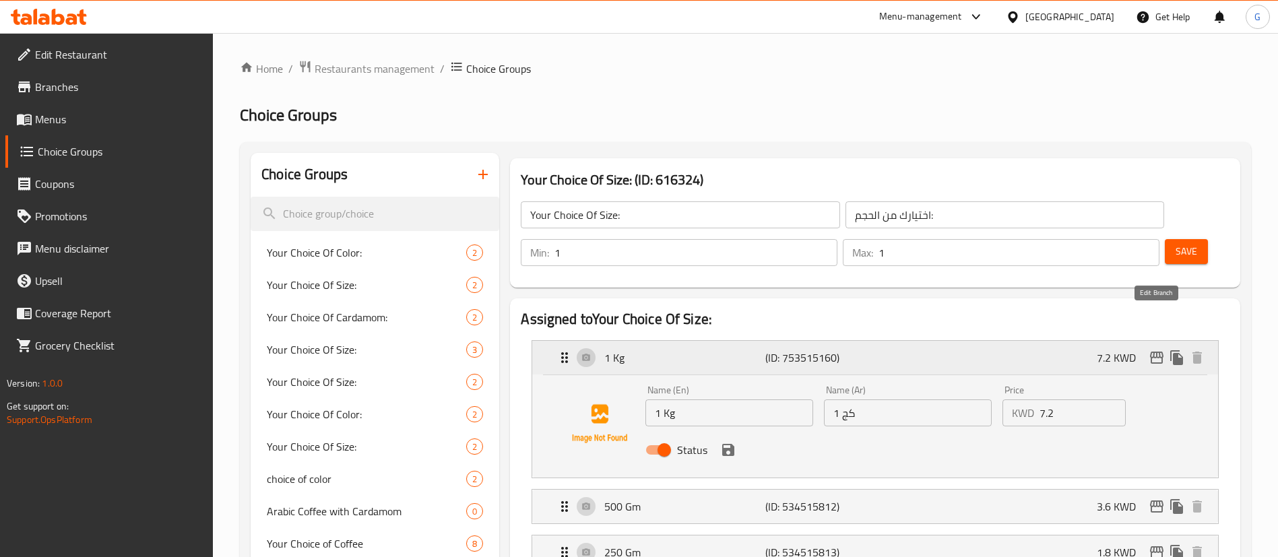
click at [1154, 352] on icon "edit" at bounding box center [1156, 358] width 13 height 12
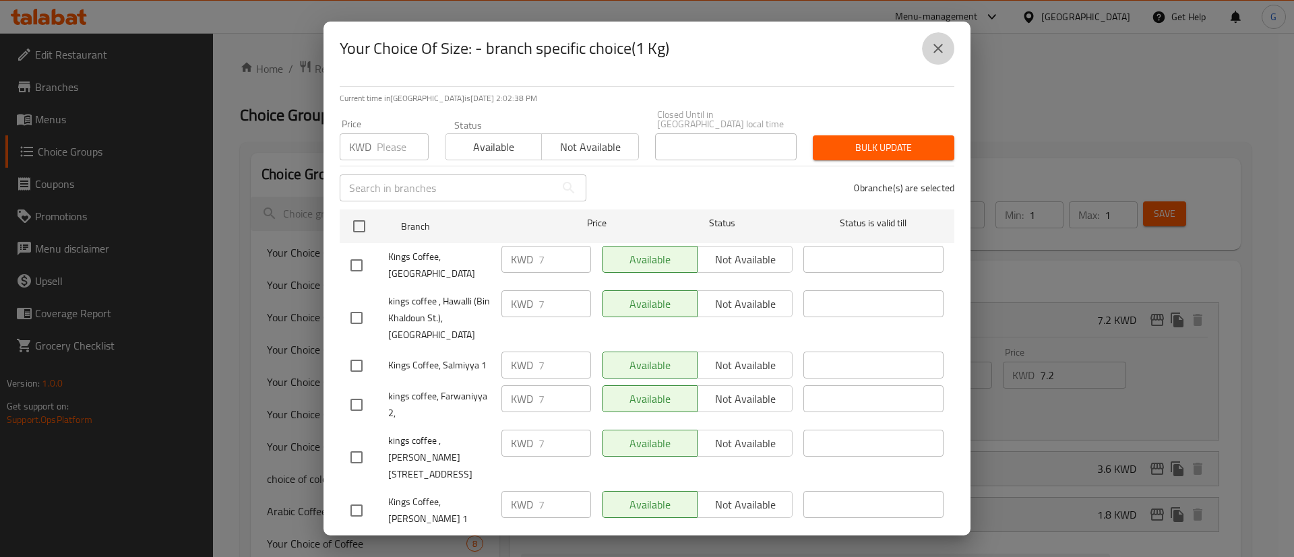
click at [949, 50] on button "close" at bounding box center [938, 48] width 32 height 32
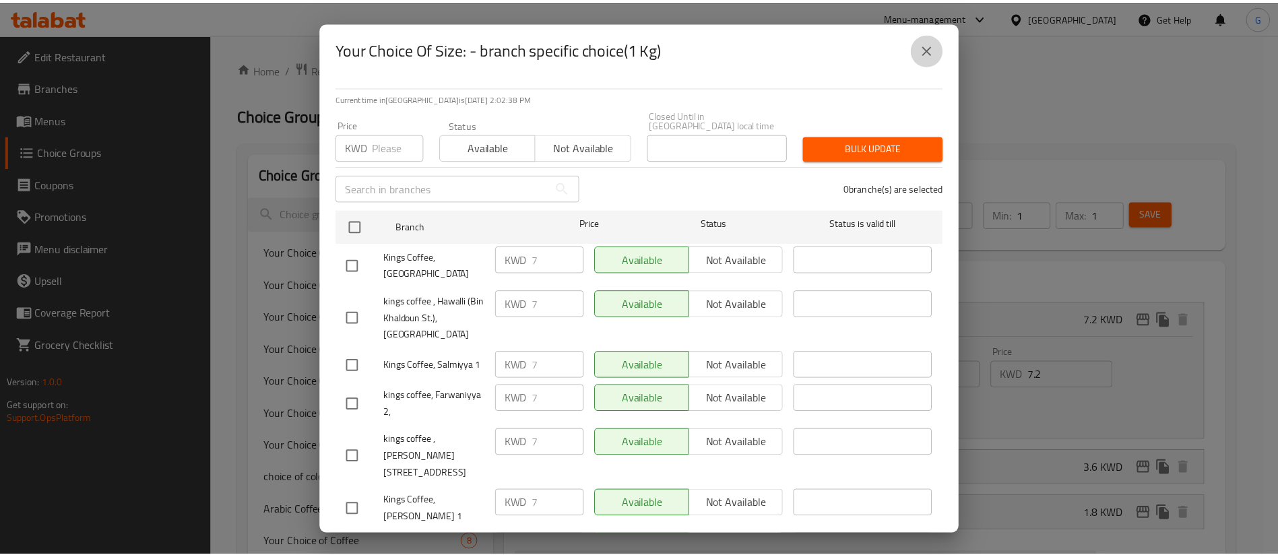
scroll to position [1073, 0]
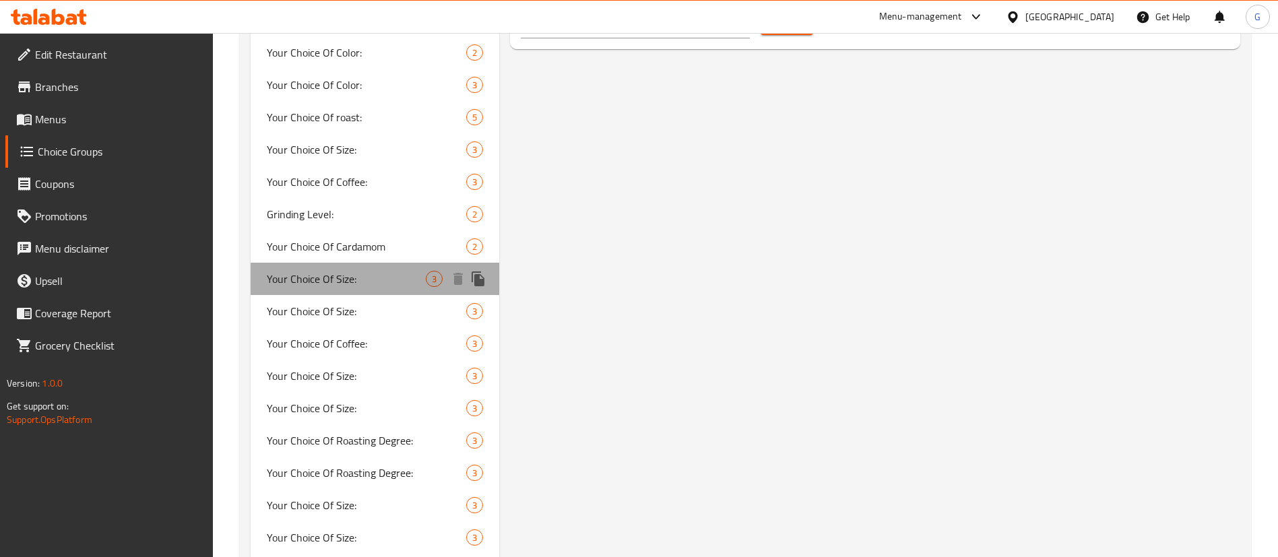
click at [336, 273] on span "Your Choice Of Size:" at bounding box center [346, 279] width 159 height 16
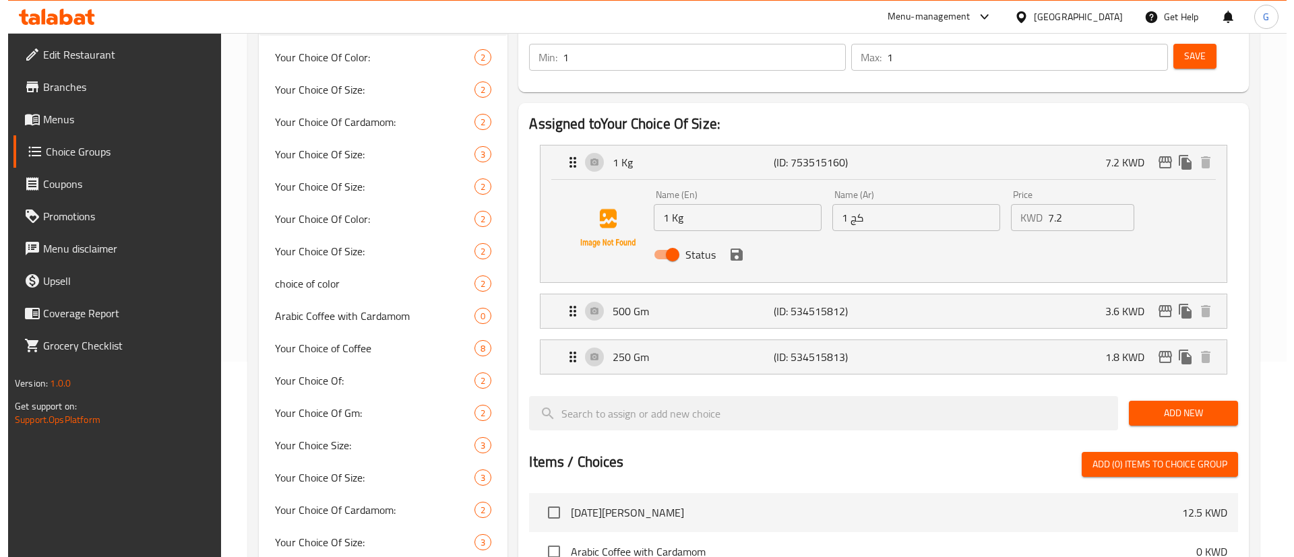
scroll to position [164, 0]
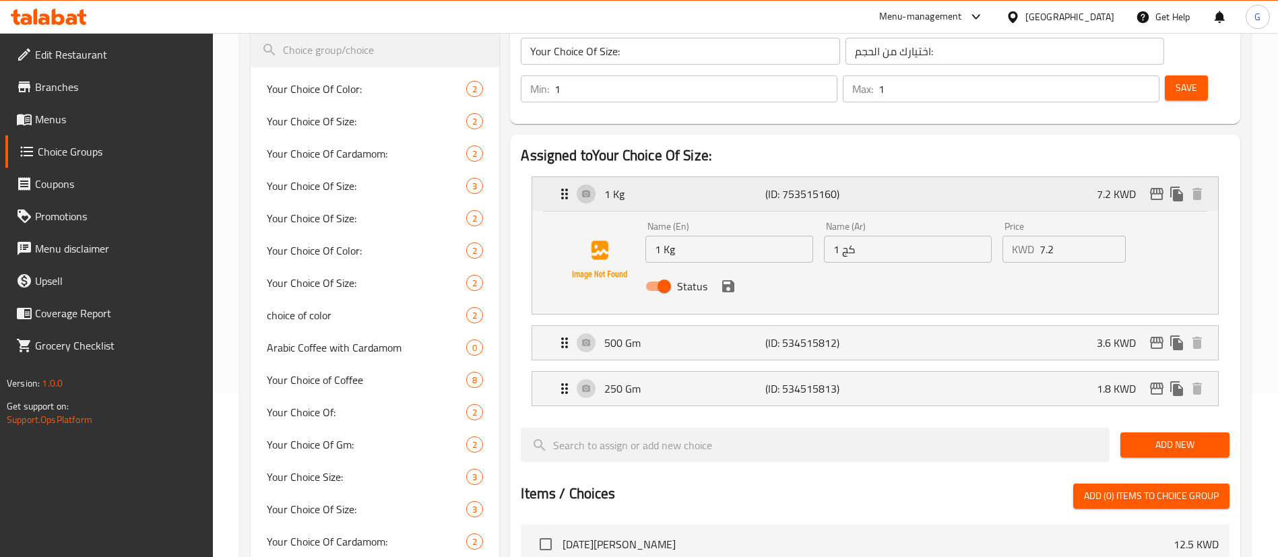
click at [1160, 184] on button "edit" at bounding box center [1157, 194] width 20 height 20
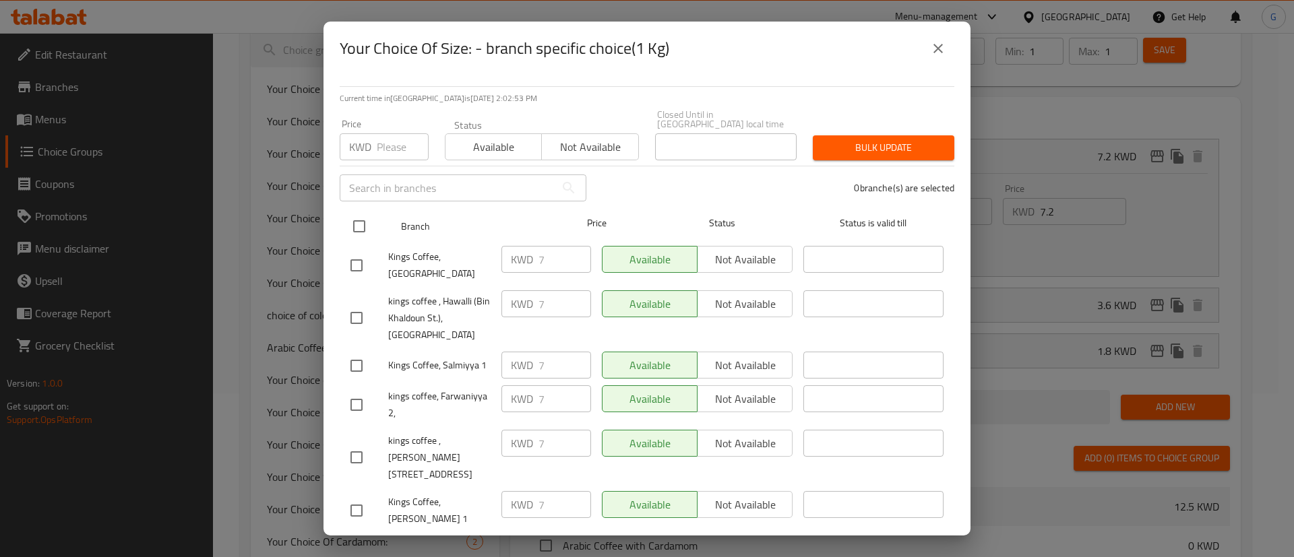
click at [365, 212] on input "checkbox" at bounding box center [359, 226] width 28 height 28
checkbox input "true"
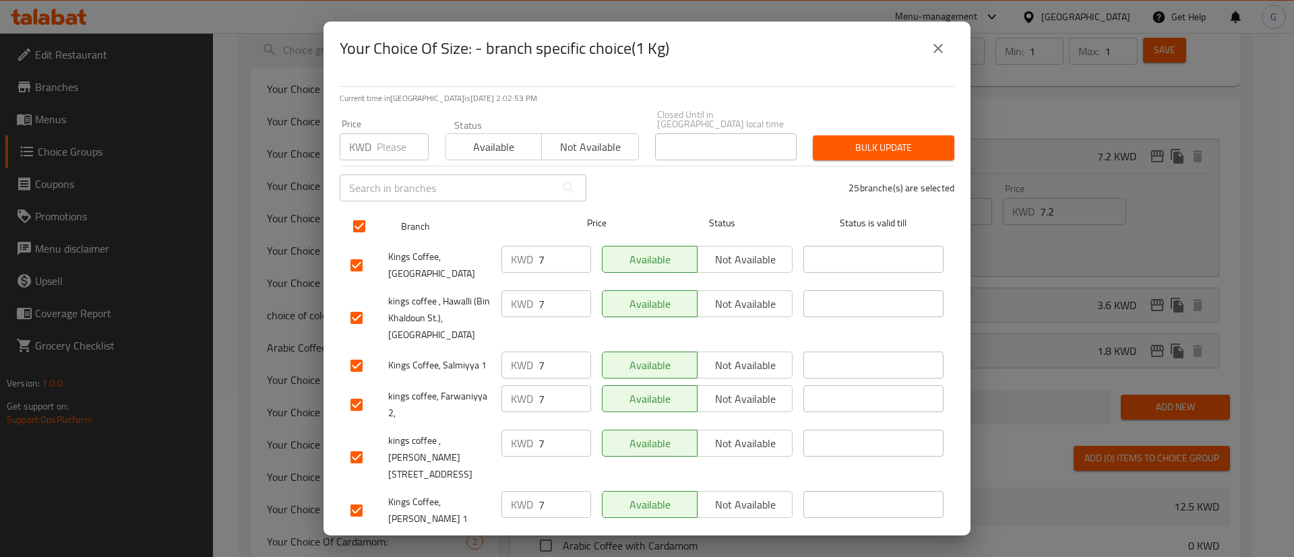
checkbox input "true"
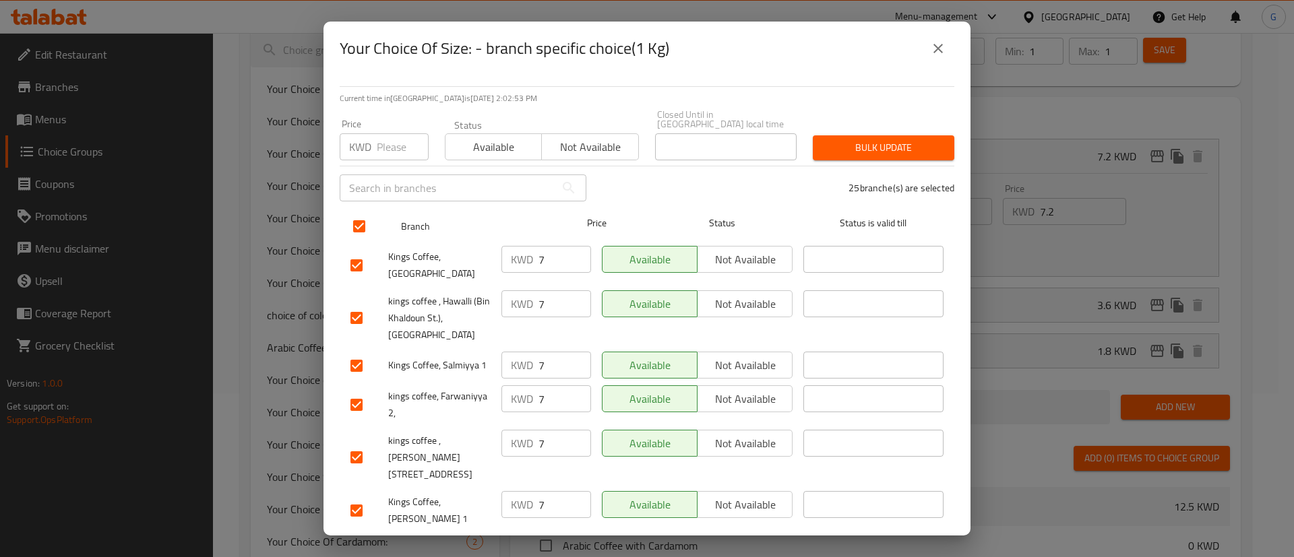
checkbox input "true"
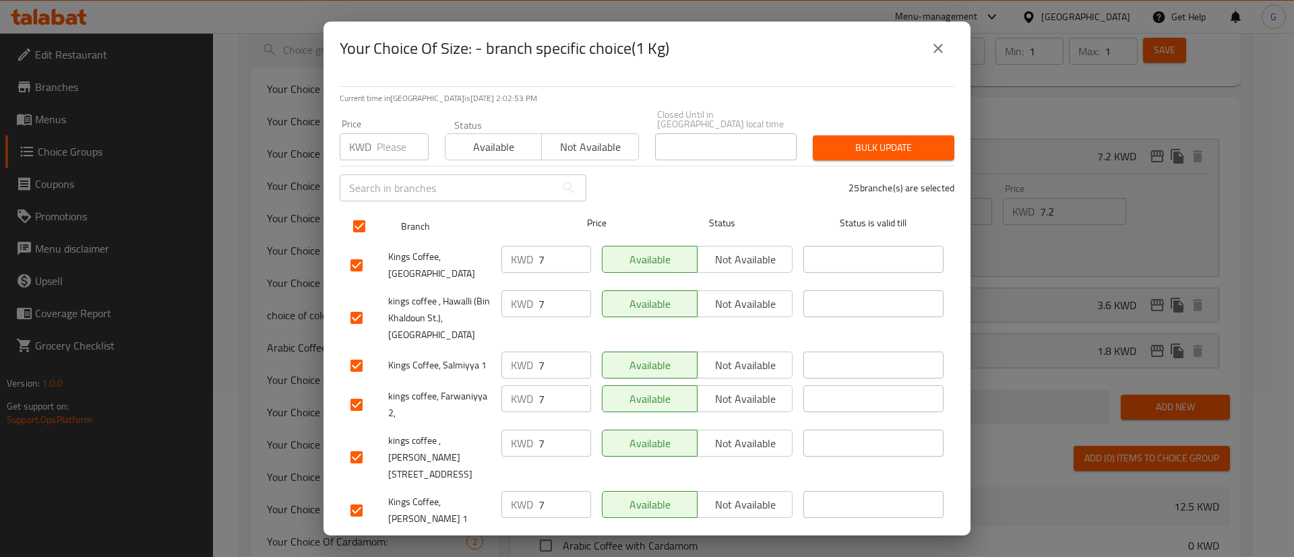
checkbox input "true"
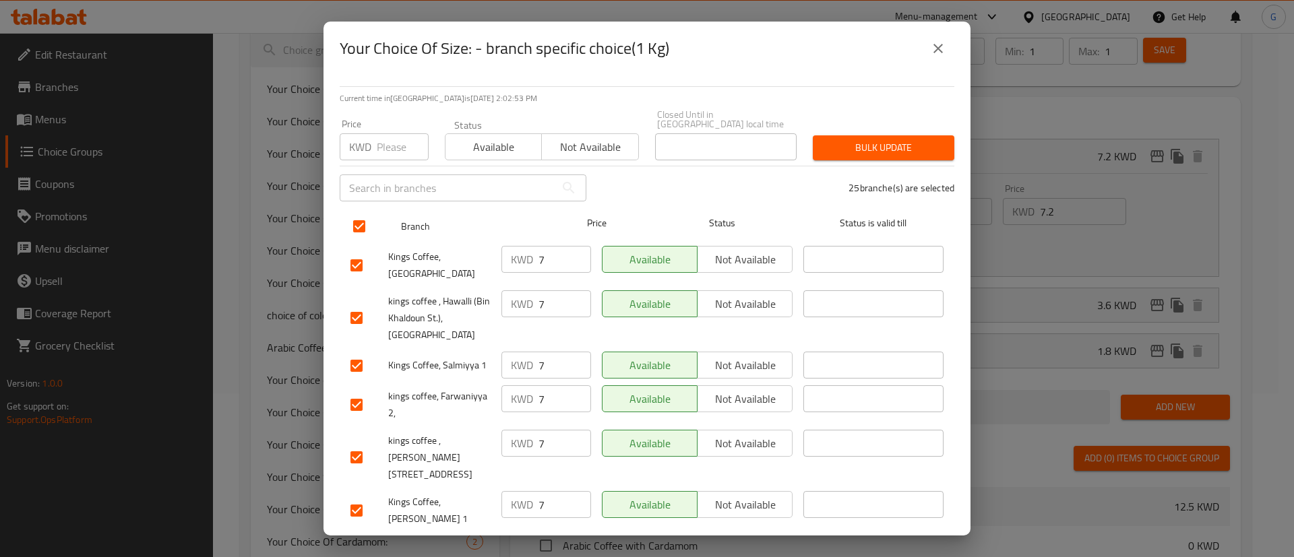
checkbox input "true"
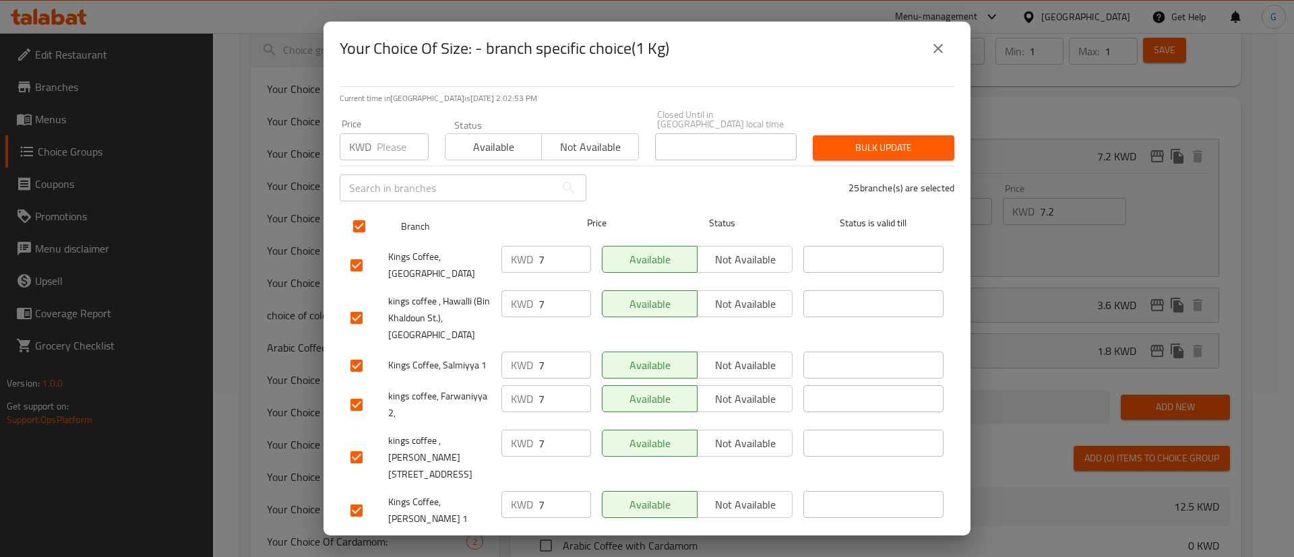
checkbox input "true"
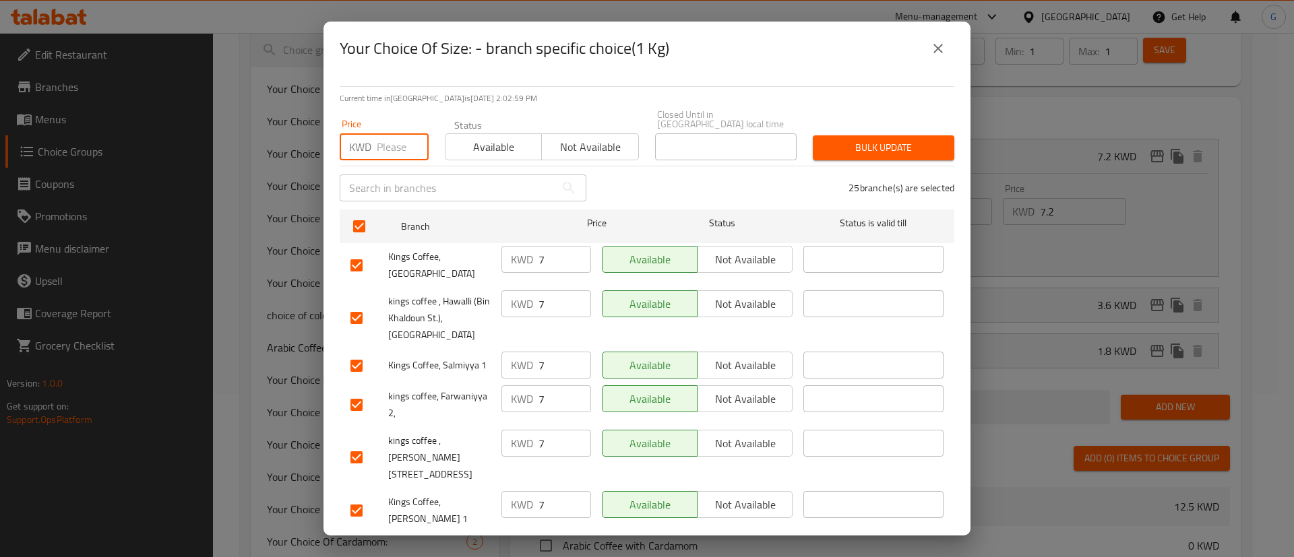
click at [395, 142] on input "number" at bounding box center [403, 146] width 52 height 27
type input "7.200"
click at [866, 139] on span "Bulk update" at bounding box center [883, 147] width 120 height 17
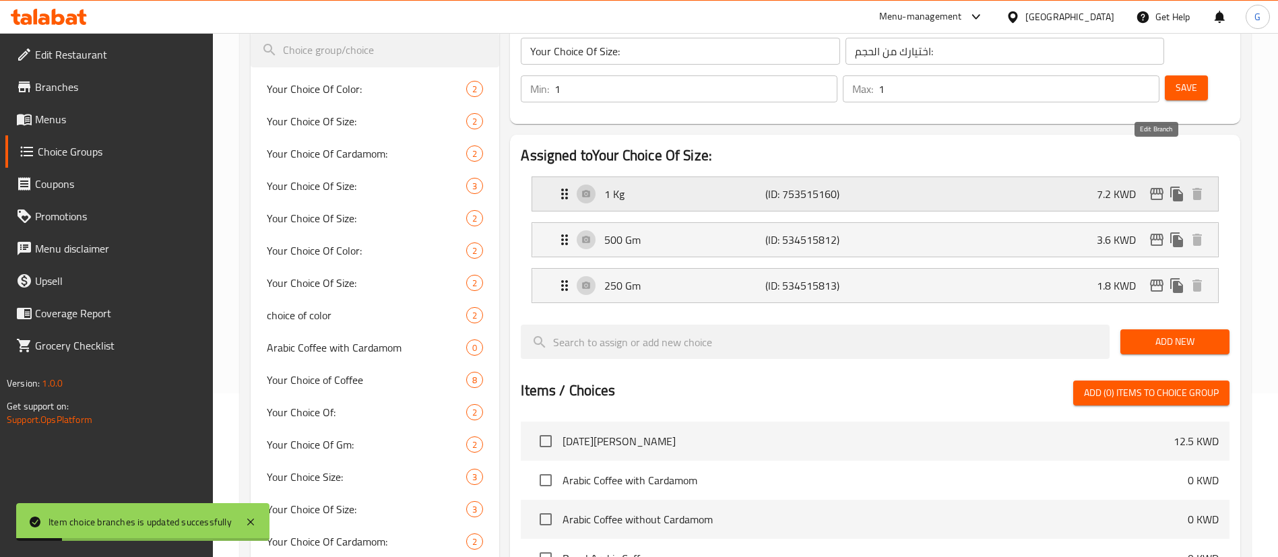
click at [1155, 186] on icon "edit" at bounding box center [1157, 194] width 16 height 16
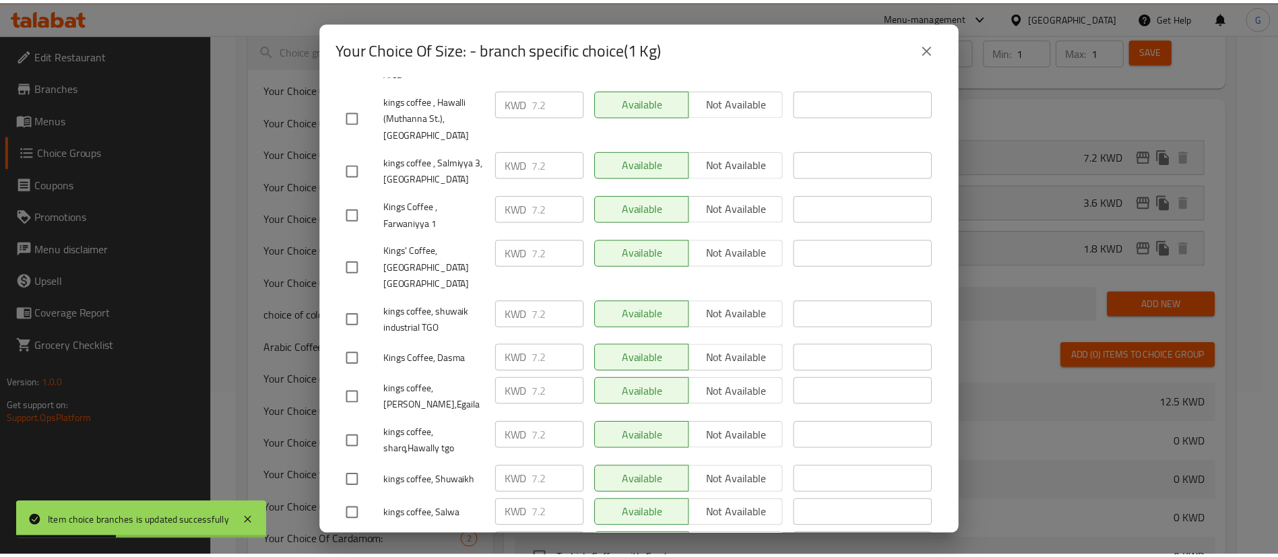
scroll to position [755, 0]
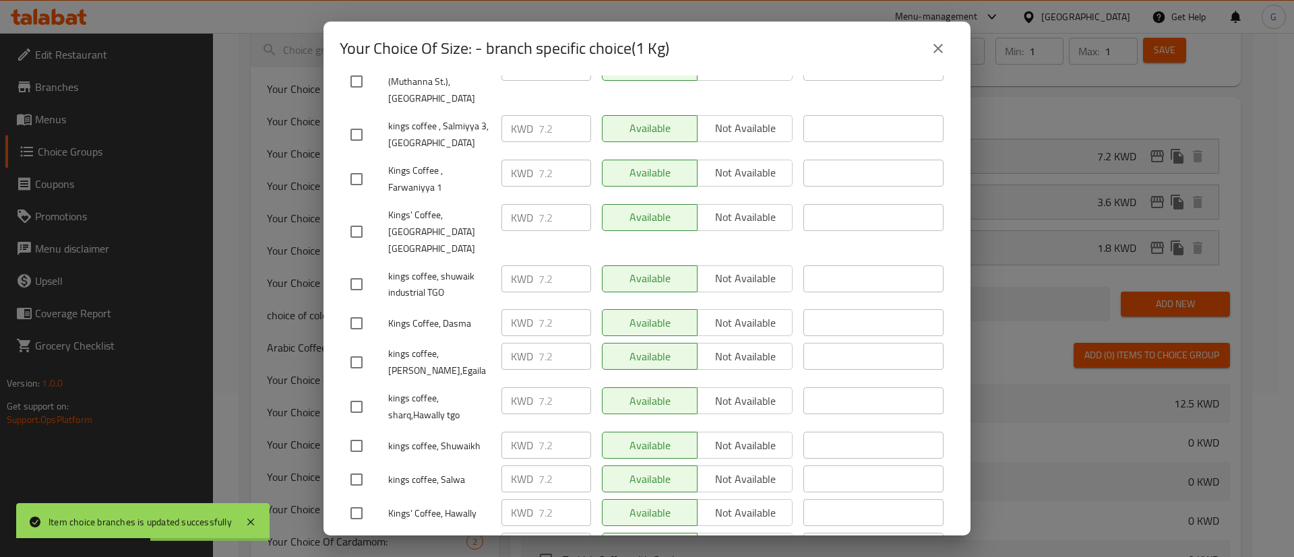
click at [942, 59] on button "close" at bounding box center [938, 48] width 32 height 32
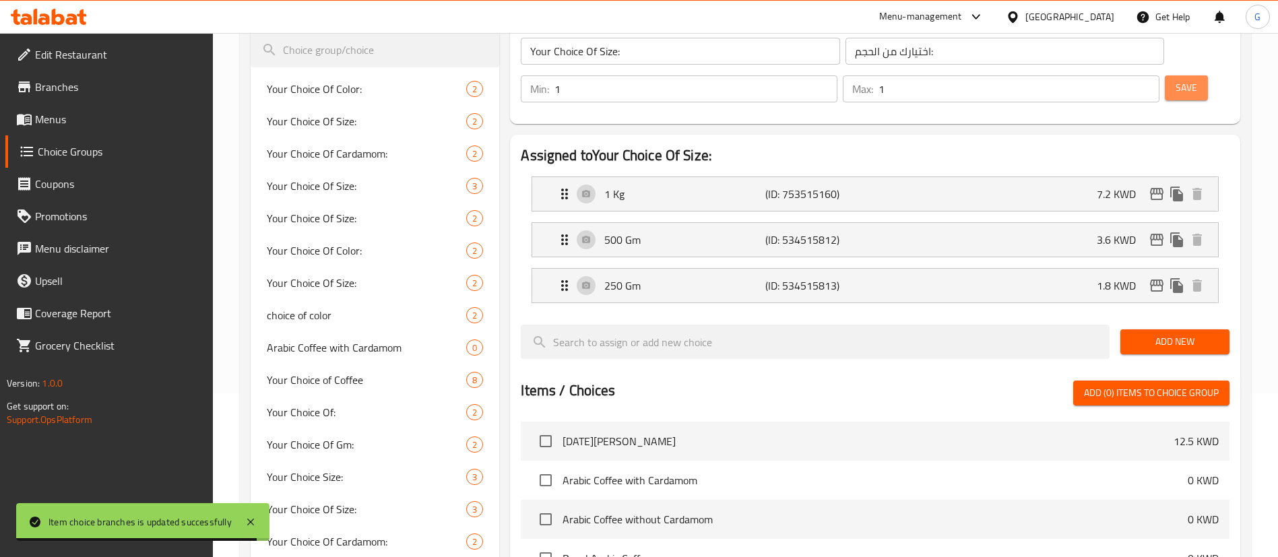
click at [1176, 80] on span "Save" at bounding box center [1187, 88] width 22 height 17
click at [1097, 232] on p "3.6 KWD" at bounding box center [1122, 240] width 50 height 16
click at [627, 232] on p "500 Gm" at bounding box center [684, 240] width 160 height 16
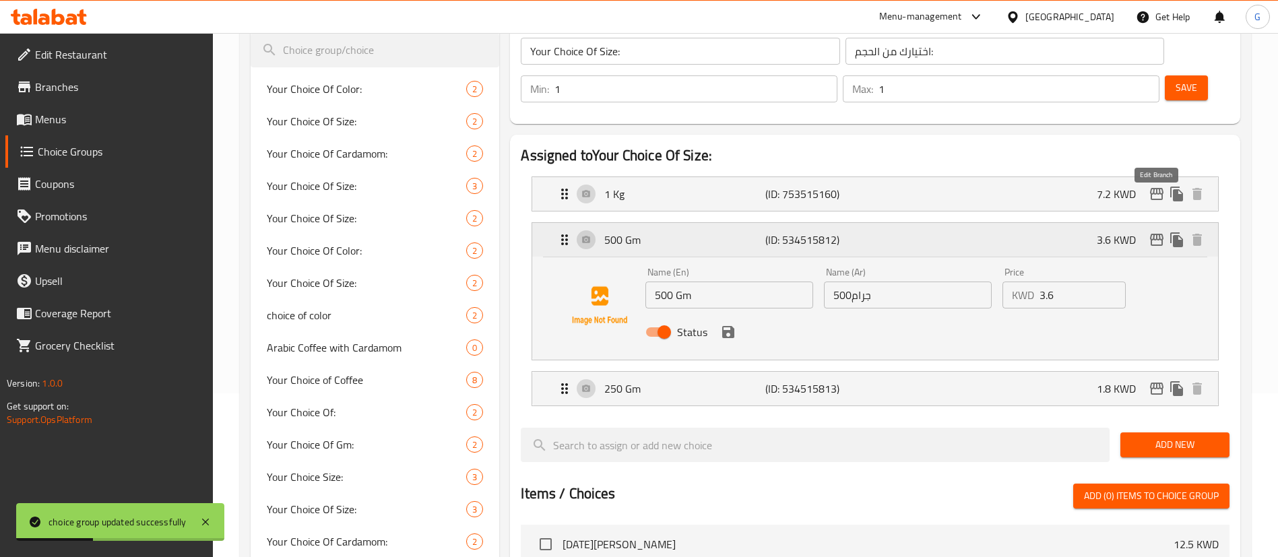
click at [1160, 234] on icon "edit" at bounding box center [1156, 240] width 13 height 12
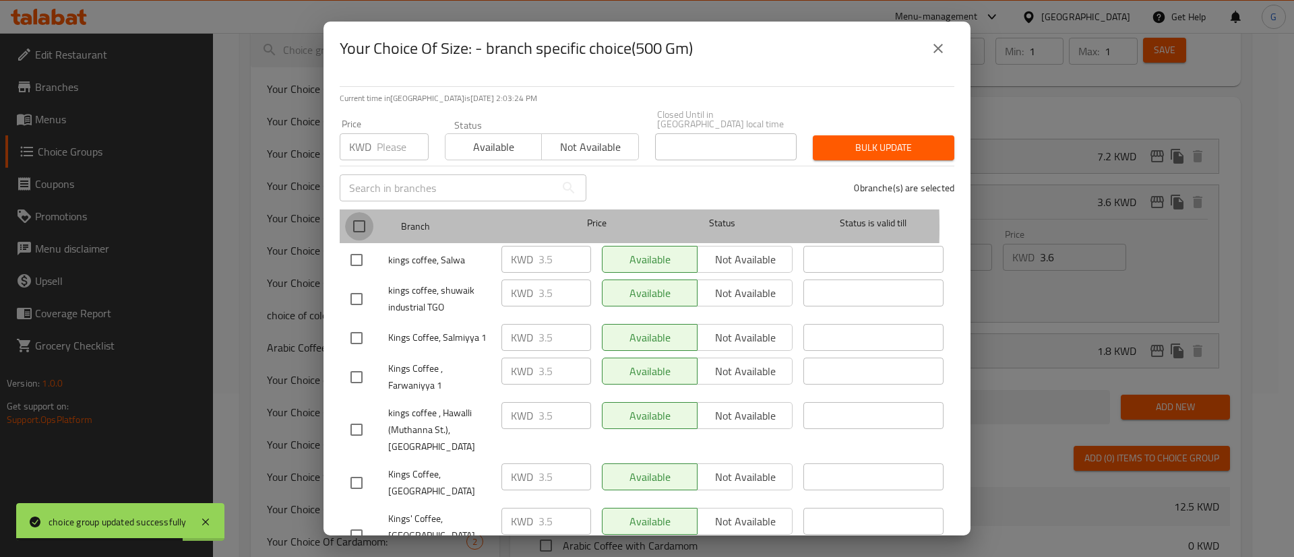
click at [355, 218] on input "checkbox" at bounding box center [359, 226] width 28 height 28
checkbox input "true"
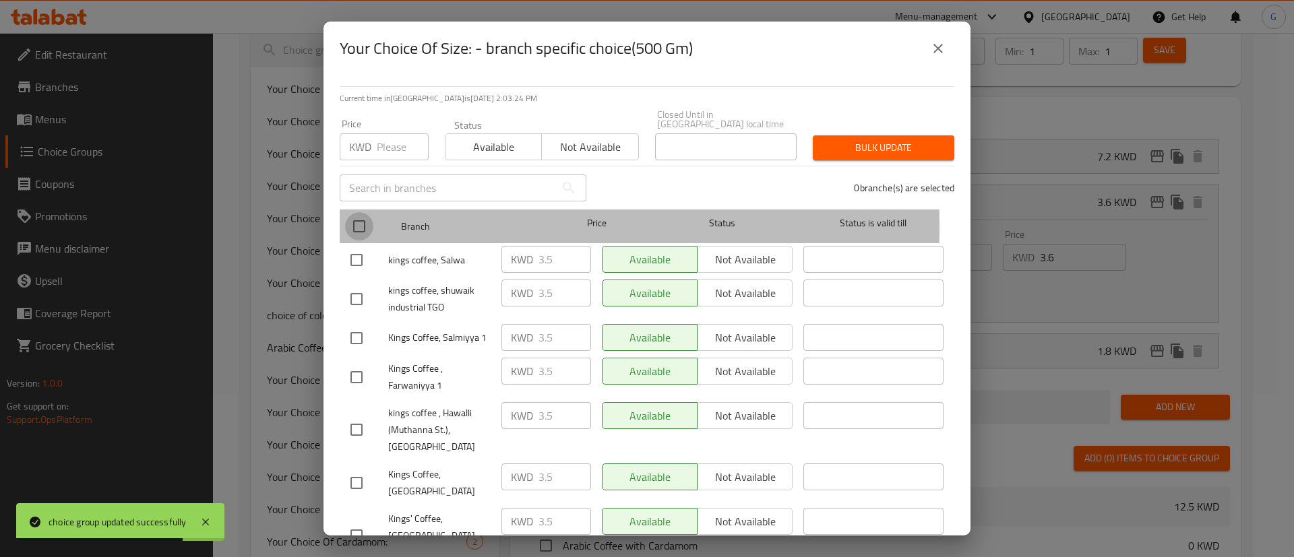
checkbox input "true"
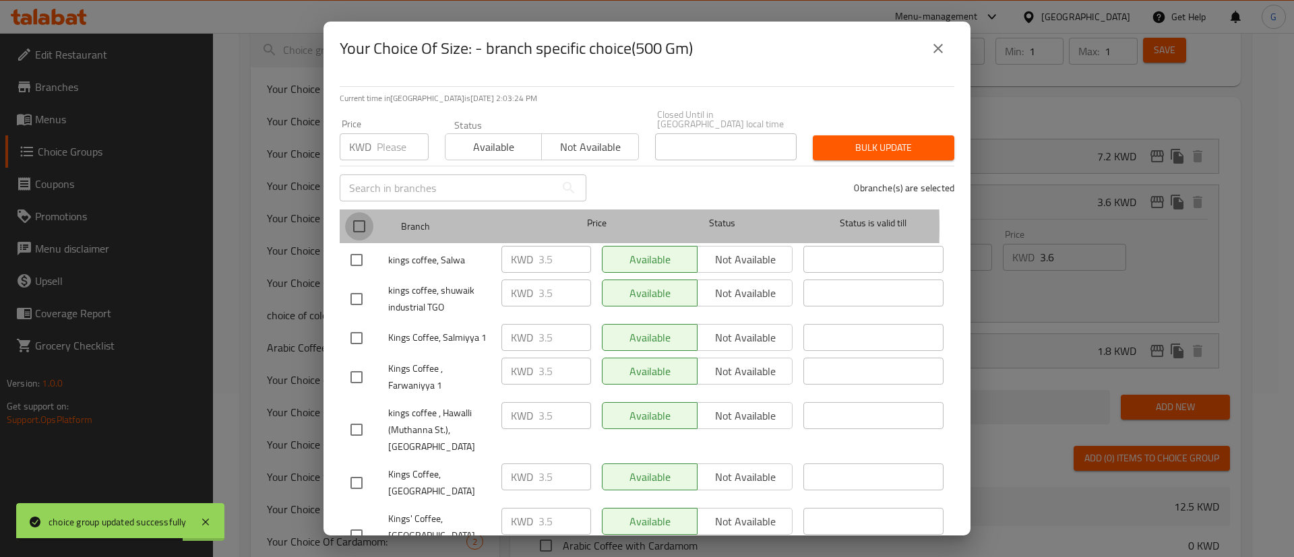
checkbox input "true"
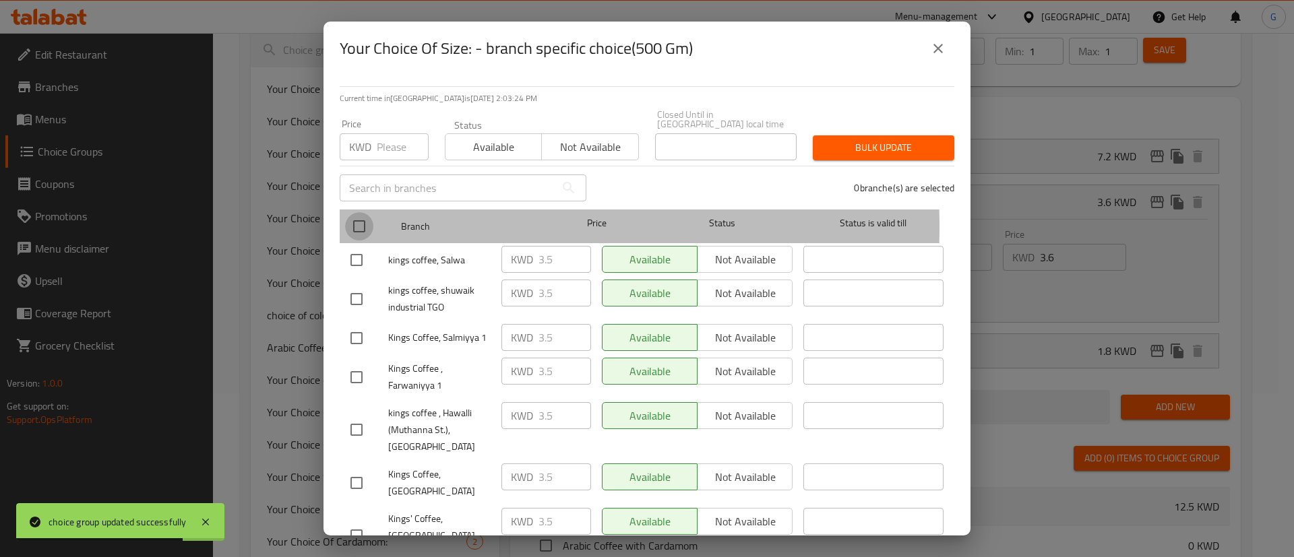
checkbox input "true"
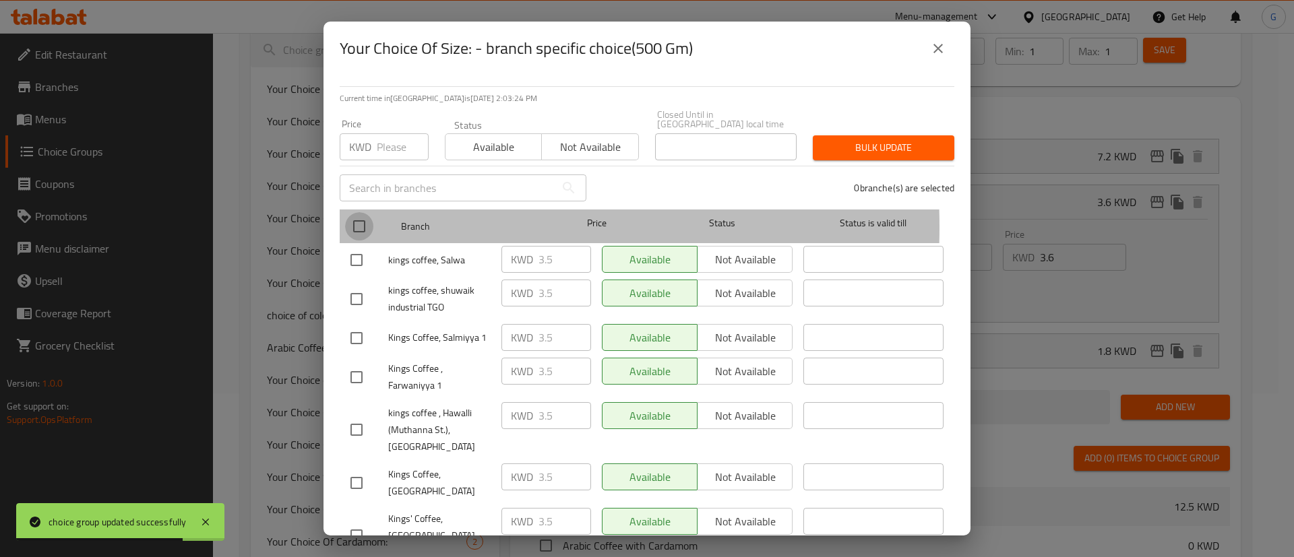
checkbox input "true"
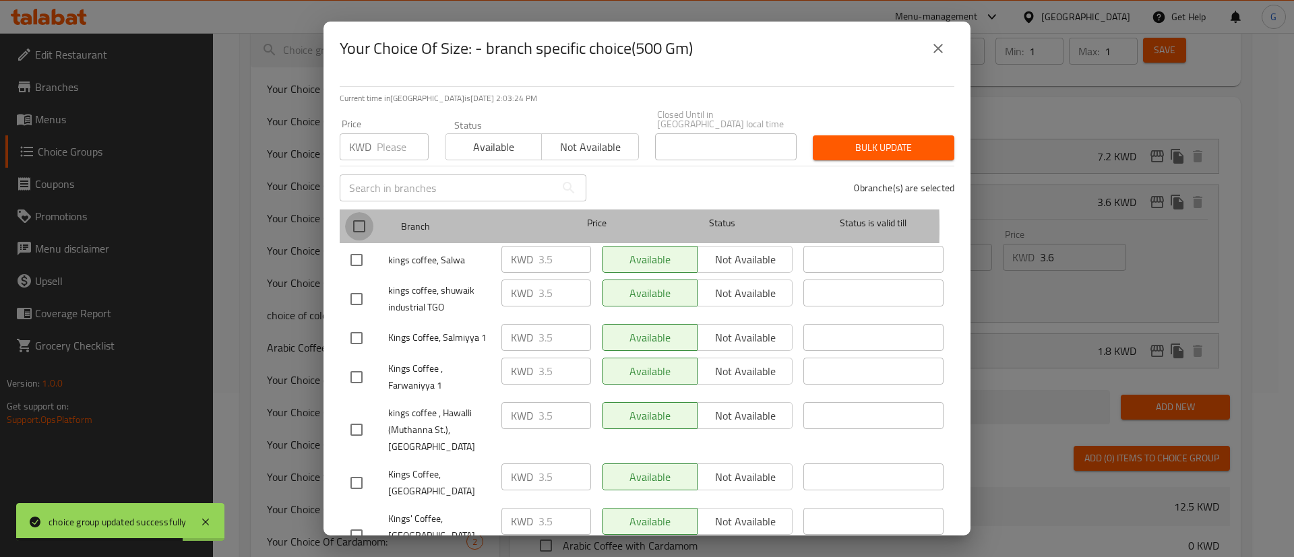
checkbox input "true"
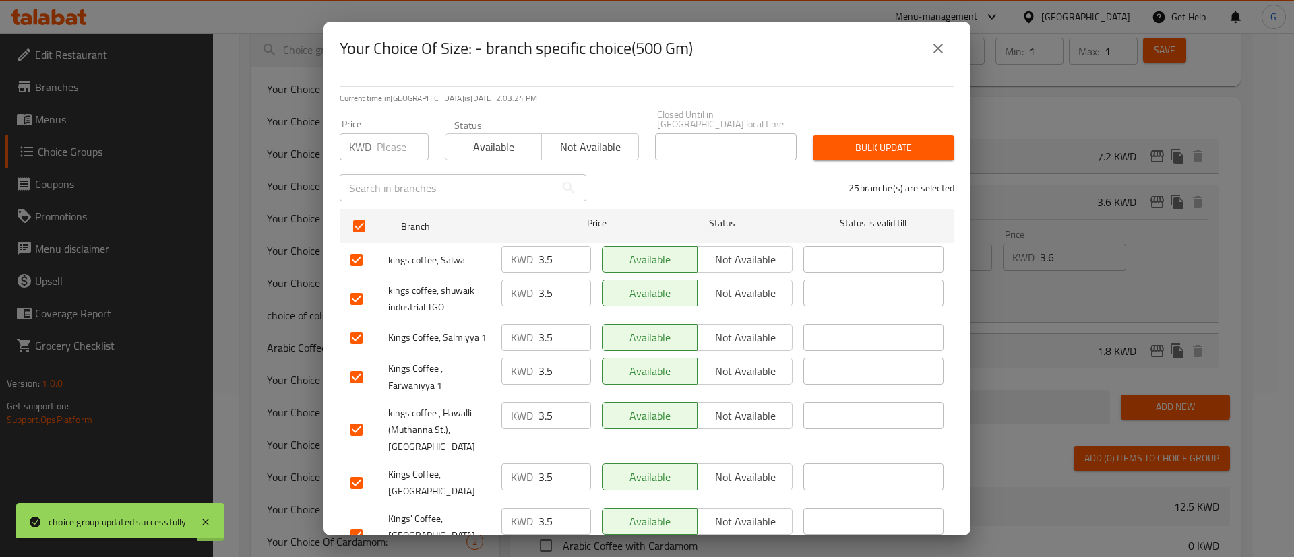
click at [388, 145] on input "number" at bounding box center [403, 146] width 52 height 27
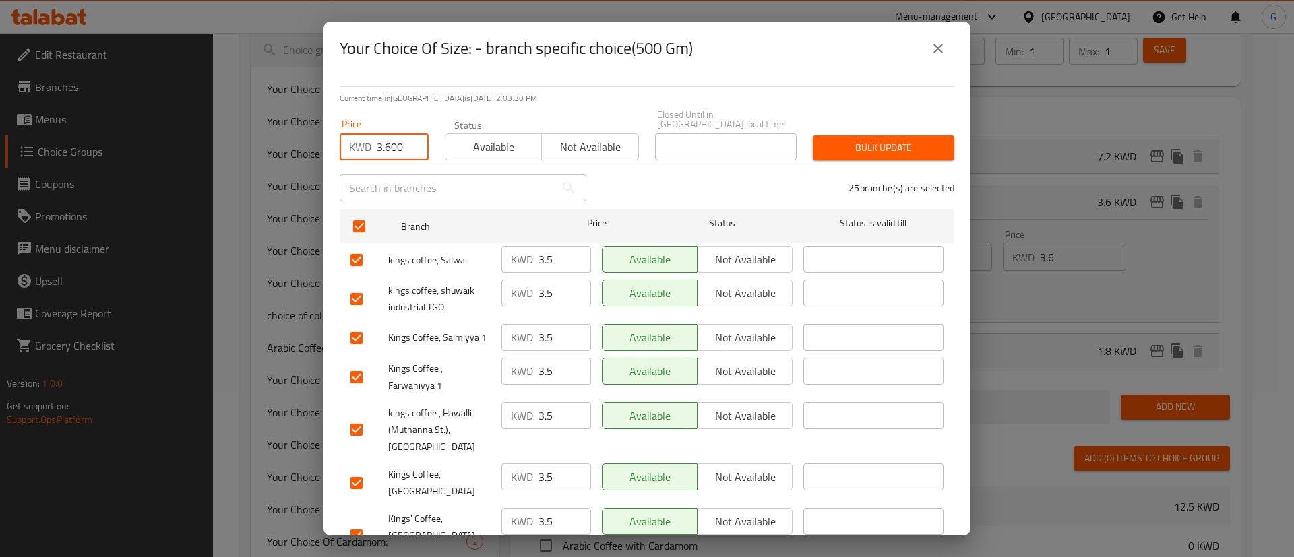
type input "3.600"
click at [881, 139] on span "Bulk update" at bounding box center [883, 147] width 120 height 17
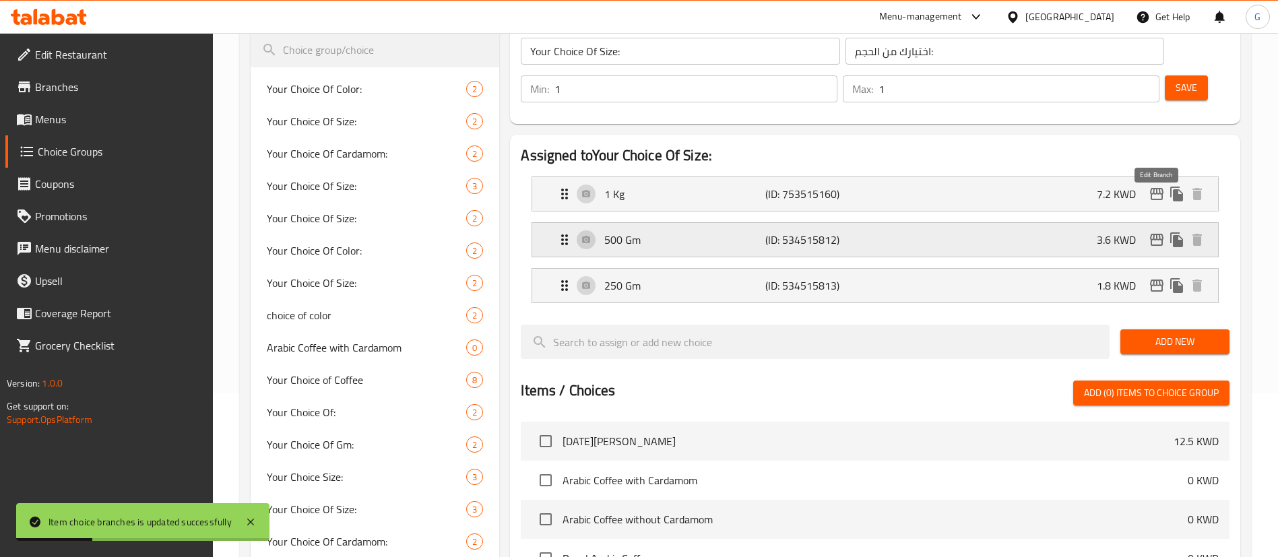
click at [1154, 234] on icon "edit" at bounding box center [1156, 240] width 13 height 12
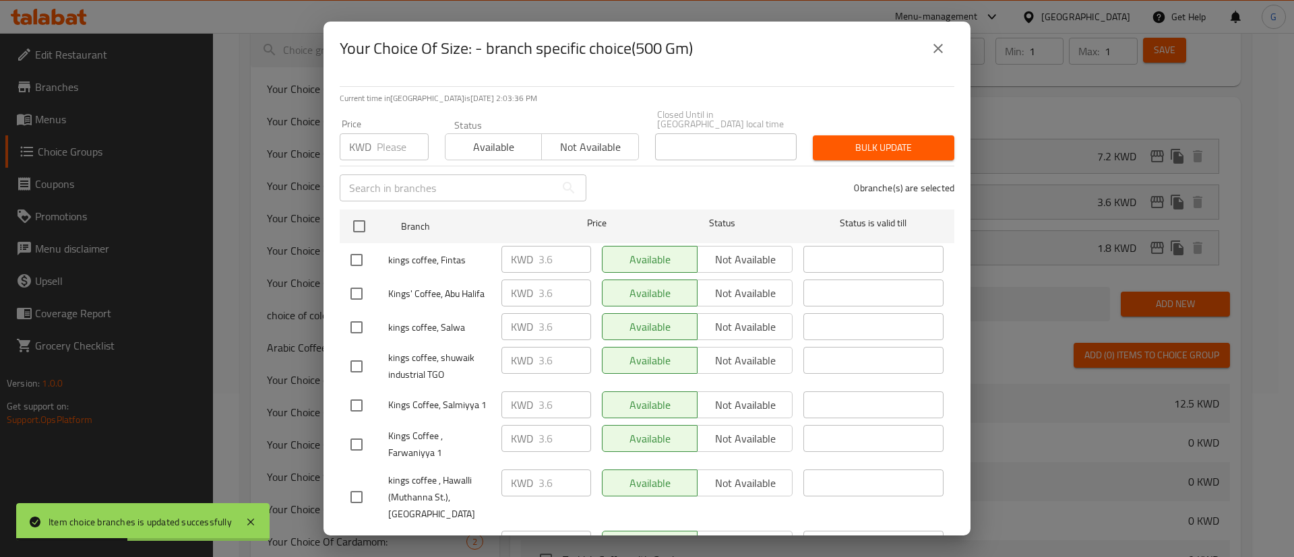
click at [943, 44] on icon "close" at bounding box center [938, 48] width 16 height 16
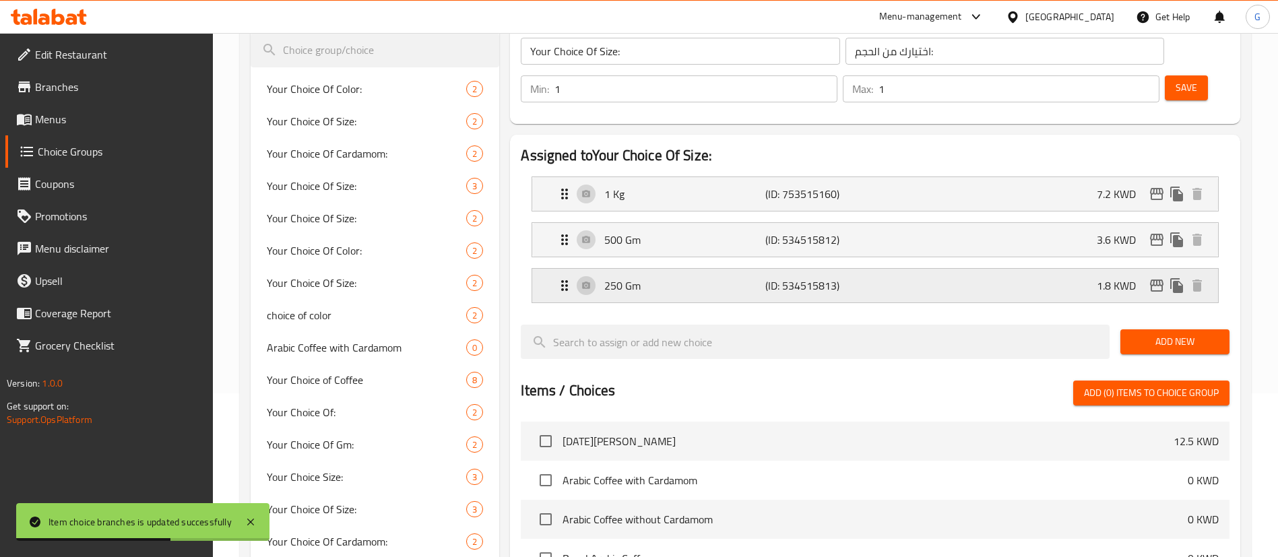
click at [1157, 280] on icon "edit" at bounding box center [1156, 286] width 13 height 12
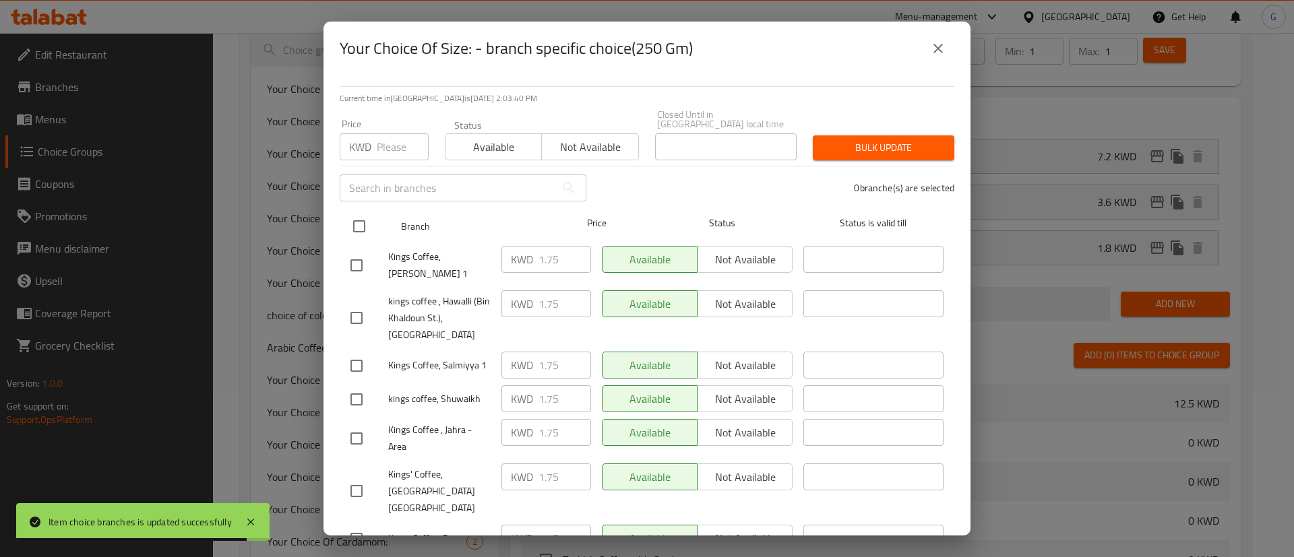
click at [359, 220] on input "checkbox" at bounding box center [359, 226] width 28 height 28
checkbox input "true"
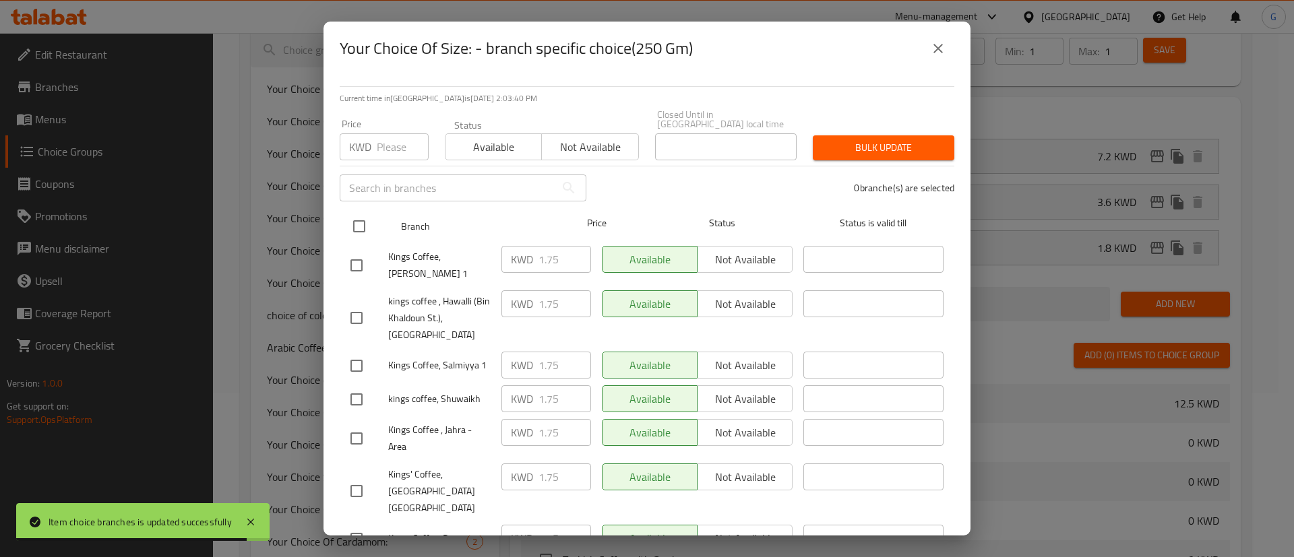
checkbox input "true"
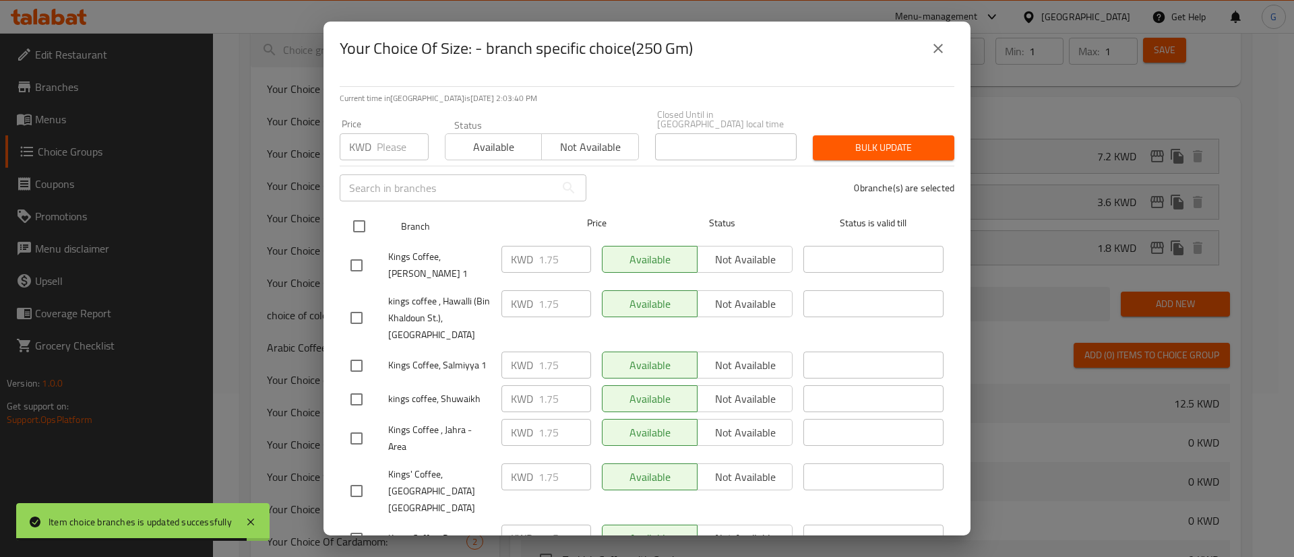
checkbox input "true"
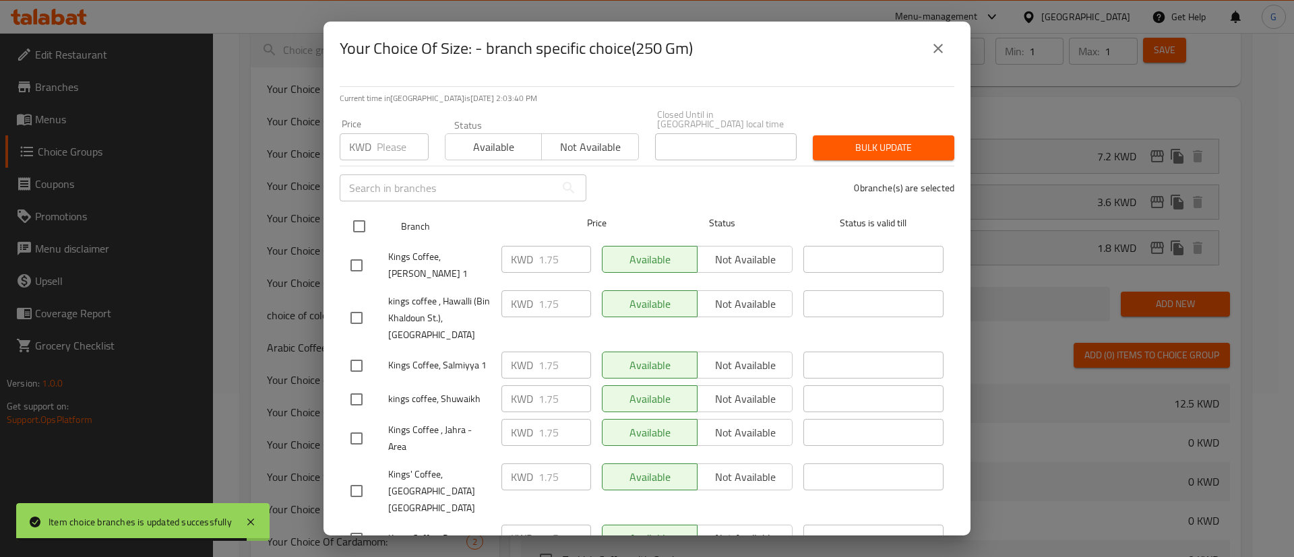
checkbox input "true"
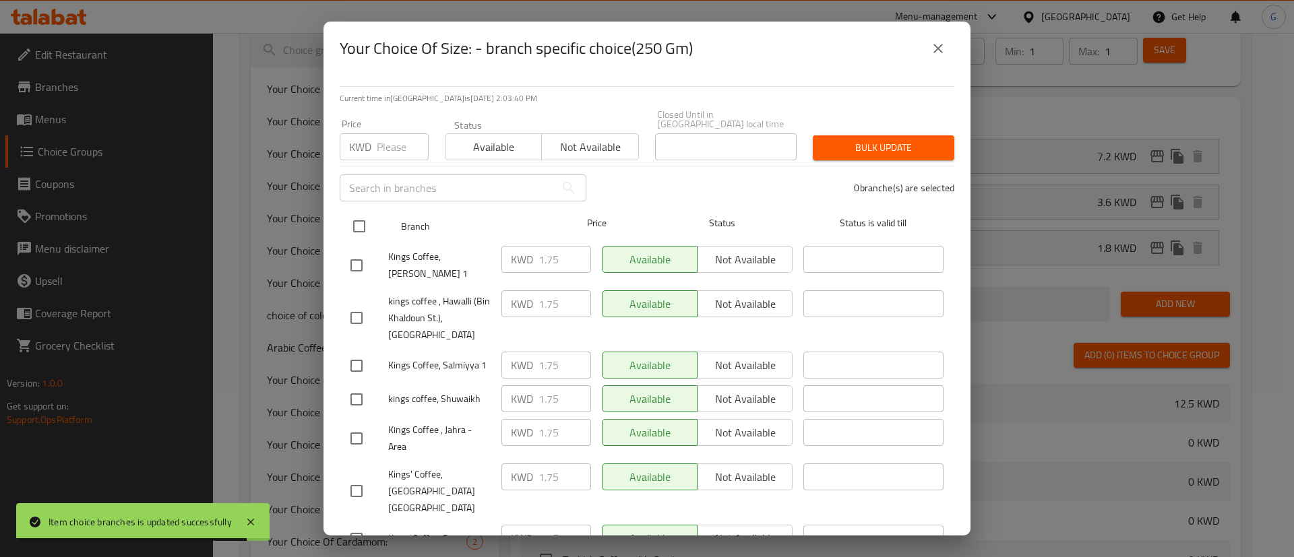
checkbox input "true"
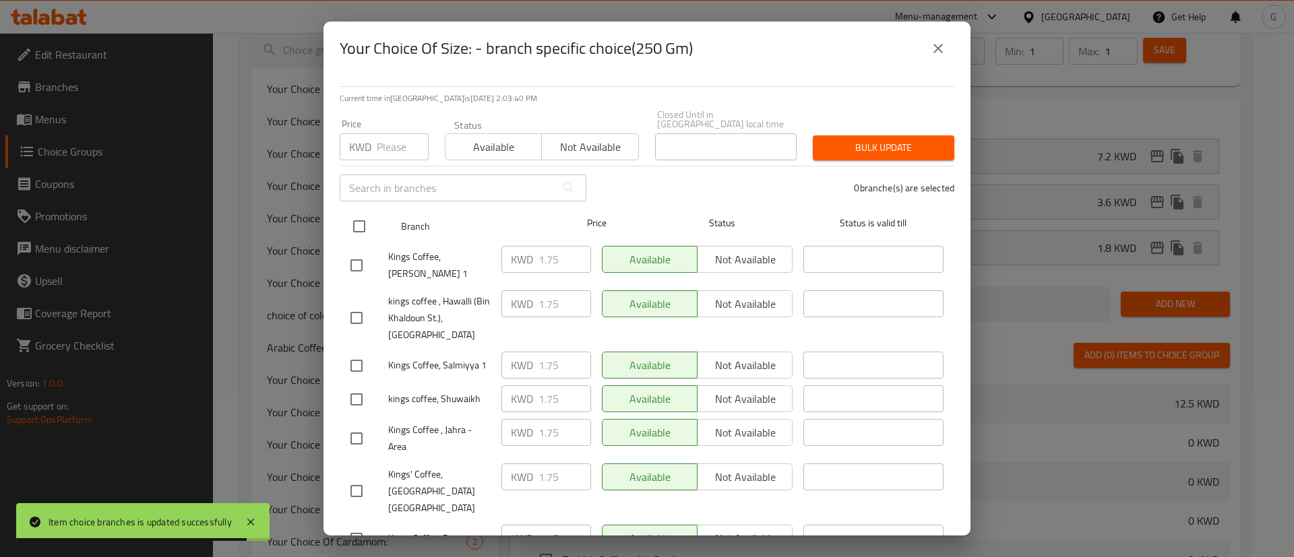
checkbox input "true"
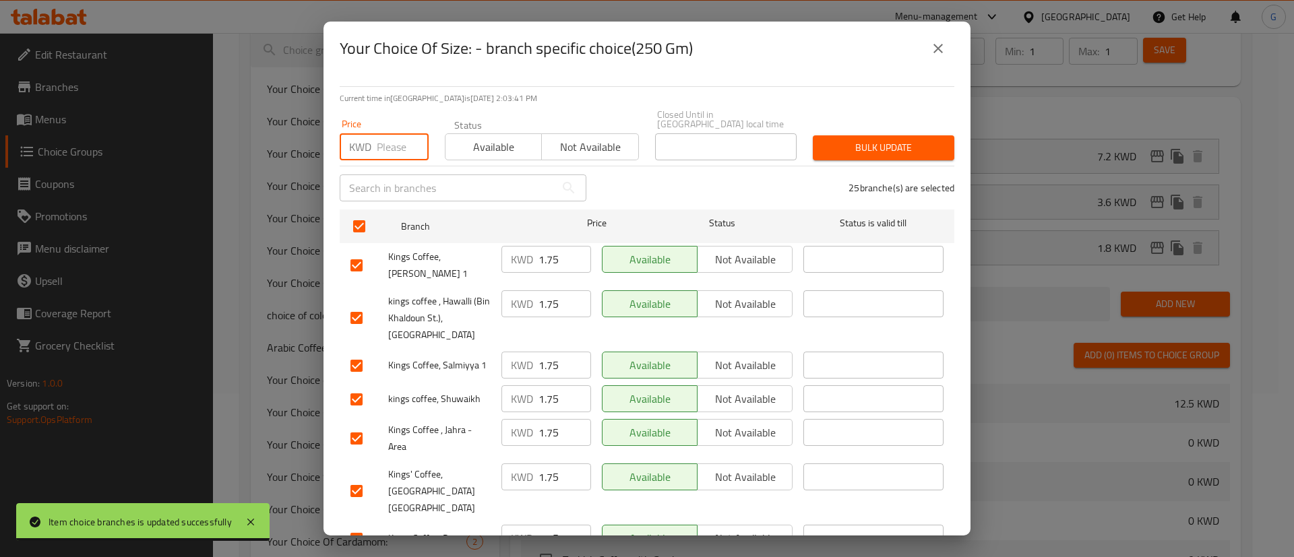
click at [385, 138] on input "number" at bounding box center [403, 146] width 52 height 27
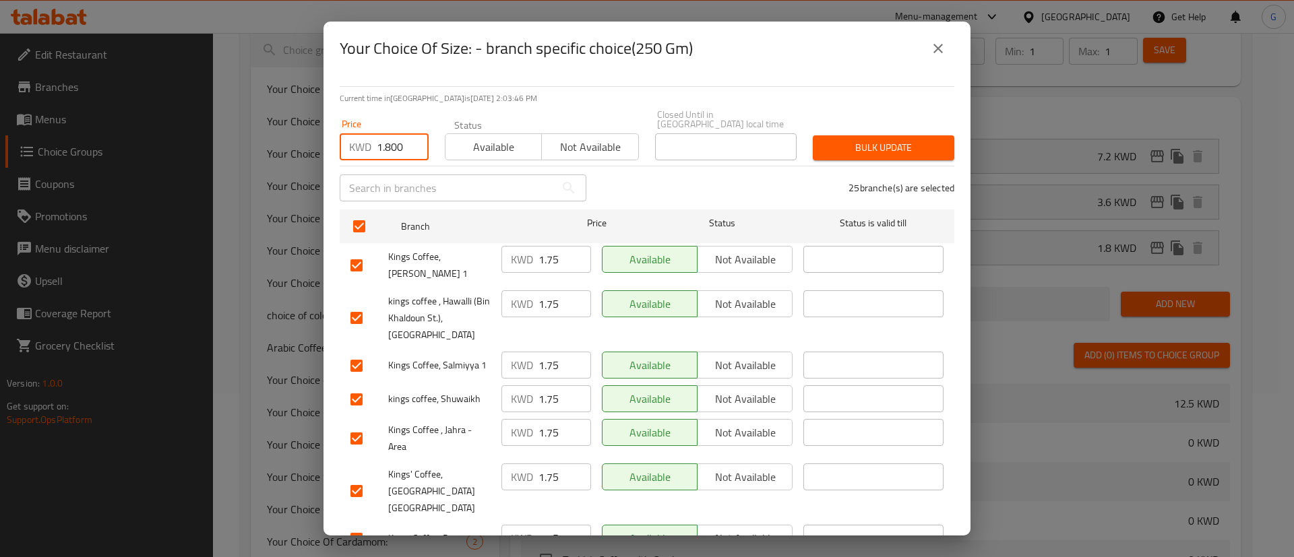
type input "1.800"
click at [933, 127] on div "Bulk update" at bounding box center [884, 147] width 158 height 41
click at [912, 139] on span "Bulk update" at bounding box center [883, 147] width 120 height 17
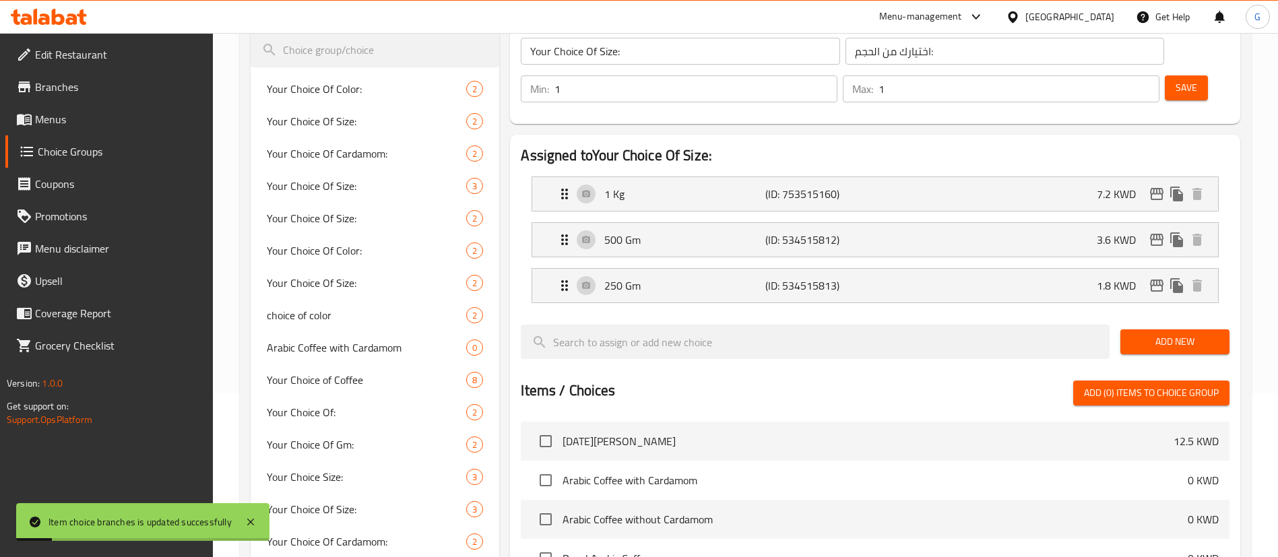
scroll to position [63, 0]
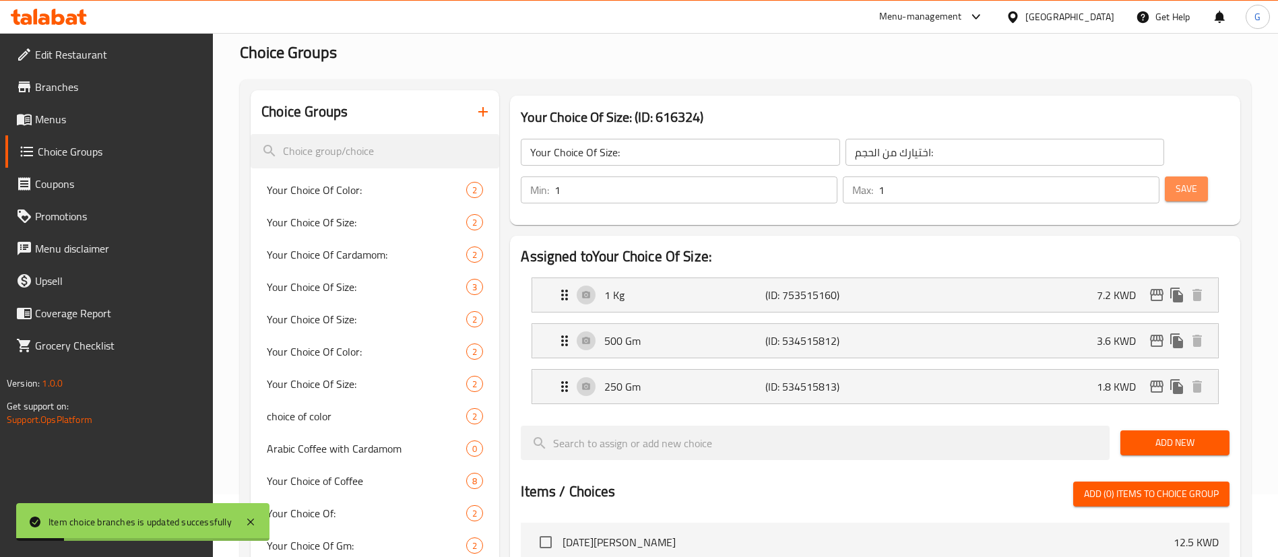
click at [1176, 181] on span "Save" at bounding box center [1187, 189] width 22 height 17
